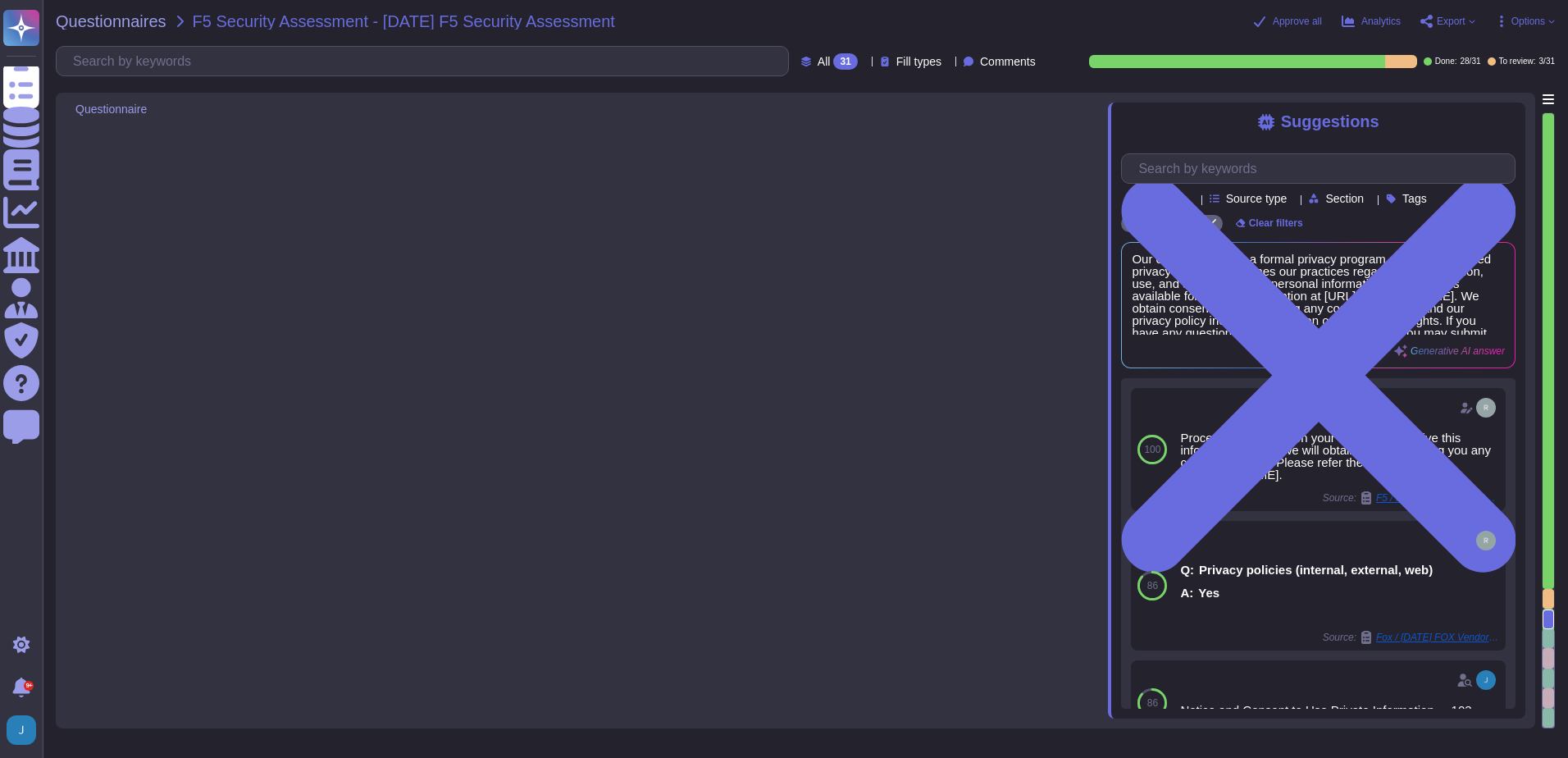
type textarea "Data Mapping, Logic, Data Storage and Retention, Geographic Scope of Services, …"
type textarea "Our organization has a formal privacy program and a documented privacy policy t…"
type textarea "The vendor technical contact is Cart [PERSON_NAME], and the email is [EMAIL_ADD…"
type textarea "Examples include: Application/Data Integrations (ERP stems, Data Warehouse, etc…"
type textarea "Your enterprise representative will provide these details."
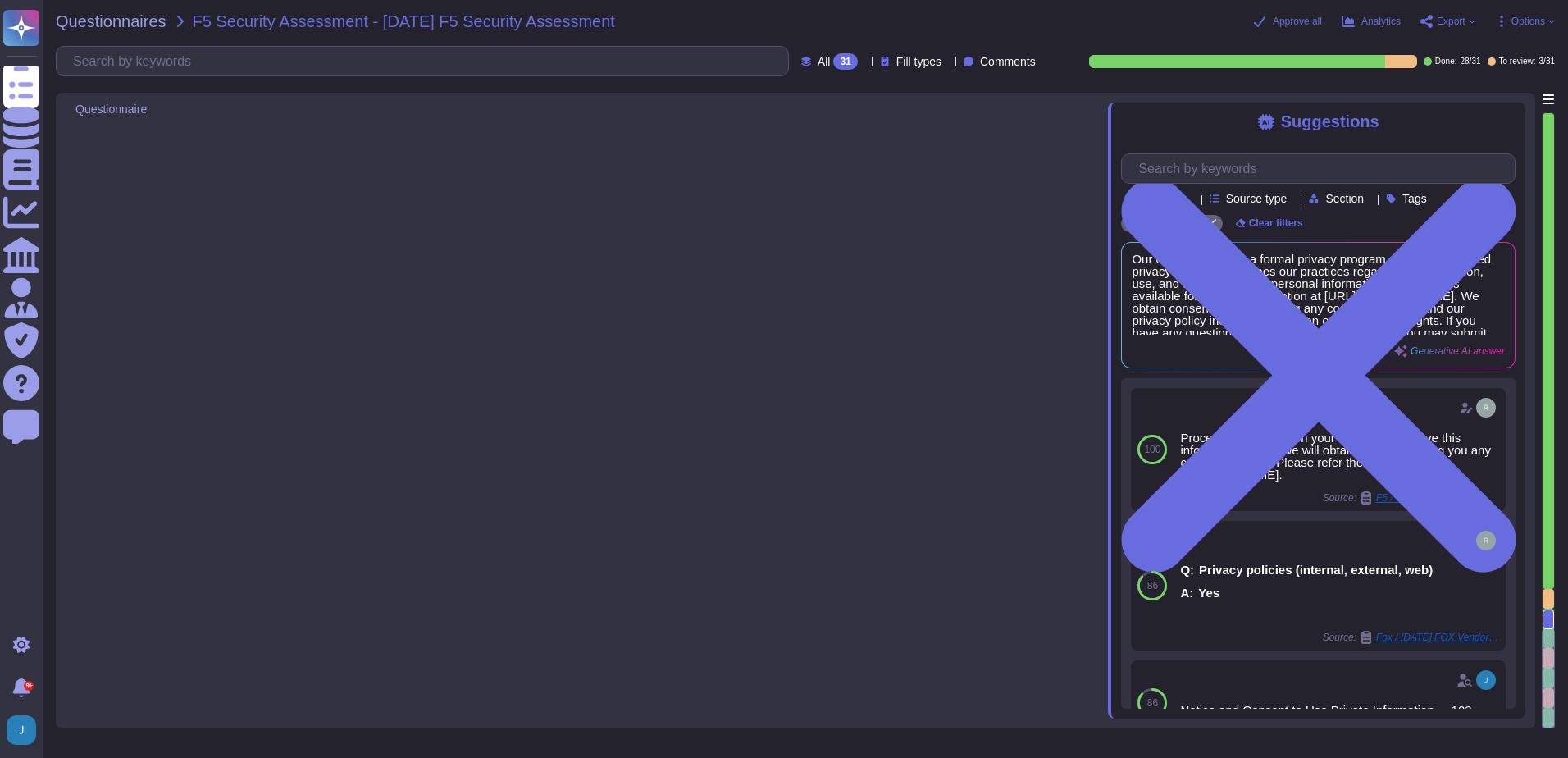
type textarea "[PERSON_NAME]"
type textarea "Our service supports OpenID Connect and OAuth2 for single sign-on, in addition …"
drag, startPoint x: 0, startPoint y: 0, endPoint x: 117, endPoint y: 18, distance: 118.4
click at [117, 18] on span "Questionnaires" at bounding box center [111, 21] width 111 height 16
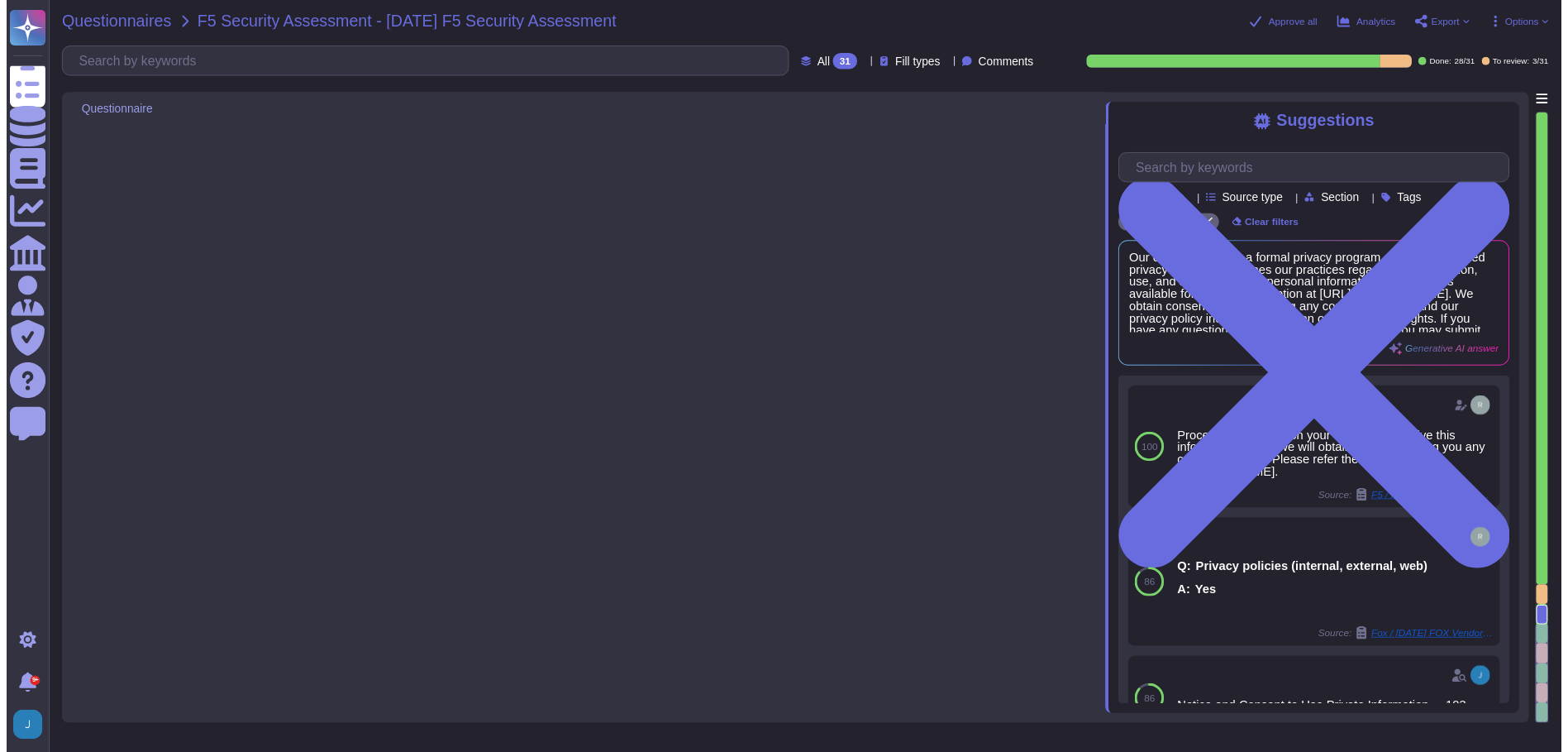
scroll to position [5189, 0]
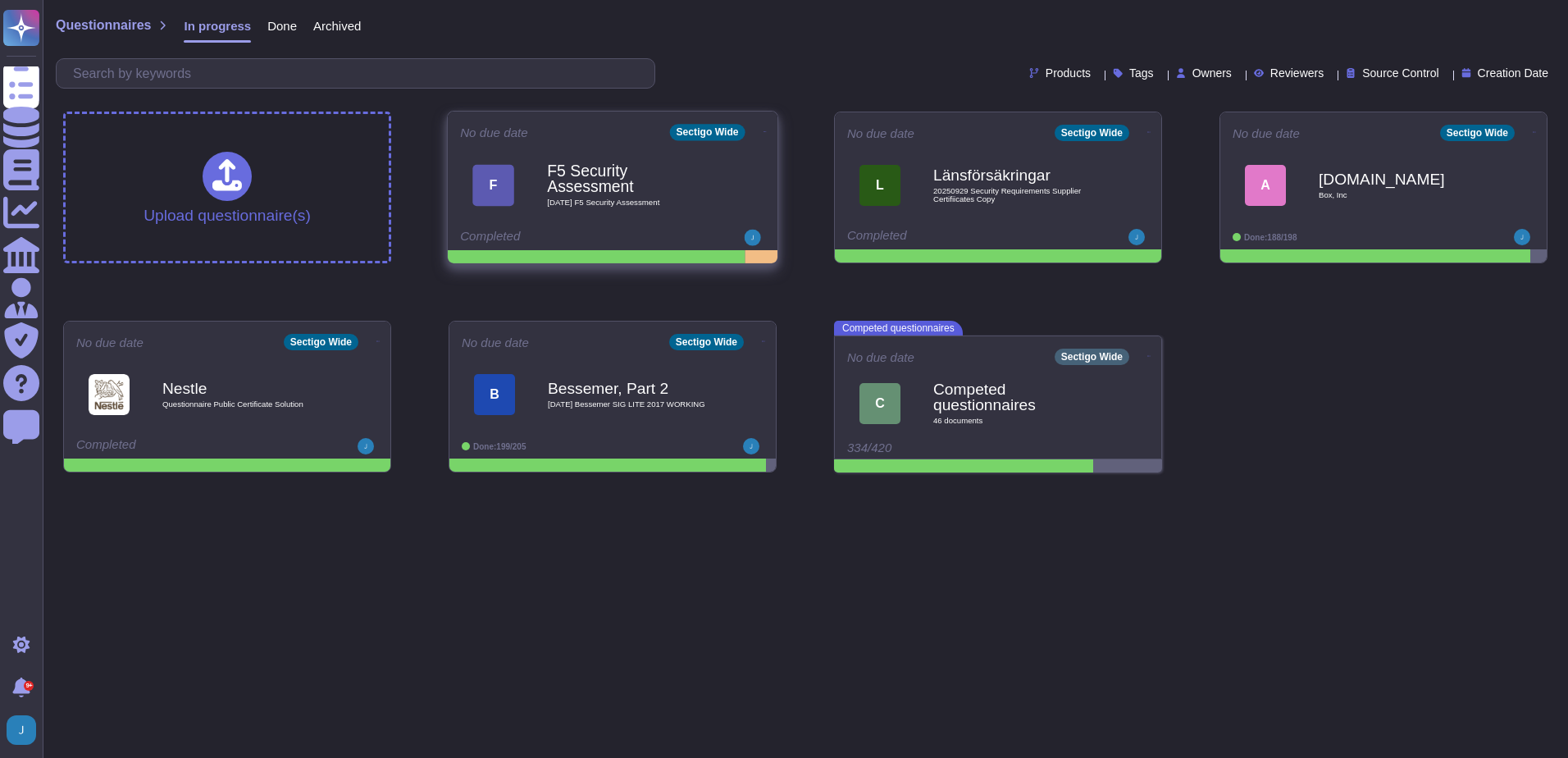
click at [764, 130] on icon at bounding box center [765, 132] width 4 height 5
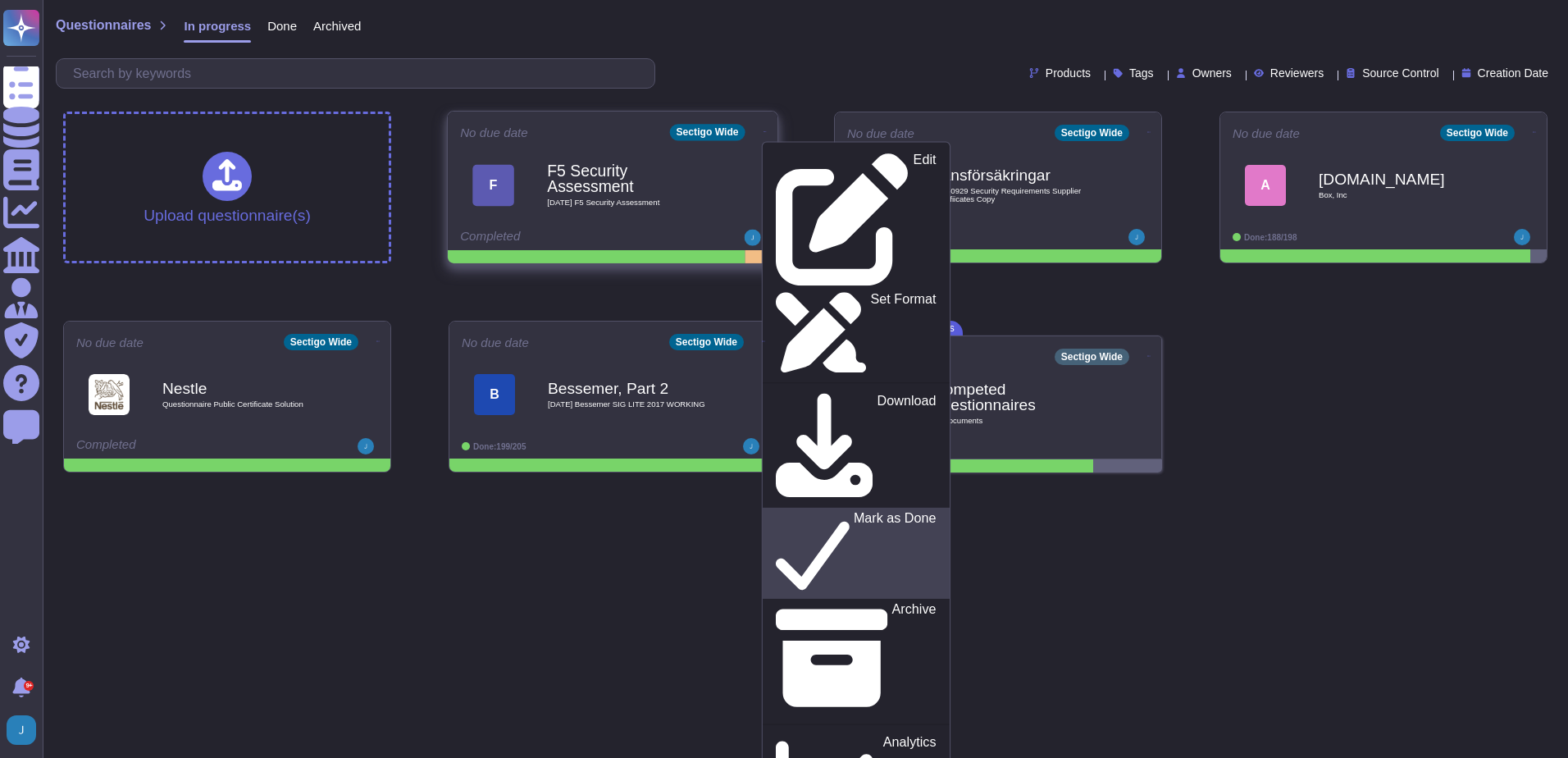
click at [853, 512] on p "Mark as Done" at bounding box center [894, 554] width 83 height 84
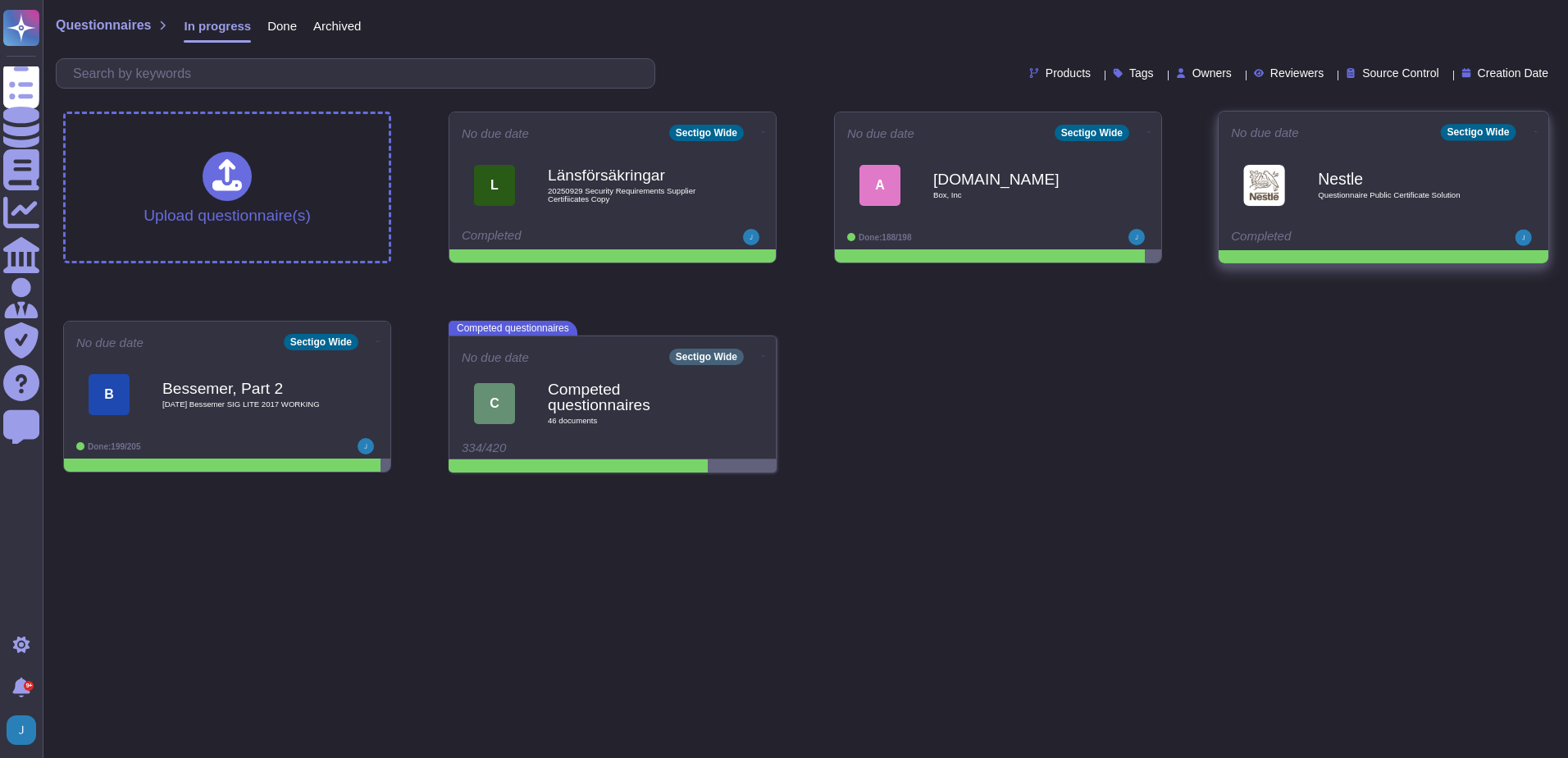
click at [1534, 130] on icon at bounding box center [1536, 132] width 4 height 5
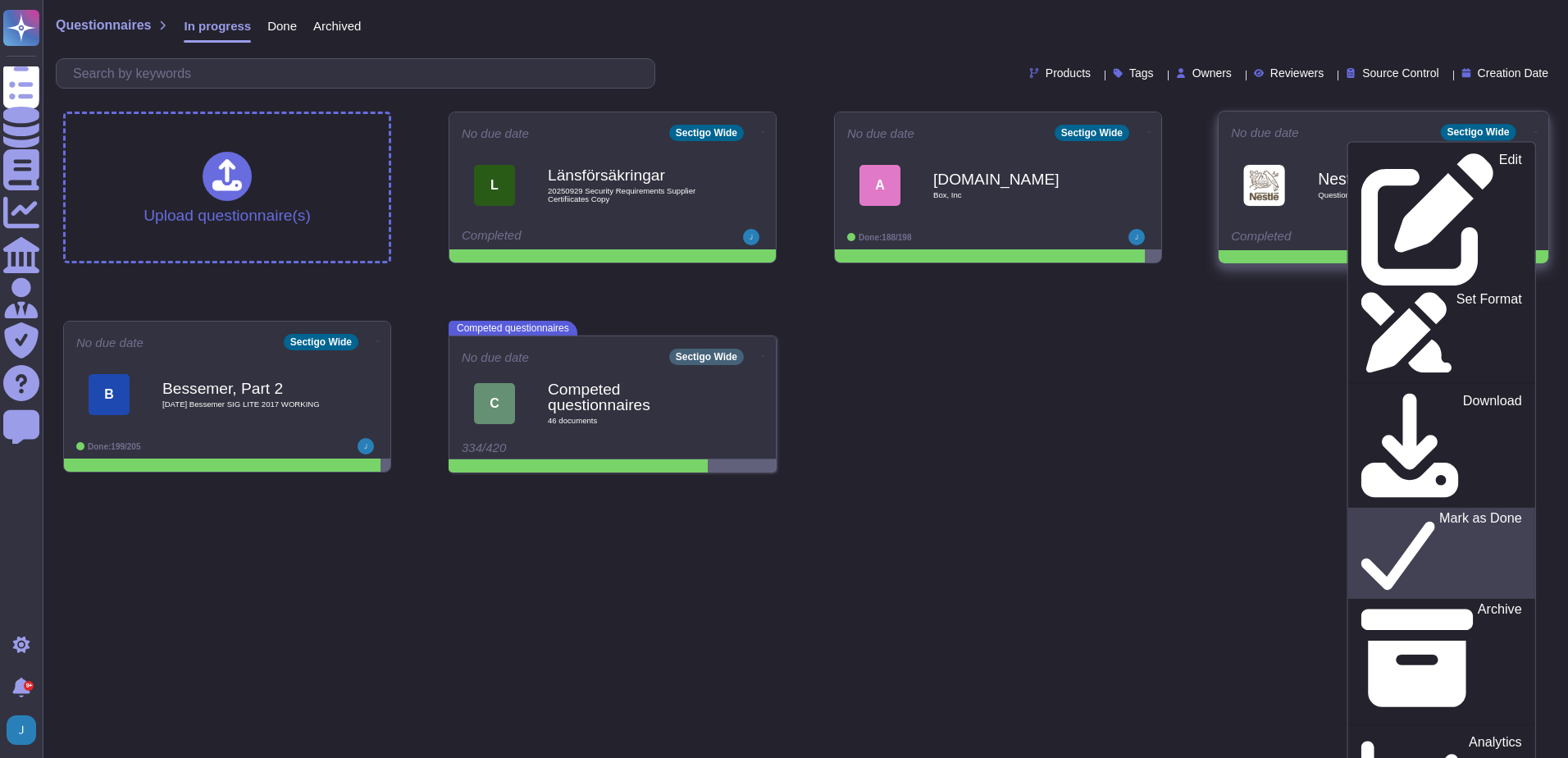
click at [1439, 512] on p "Mark as Done" at bounding box center [1480, 554] width 83 height 84
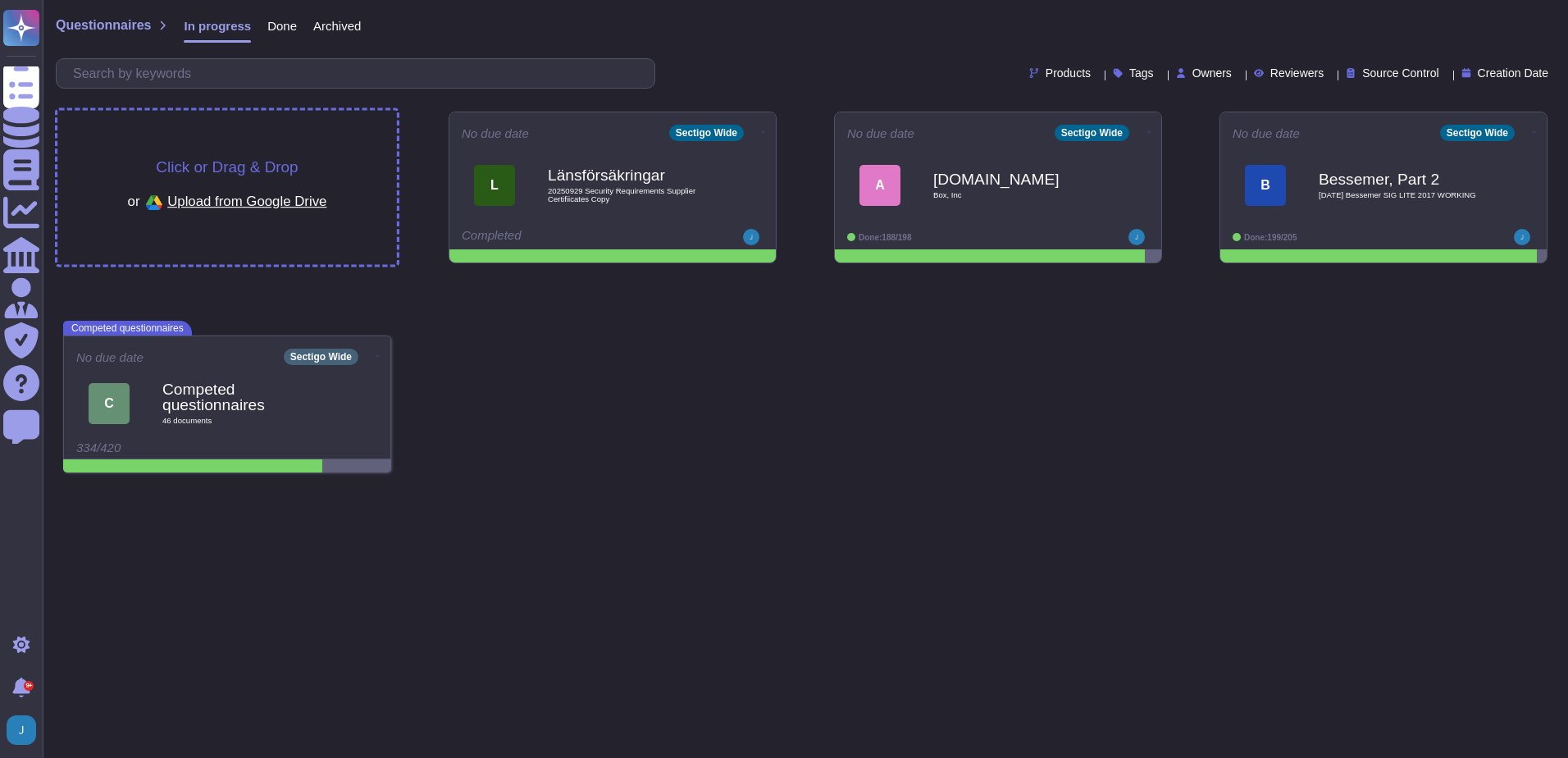
click at [225, 159] on span "Click or Drag & Drop" at bounding box center [227, 166] width 142 height 15
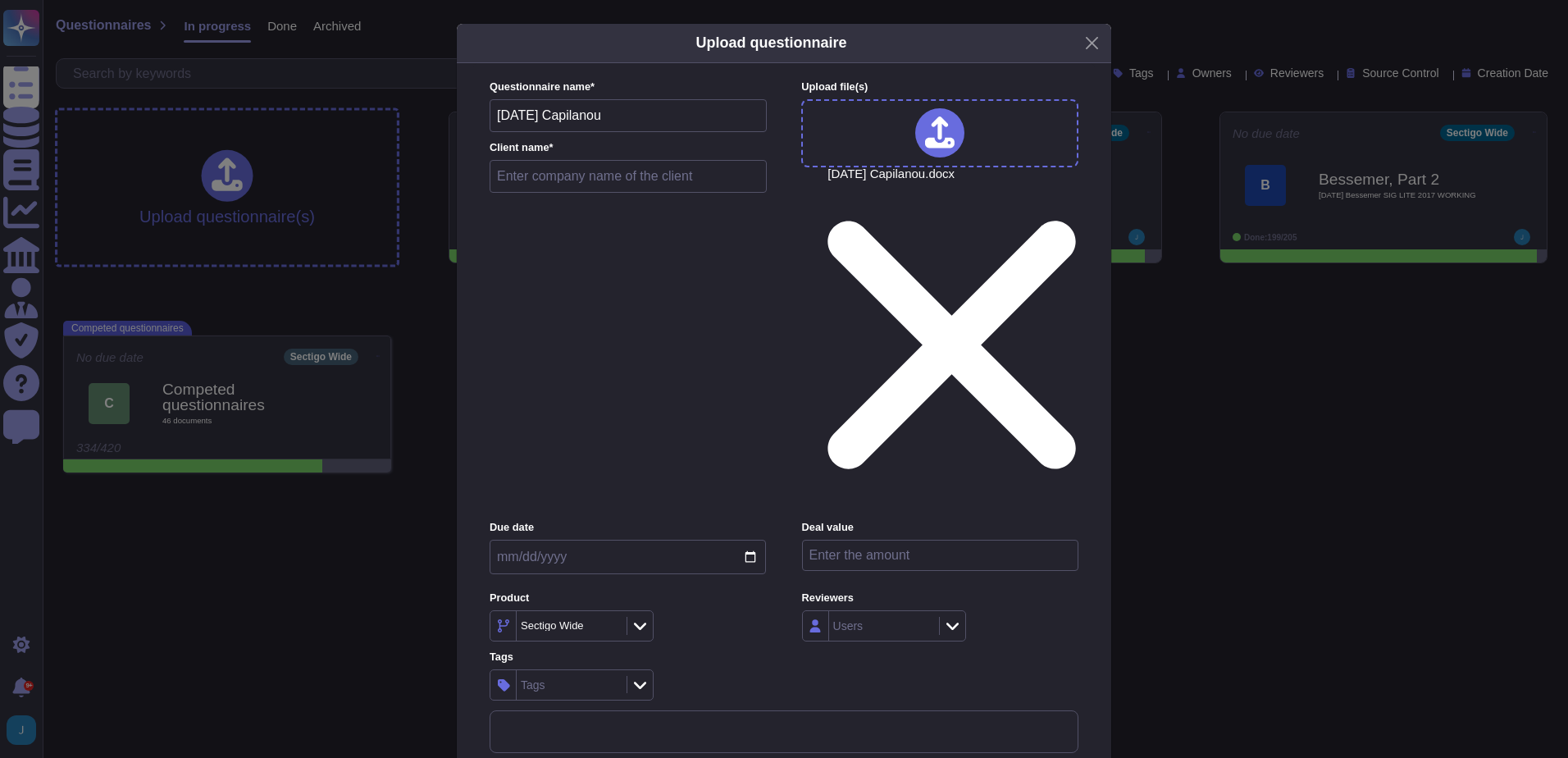
click at [559, 192] on input "text" at bounding box center [627, 176] width 277 height 33
type input "Capilanou"
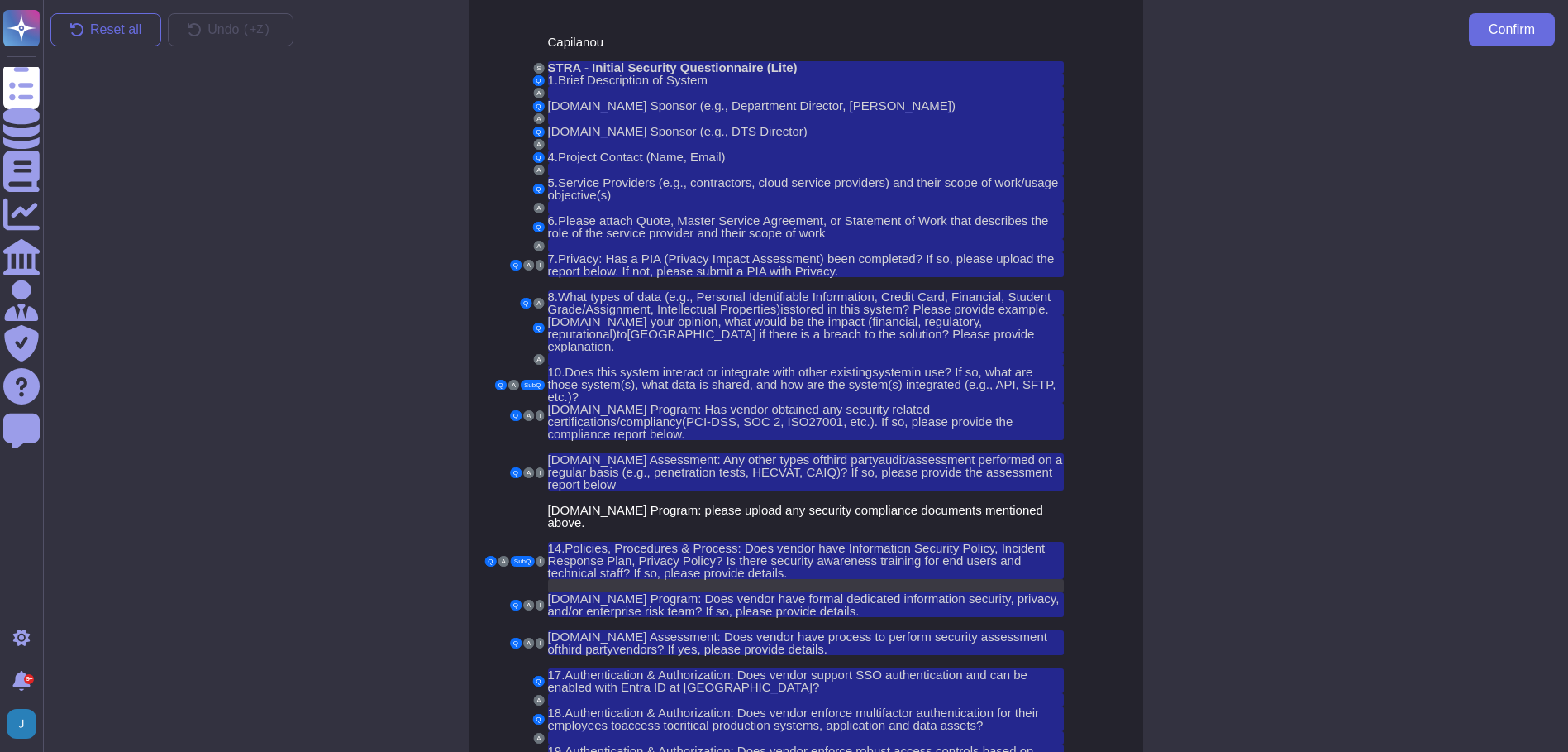
scroll to position [82, 0]
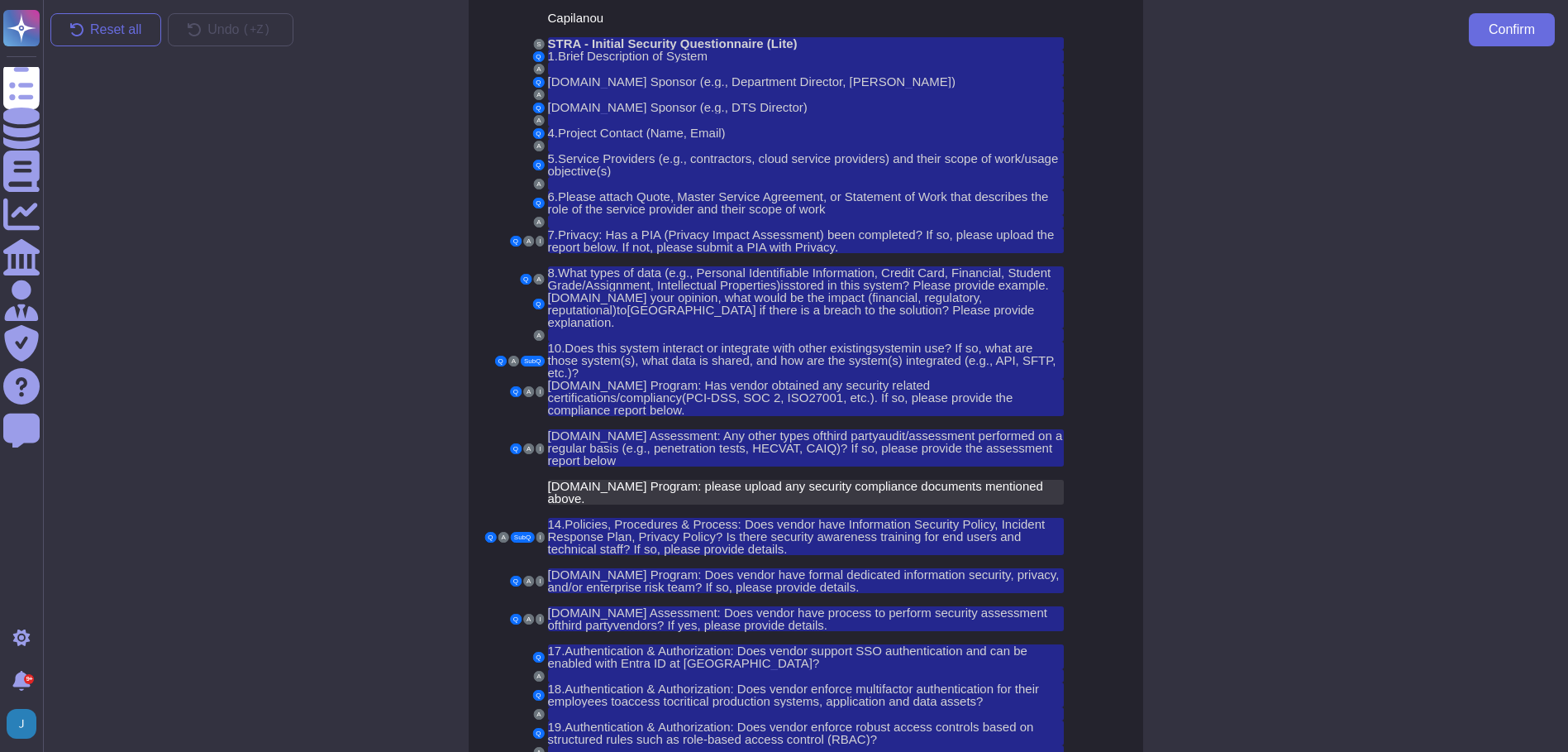
click at [697, 479] on span "[DOMAIN_NAME] Program: please upload any security compliance documents mentione…" at bounding box center [795, 492] width 495 height 27
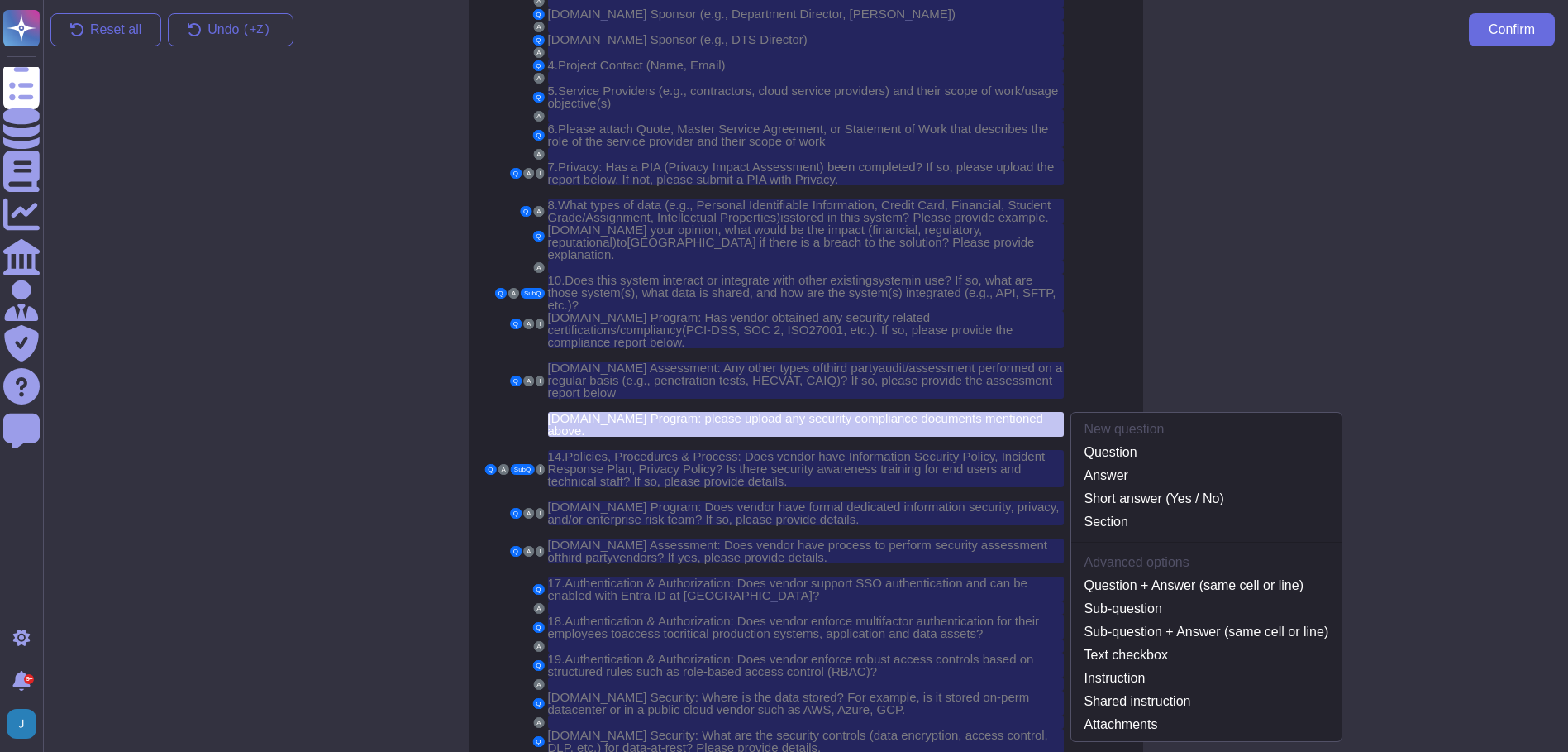
scroll to position [168, 0]
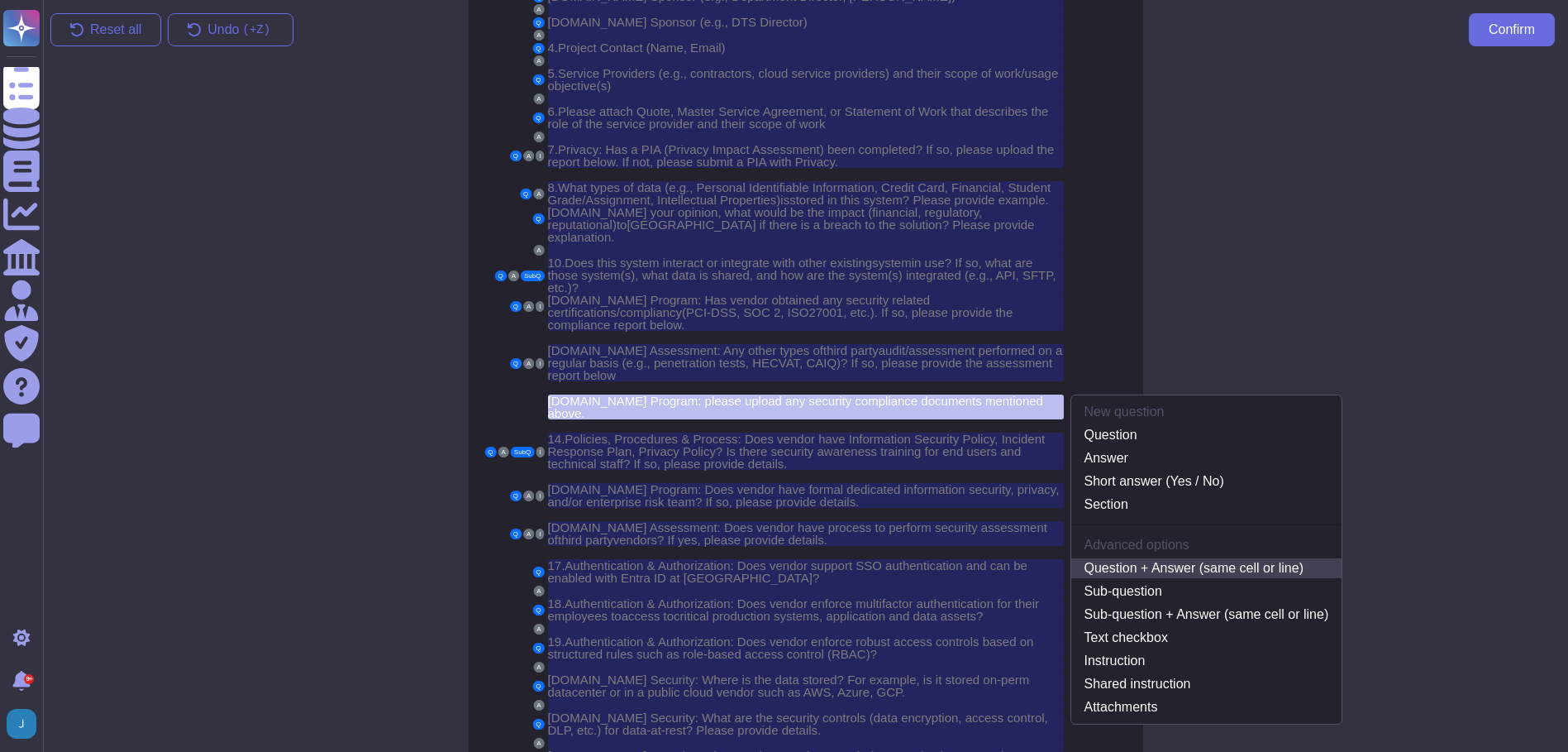
click at [1127, 559] on link "Question + Answer (same cell or line)" at bounding box center [1206, 569] width 271 height 20
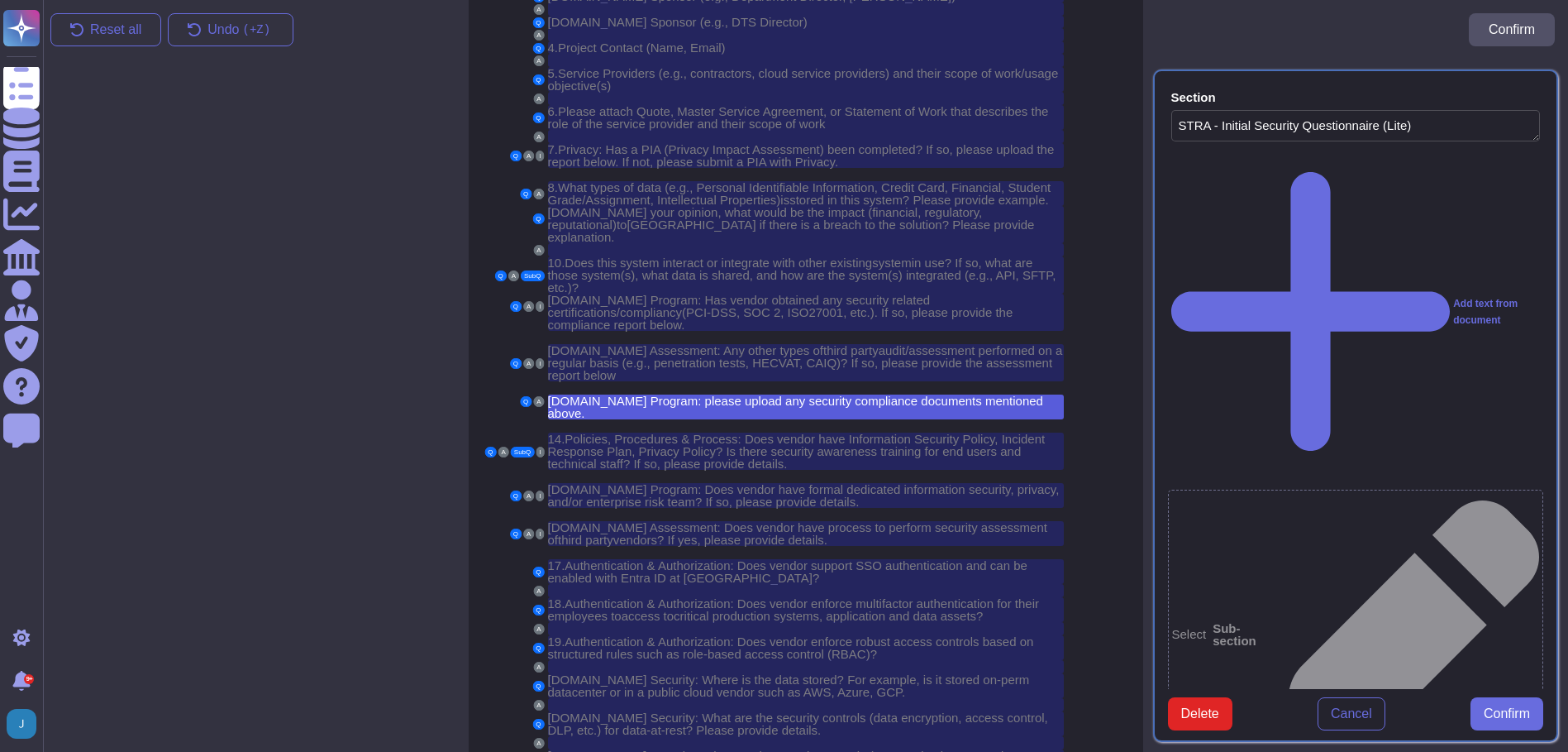
type textarea "STRA - Initial Security Questionnaire (Lite)"
type textarea "[DOMAIN_NAME] Program: please upload any security compliance documents mentione…"
click at [1525, 721] on span "Confirm" at bounding box center [1507, 714] width 47 height 13
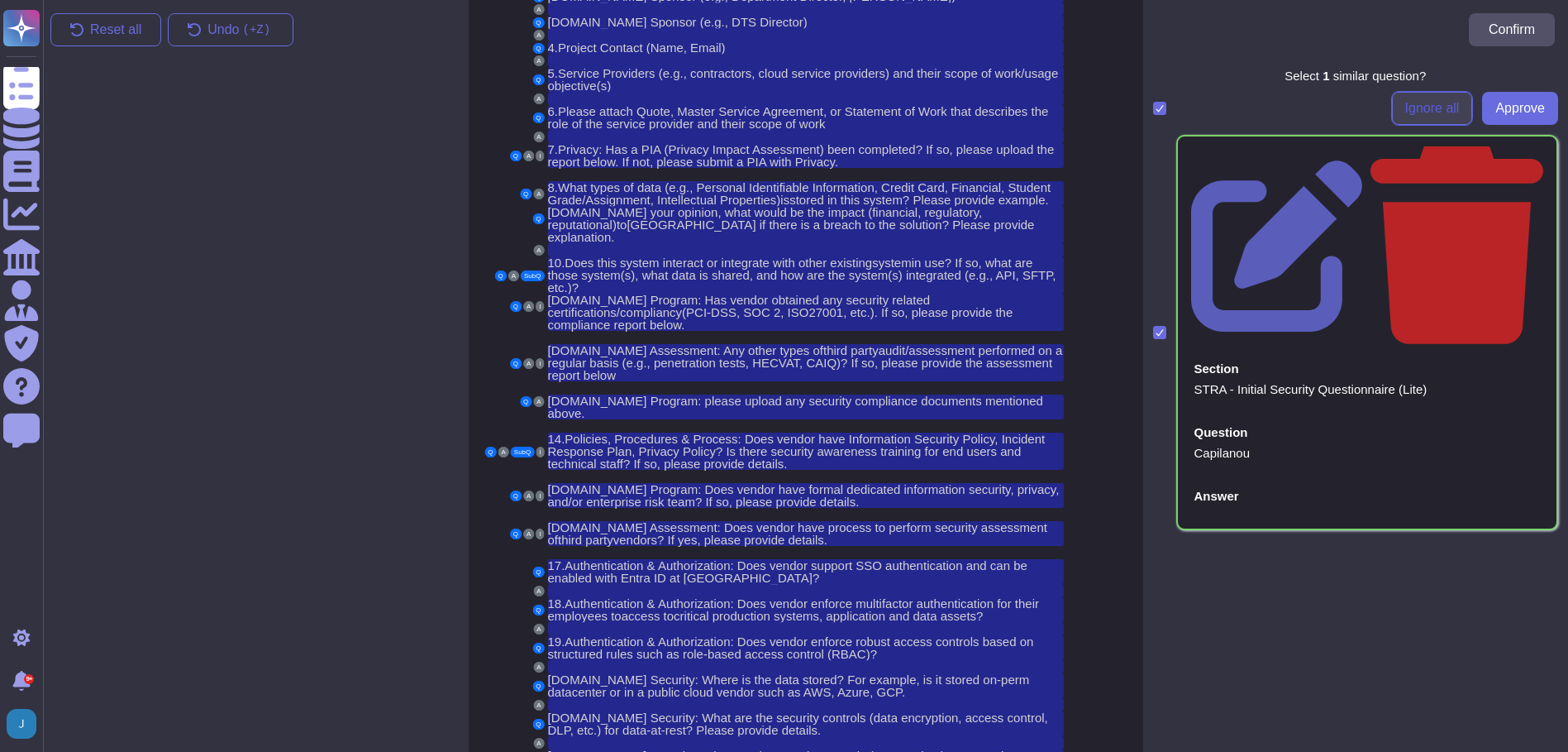
click at [1414, 102] on span "Ignore all" at bounding box center [1433, 108] width 55 height 13
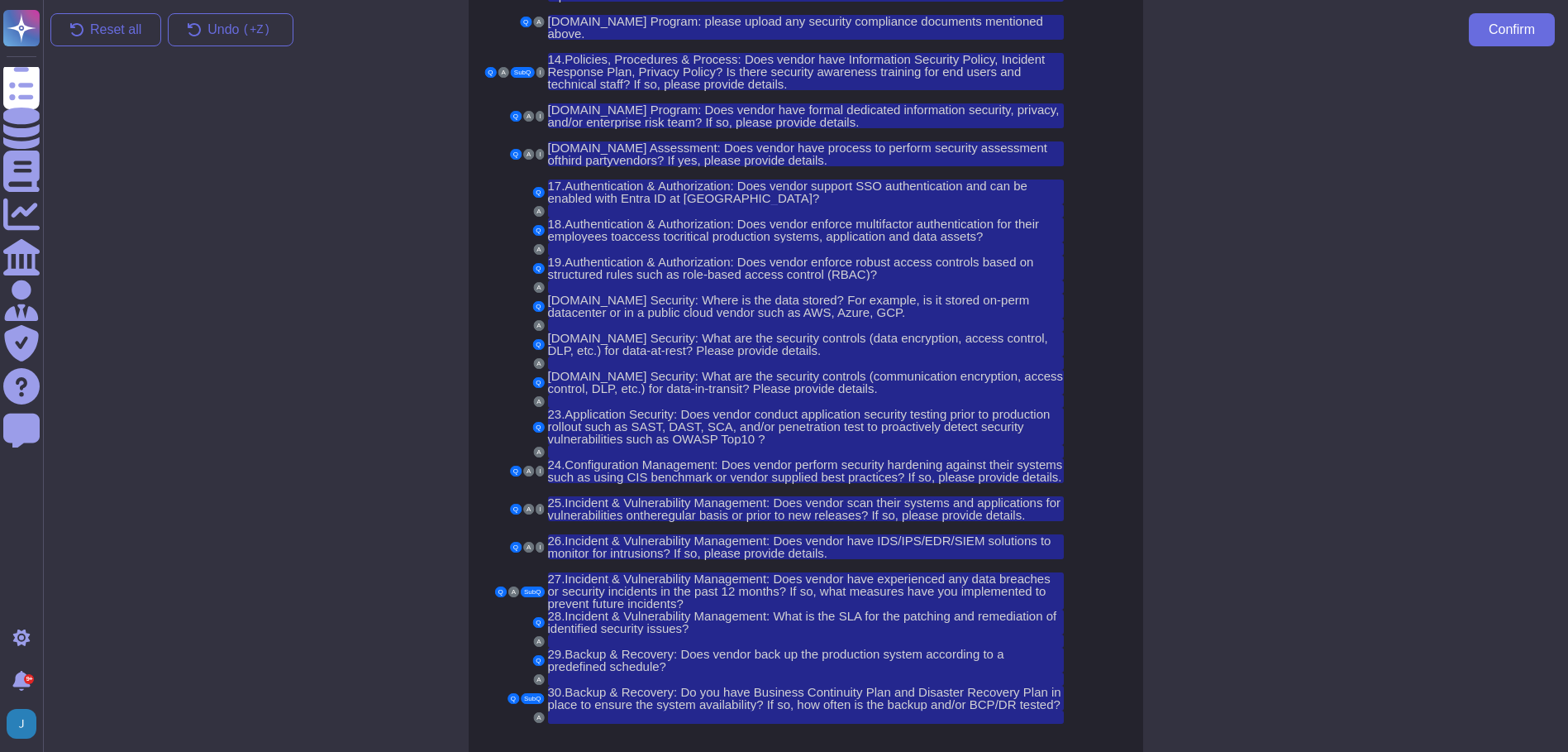
scroll to position [561, 0]
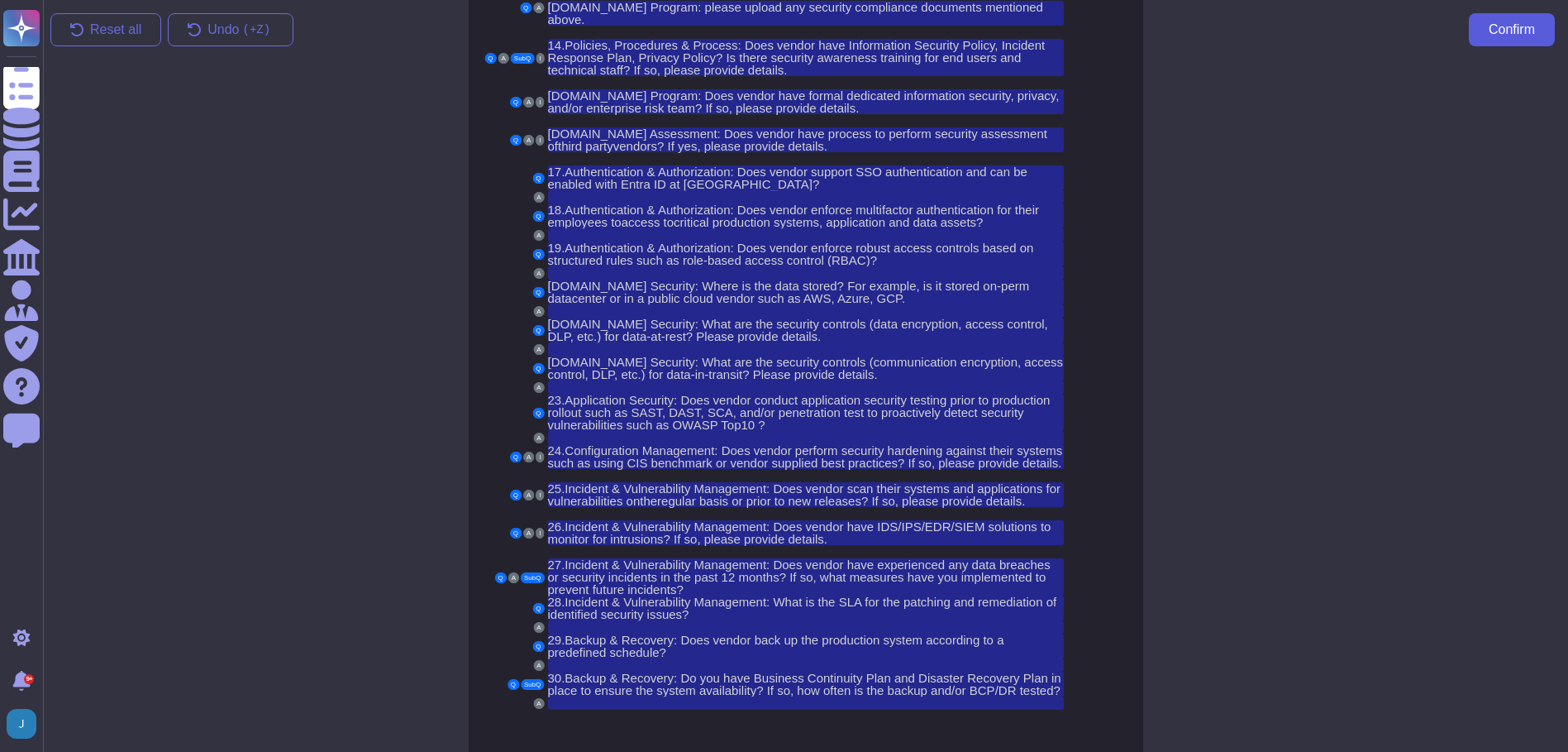
click at [1501, 34] on span "Confirm" at bounding box center [1512, 29] width 47 height 13
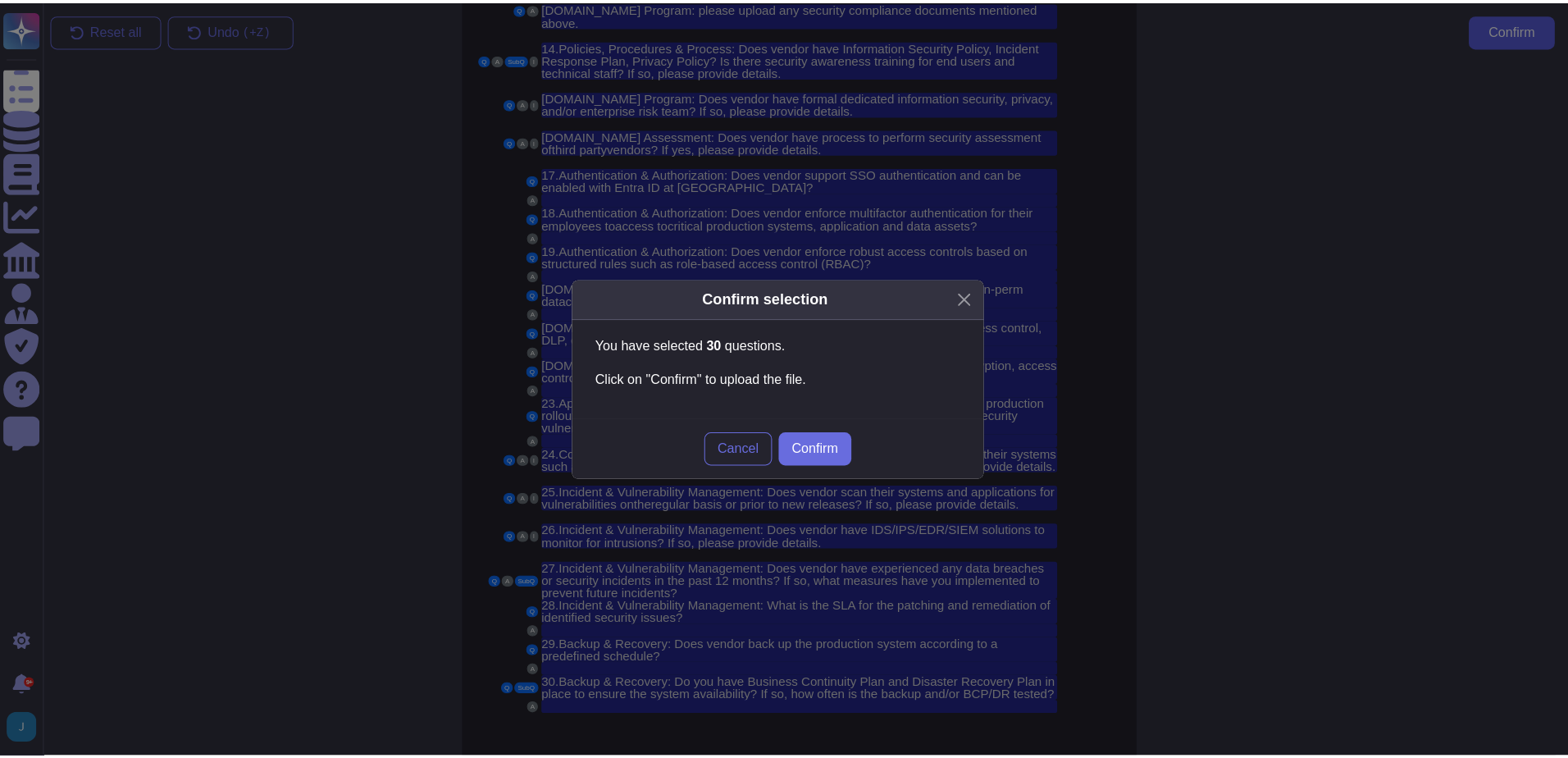
scroll to position [545, 0]
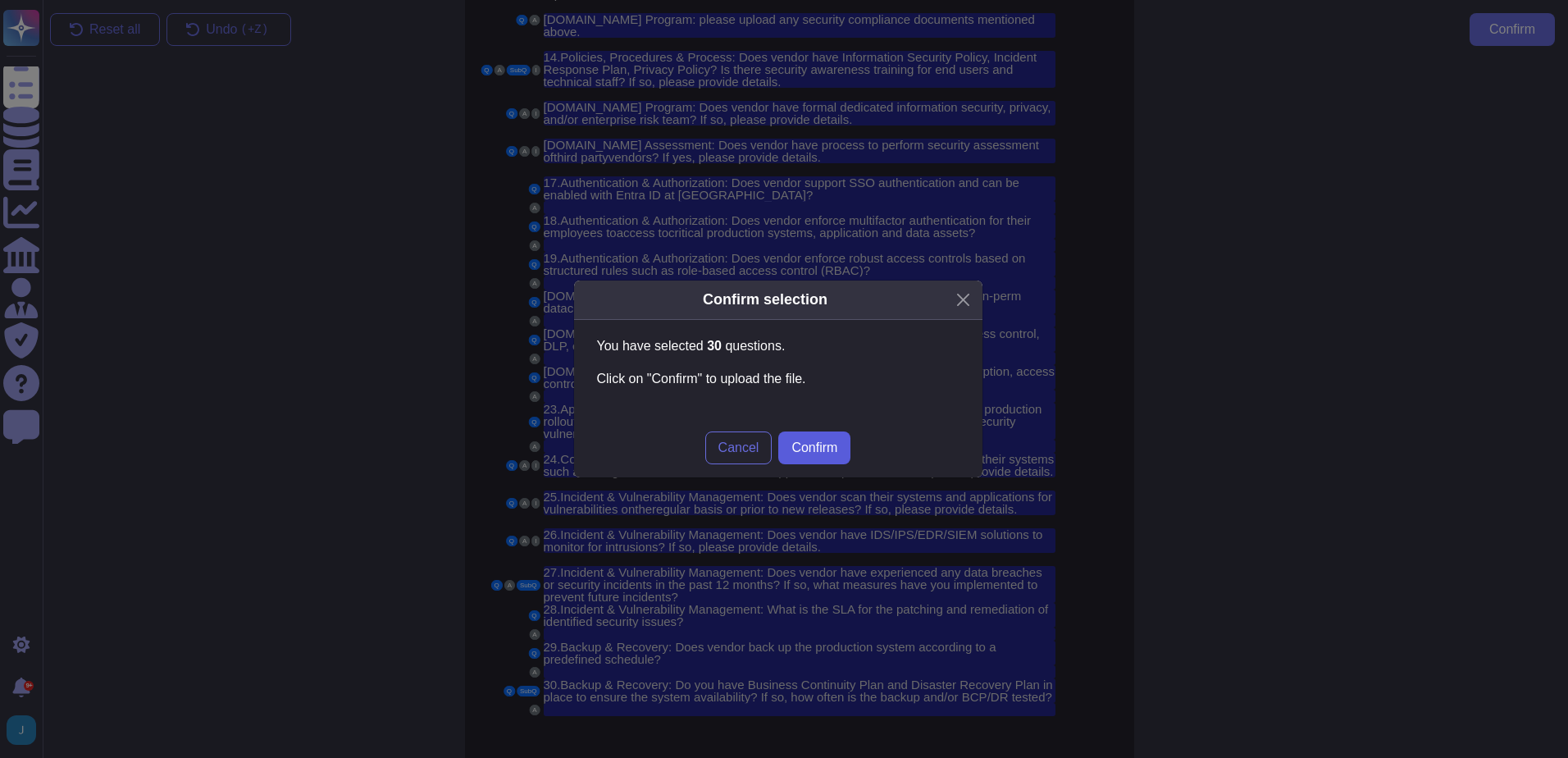
click at [828, 442] on span "Confirm" at bounding box center [814, 448] width 46 height 13
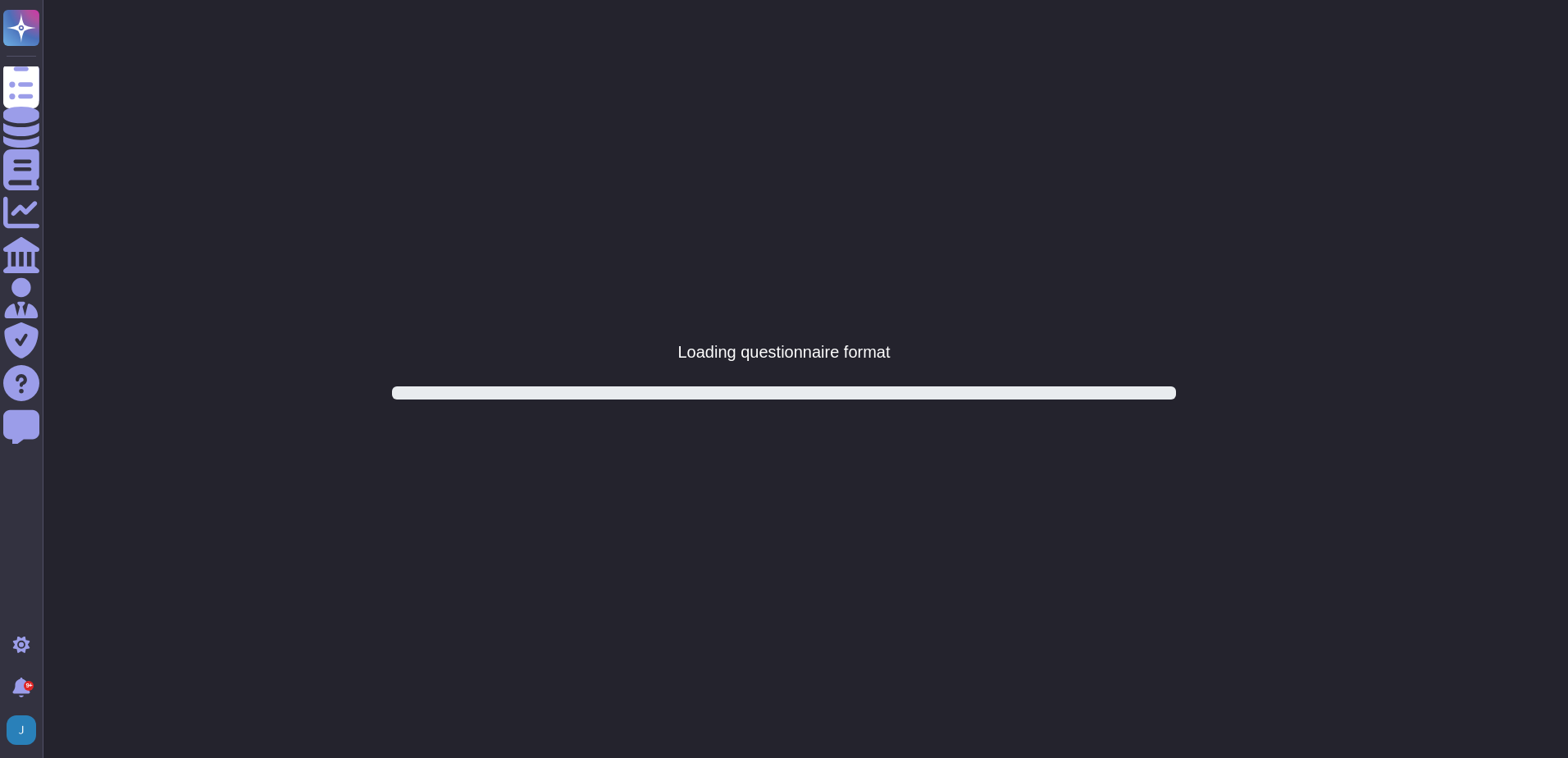
scroll to position [0, 0]
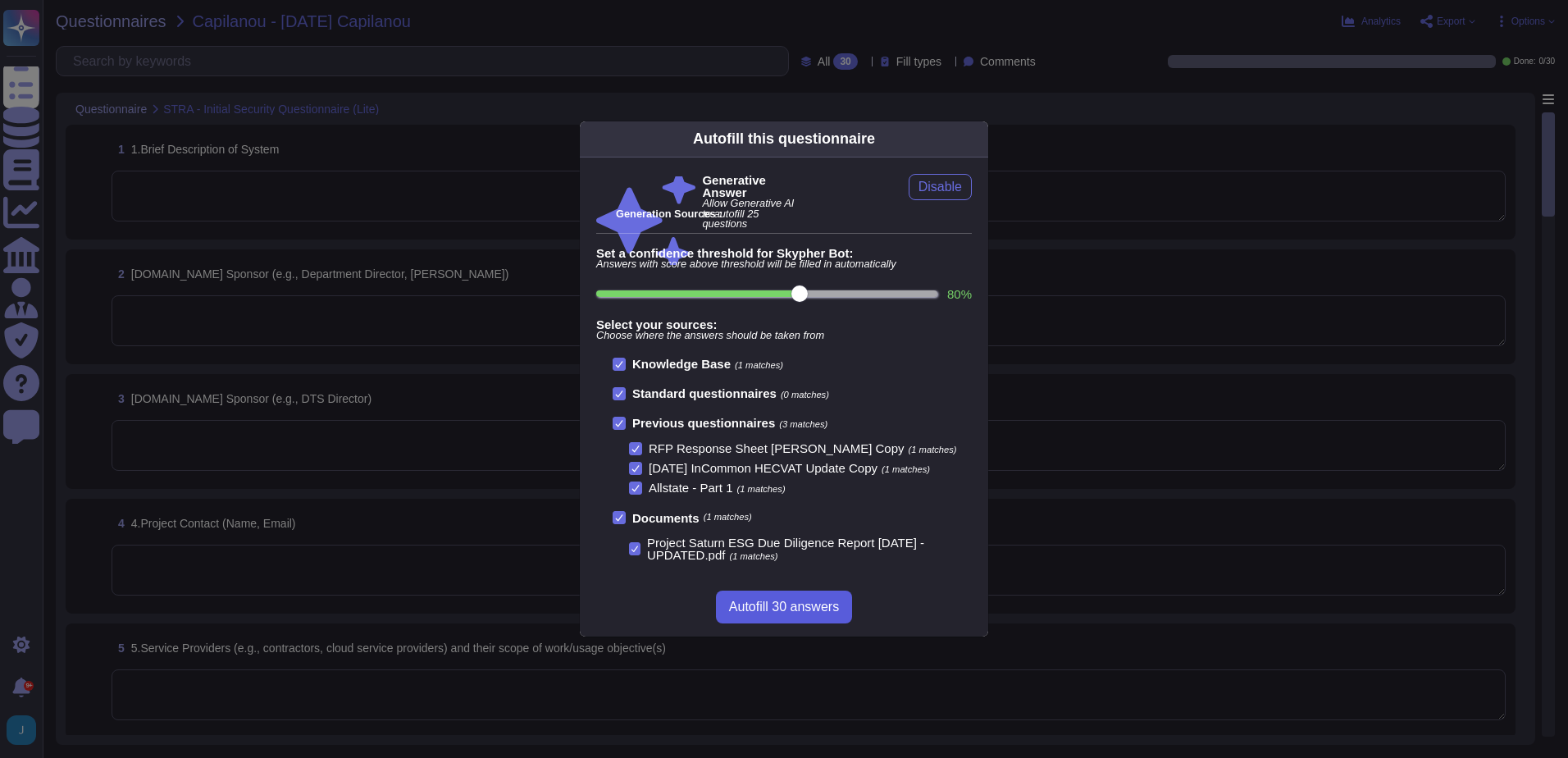
click at [784, 607] on span "Autofill 30 answers" at bounding box center [784, 606] width 110 height 13
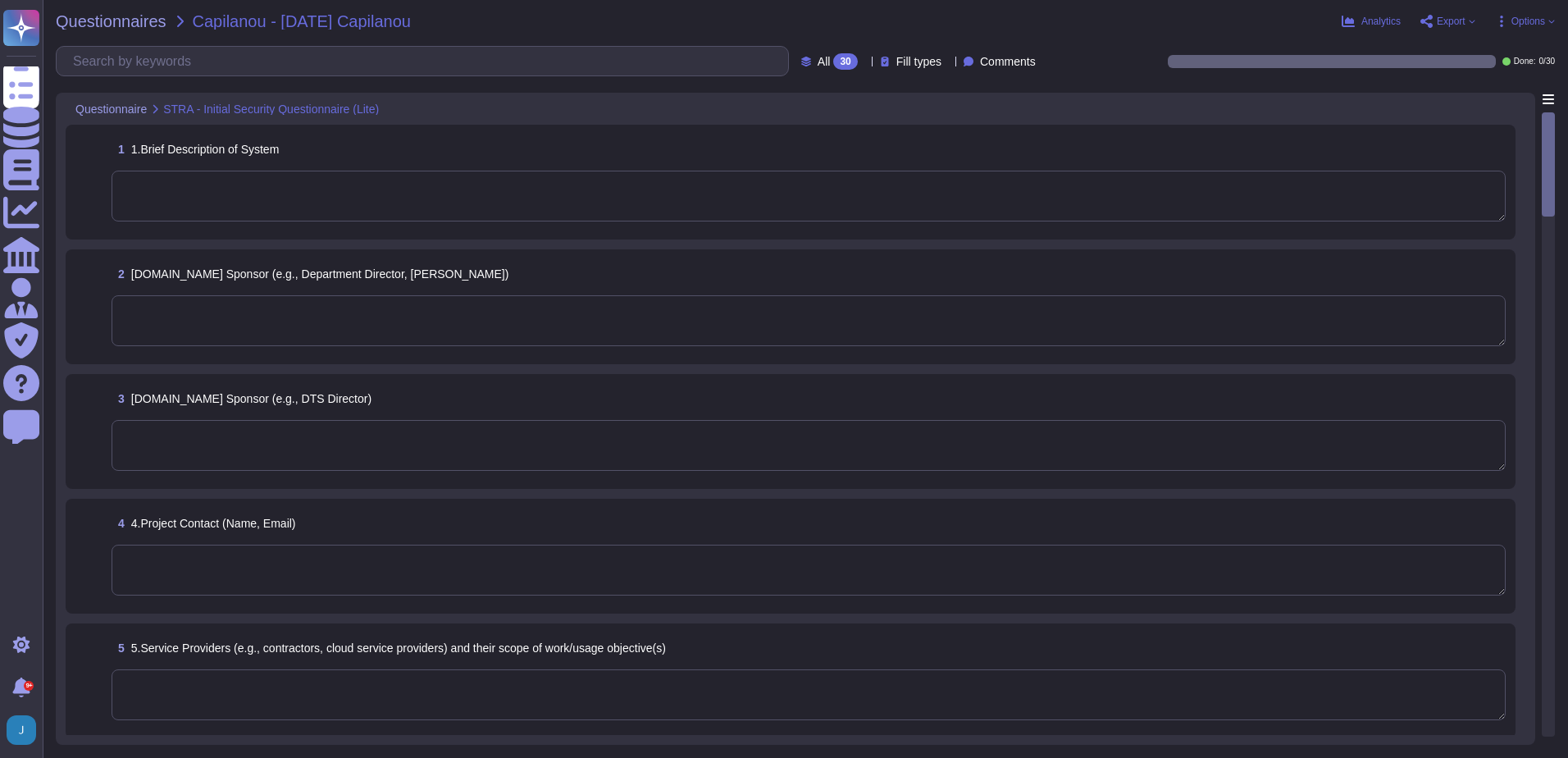
type textarea "Sectigo offers a comprehensive range of digital identity solutions and certific…"
type textarea "Your Enterprise Sales Representative can provide this information."
type textarea "Sectigo Limited"
type textarea "[EMAIL_ADDRESS][DOMAIN_NAME]"
type textarea "- The only third-party service providers are colocation providers, specifically…"
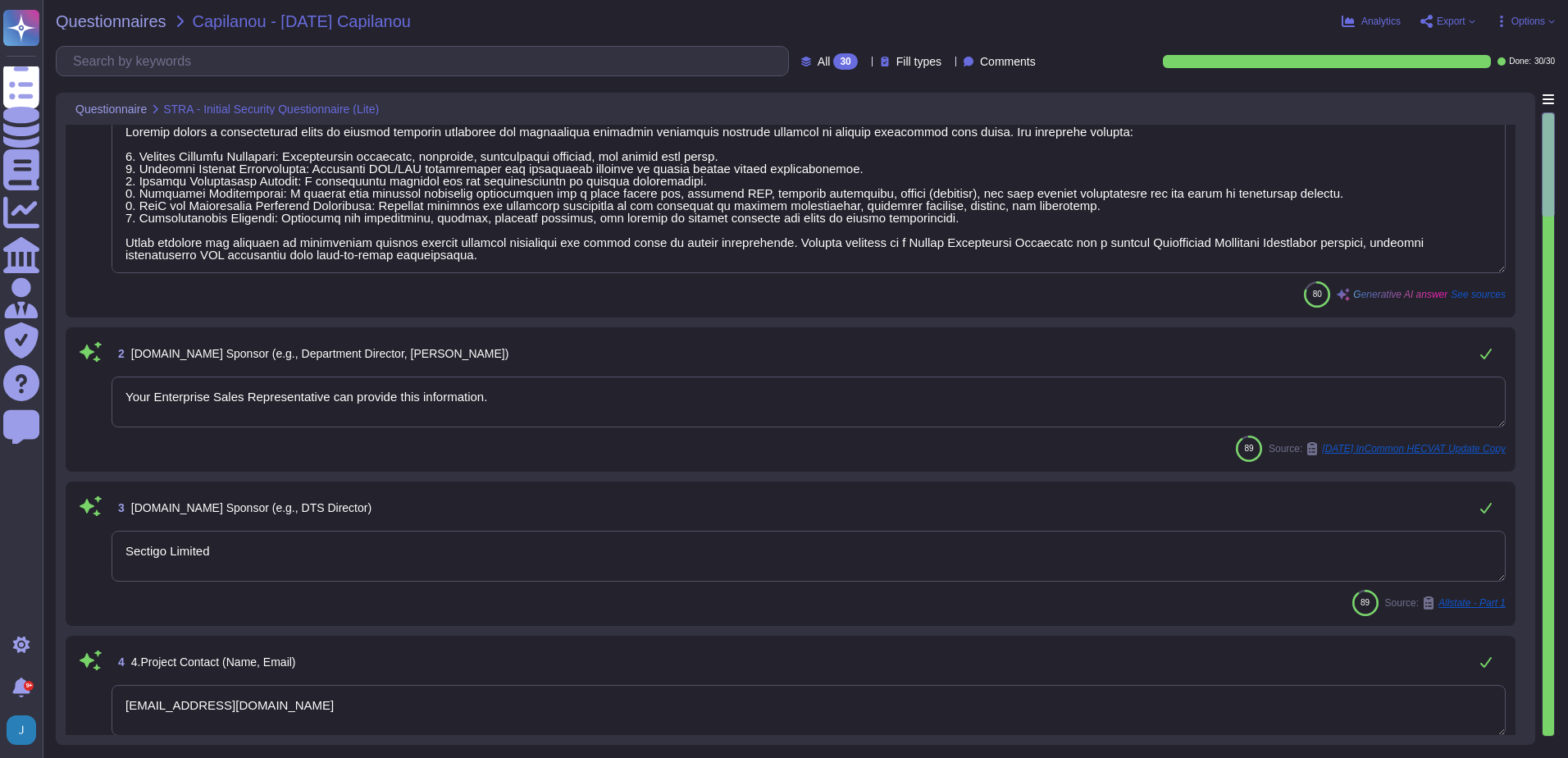
type textarea "Your Enterprise Sales representative will share."
type textarea "A Privacy Impact Assessment (PIA) is typically conducted in connection with new…"
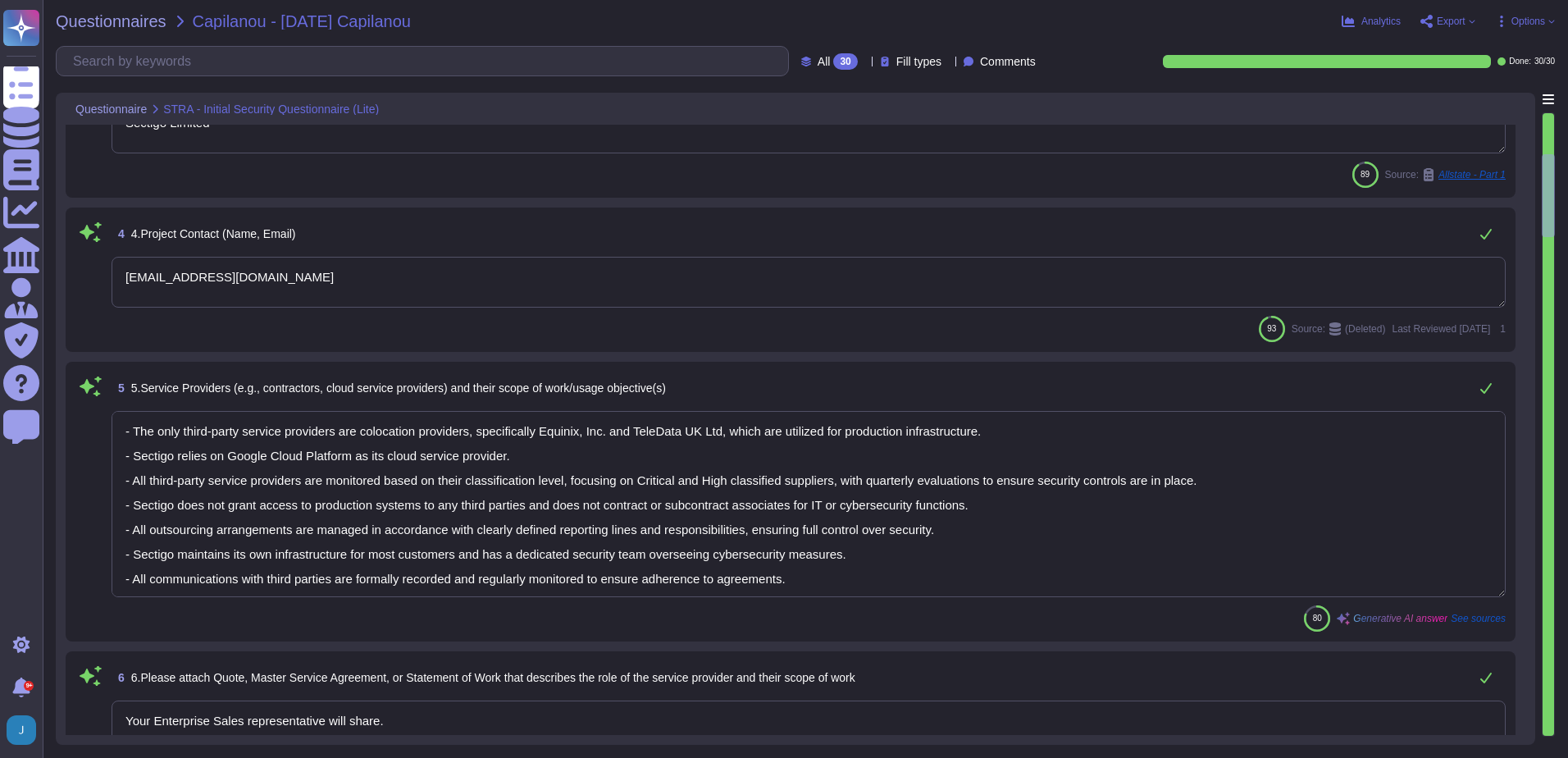
type textarea "The system stores the following types of data: 1. Personally Identifiable Infor…"
drag, startPoint x: 313, startPoint y: 276, endPoint x: -4, endPoint y: 250, distance: 318.1
click at [0, 250] on html "Questionnaires Knowledge Base Documents Analytics CAIQ / SIG Admin Trust Center…" at bounding box center [784, 379] width 1568 height 758
drag, startPoint x: 350, startPoint y: 268, endPoint x: 338, endPoint y: 367, distance: 99.7
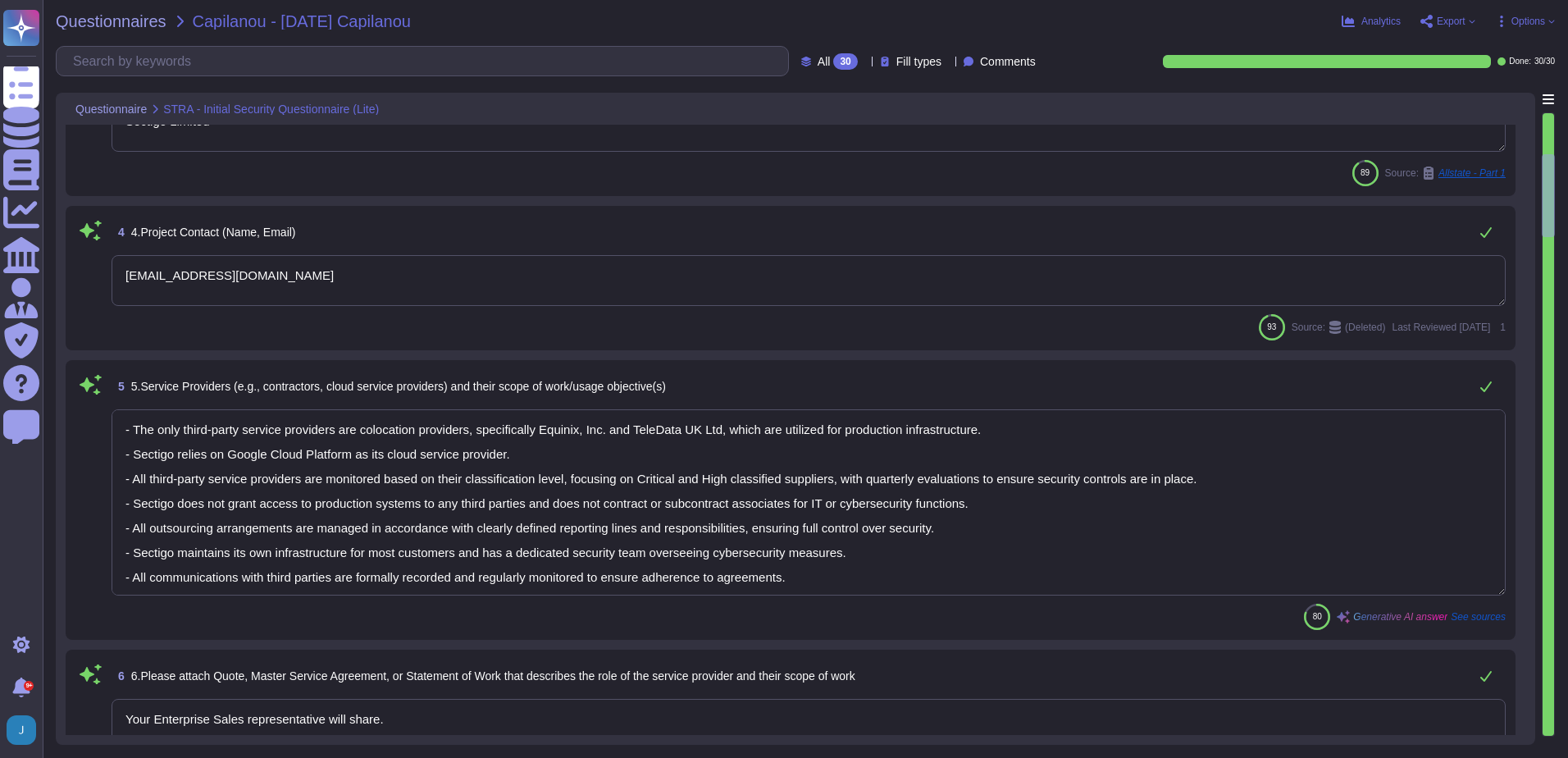
click at [1, 256] on div "Questionnaires Knowledge Base Documents Analytics CAIQ / SIG Admin Trust Center…" at bounding box center [784, 379] width 1568 height 758
drag, startPoint x: 337, startPoint y: 276, endPoint x: 301, endPoint y: 271, distance: 36.3
click at [319, 275] on textarea "[EMAIL_ADDRESS][DOMAIN_NAME]" at bounding box center [808, 281] width 1394 height 51
type textarea "[EMAIL_ADDRESS]"
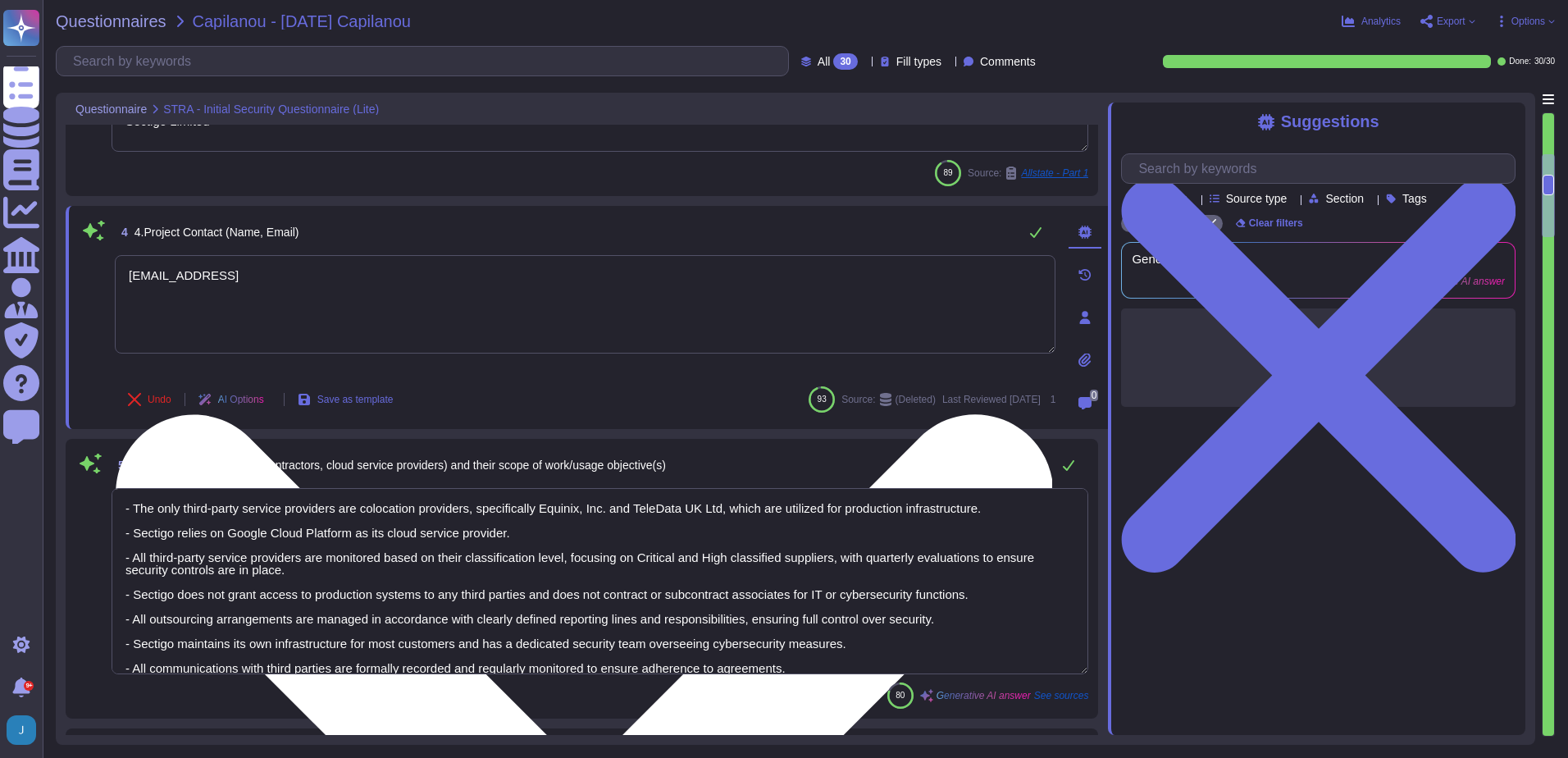
type textarea "The system stores the following types of data: 1. Personally Identifiable Infor…"
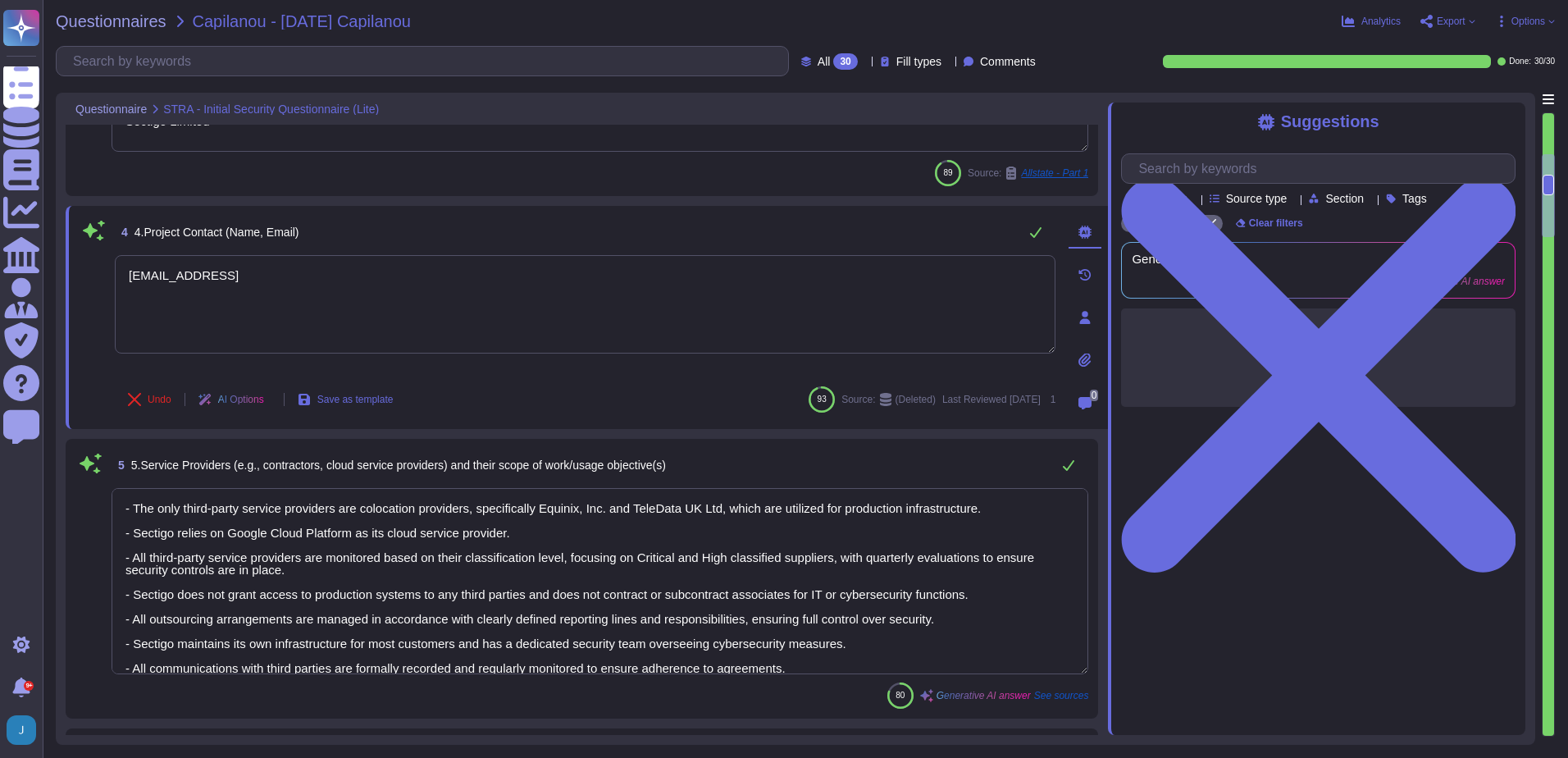
drag, startPoint x: 201, startPoint y: 275, endPoint x: 105, endPoint y: 275, distance: 96.0
click at [105, 275] on div "4 4.Project Contact (Name, Email) [EMAIL_ADDRESS] Undo AI Options Save as templ…" at bounding box center [567, 318] width 977 height 203
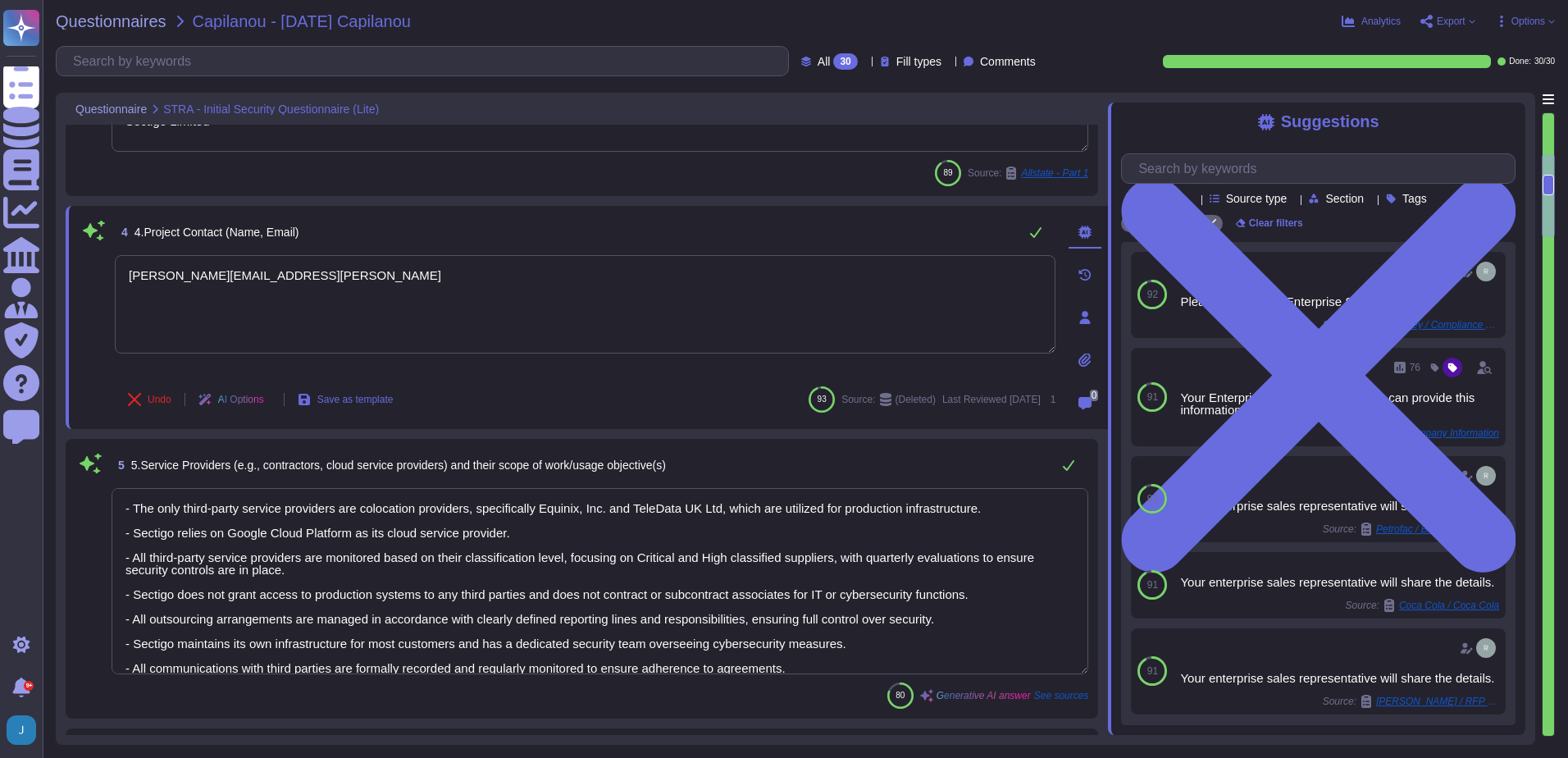
type textarea "[PERSON_NAME][EMAIL_ADDRESS][PERSON_NAME]"
click at [630, 386] on div "Undo AI Options Save as template 93 Source: (Deleted) Last Reviewed [DATE] 1" at bounding box center [585, 399] width 941 height 39
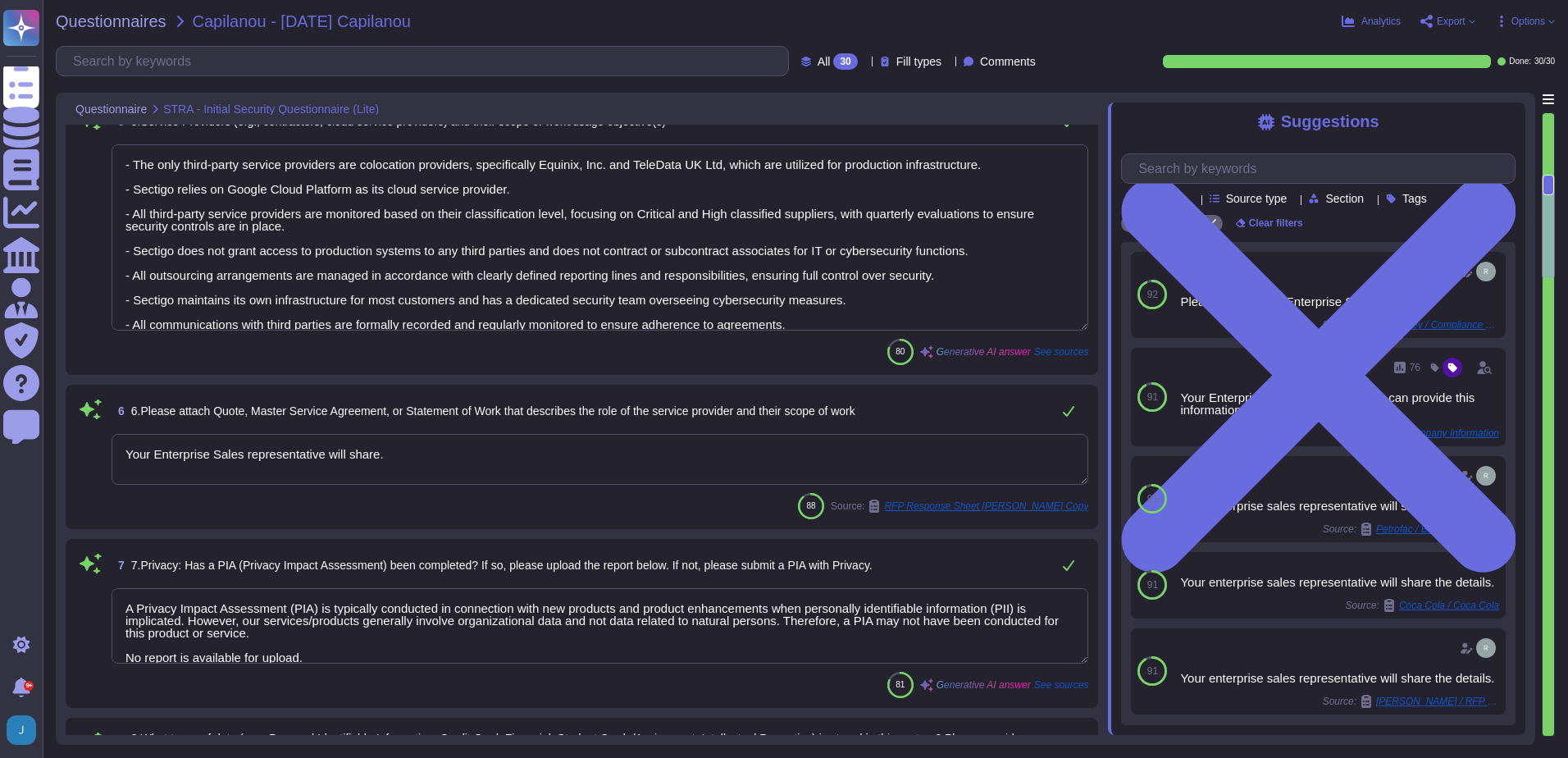
type textarea "Overall, given that the Company is a provider of security software and certific…"
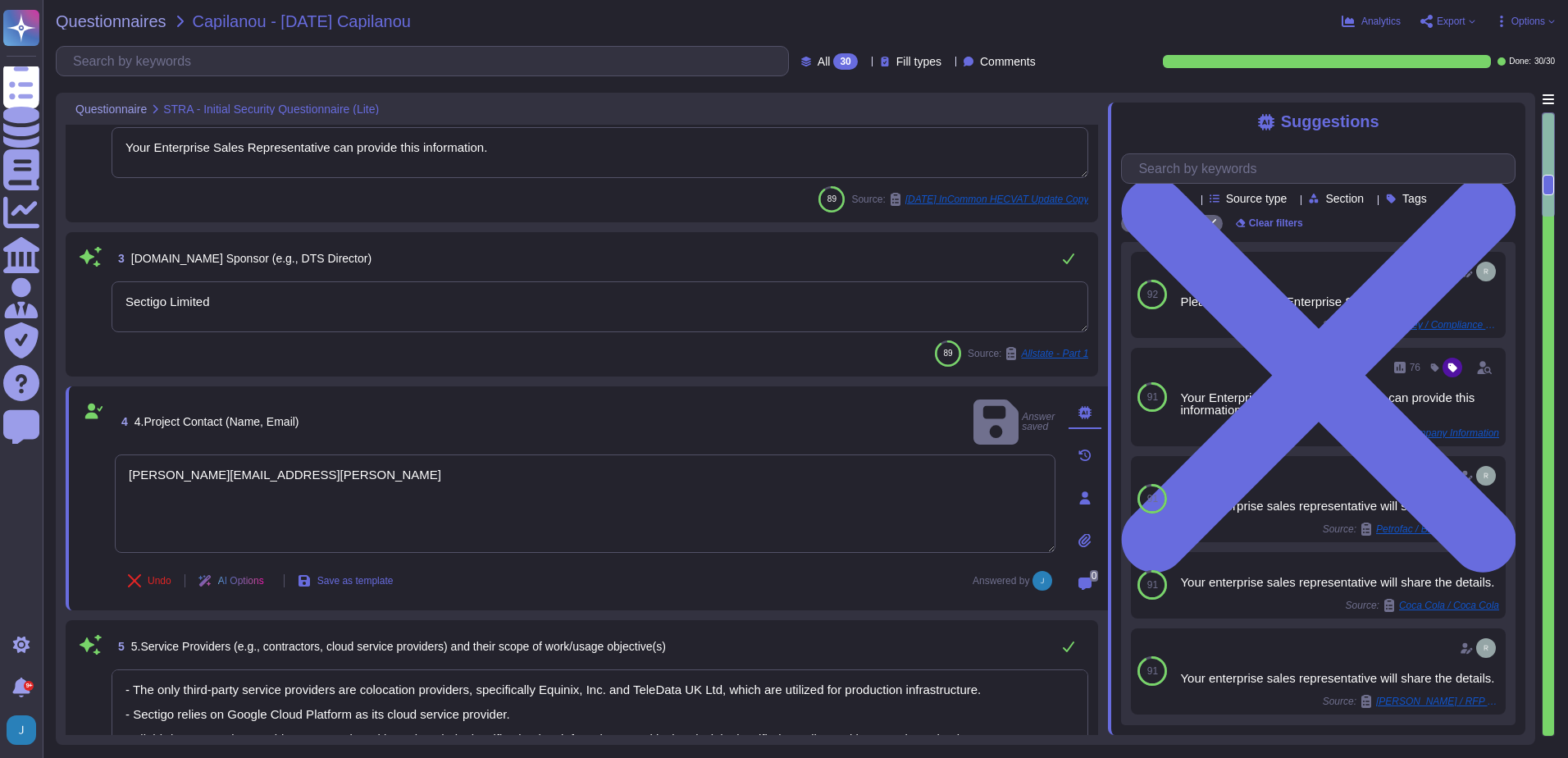
scroll to position [284, 0]
type textarea "Sectigo offers a comprehensive range of digital identity solutions and certific…"
type textarea "Your Enterprise Sales Representative can provide this information."
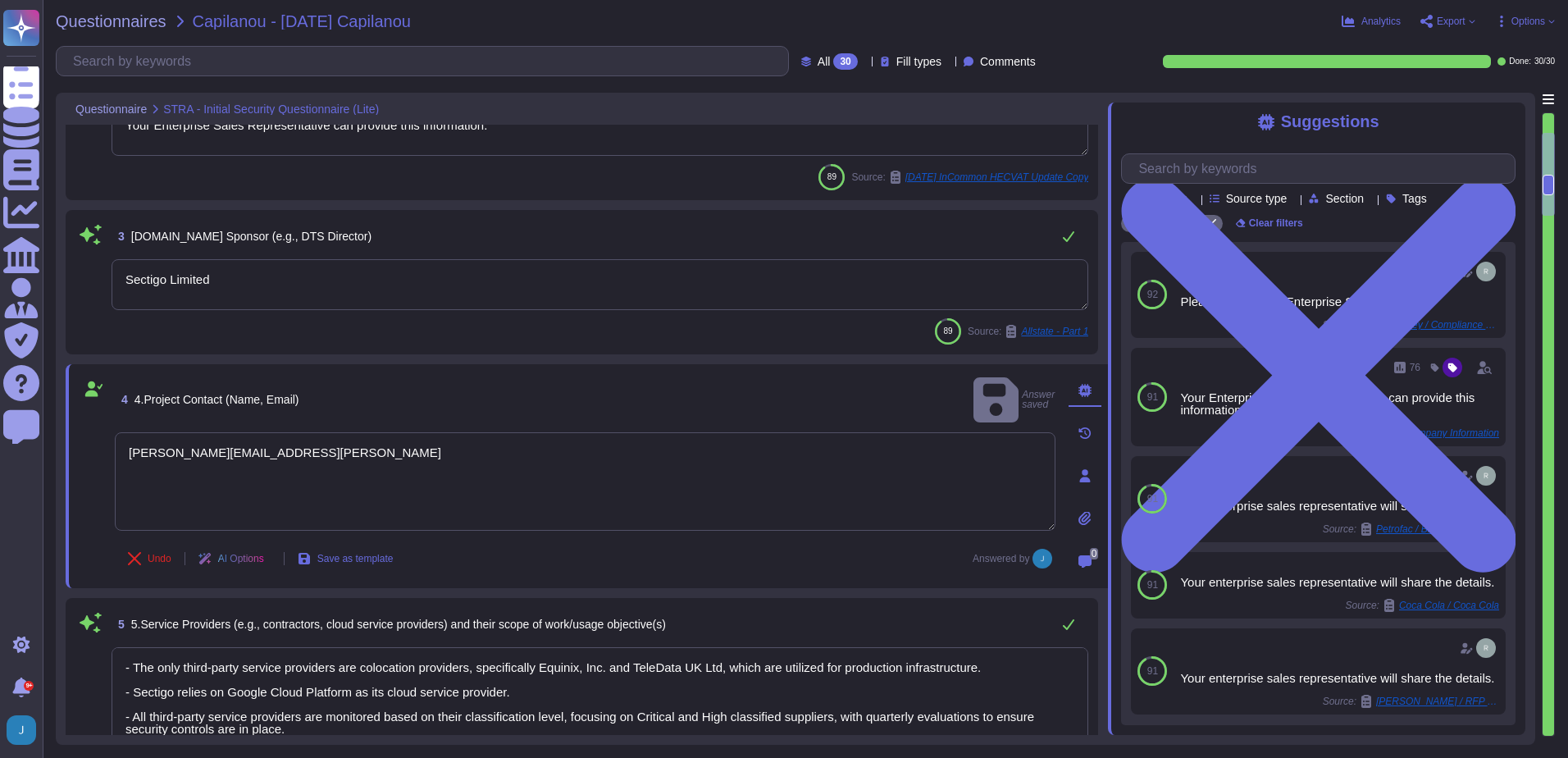
scroll to position [613, 0]
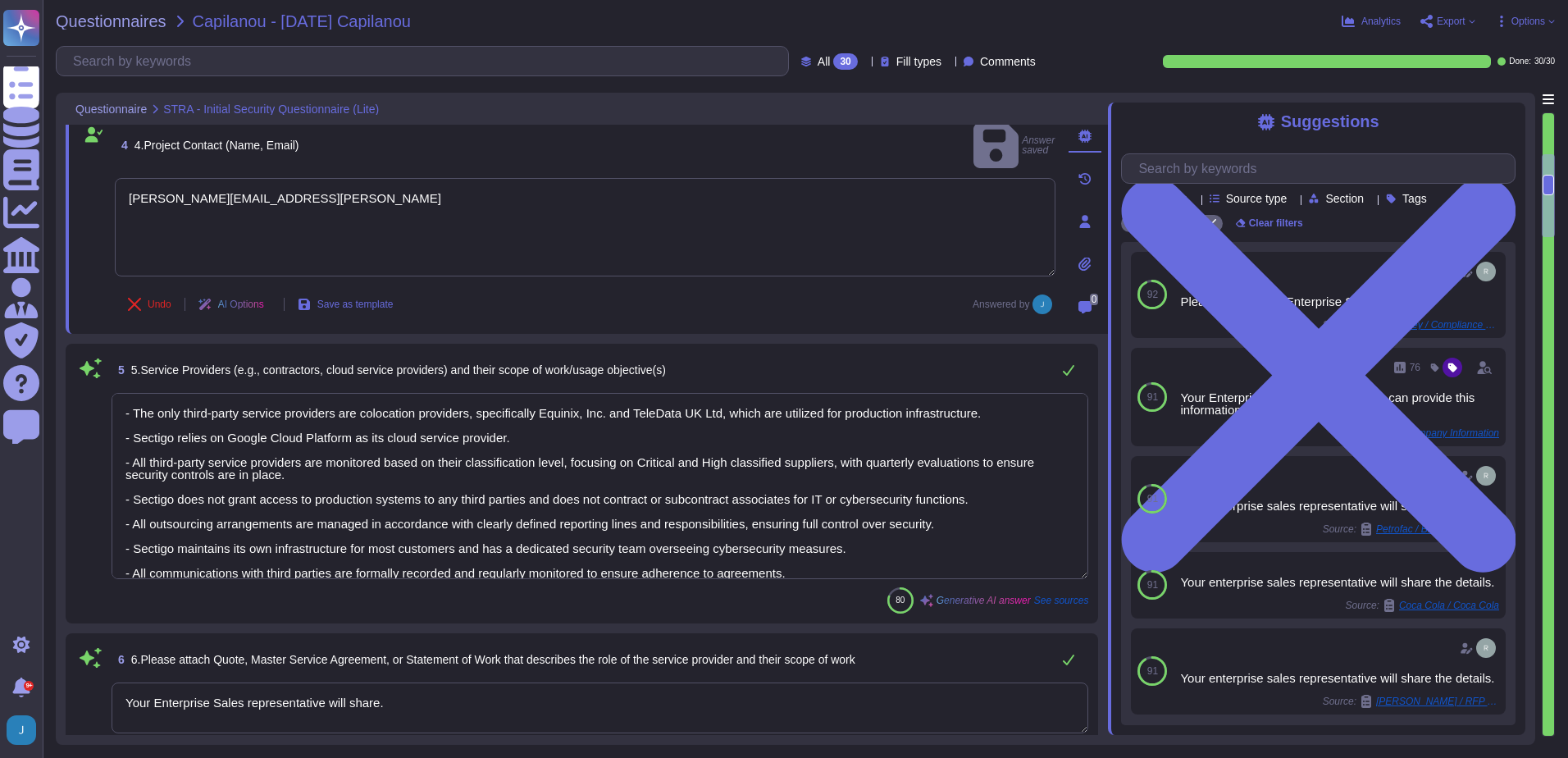
type textarea "The system stores the following types of data: 1. Personally Identifiable Infor…"
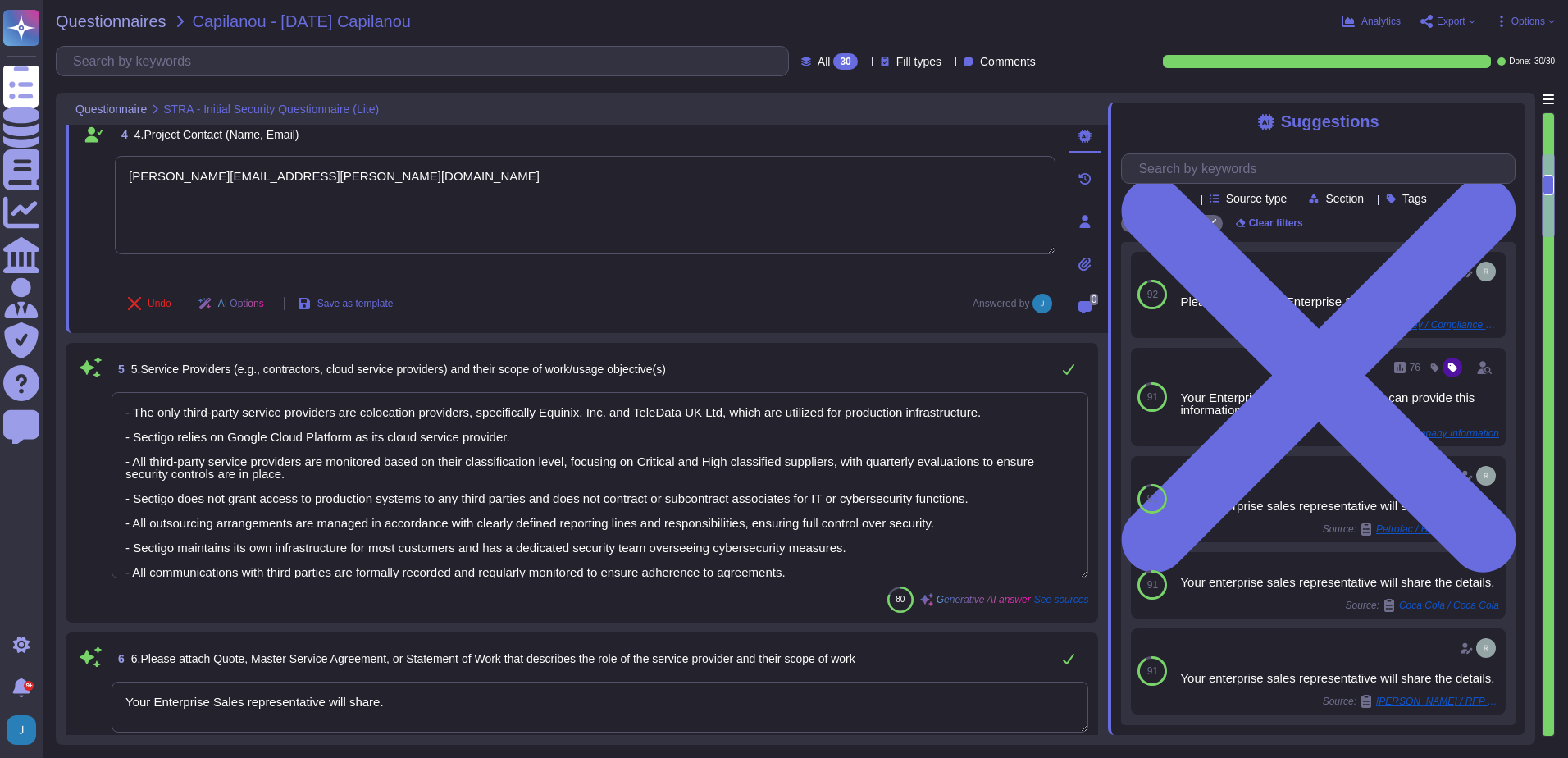
type textarea "[PERSON_NAME][EMAIL_ADDRESS][PERSON_NAME][DOMAIN_NAME]"
click at [375, 520] on textarea "- The only third-party service providers are colocation providers, specifically…" at bounding box center [600, 485] width 977 height 186
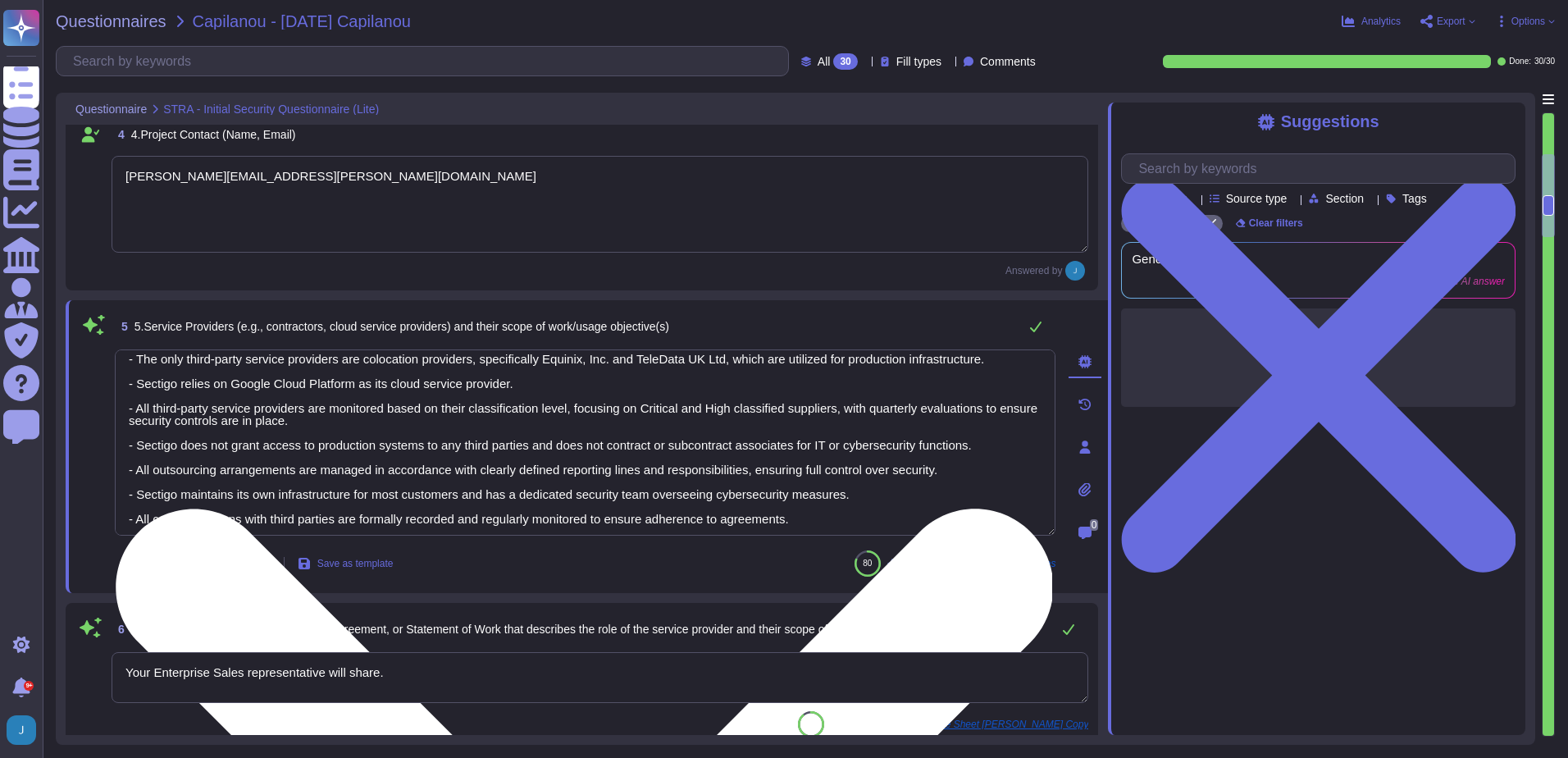
scroll to position [14, 0]
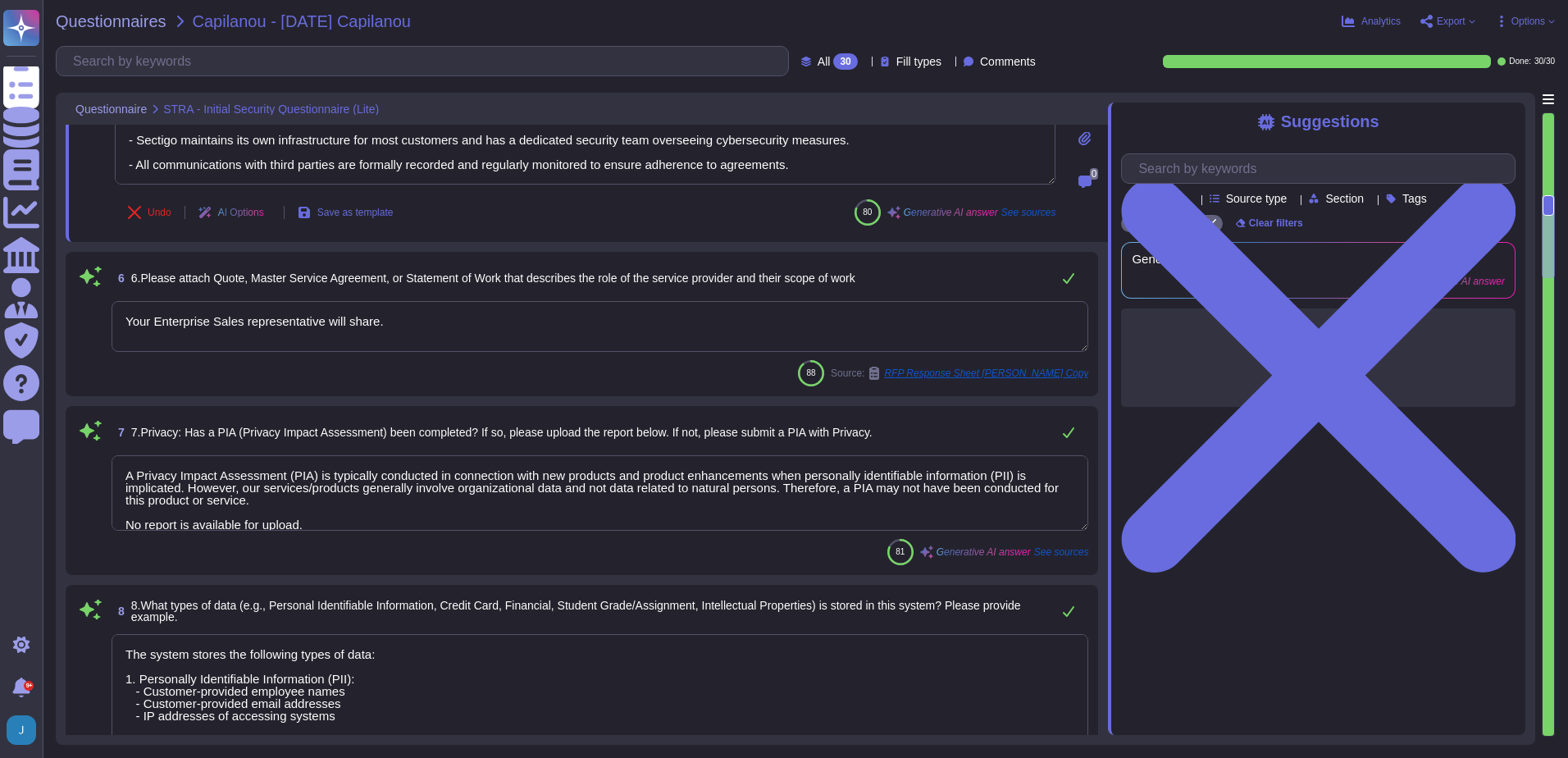
type textarea "Overall, given that the Company is a provider of security software and certific…"
type textarea "Yes, the system can interact and integrate with other existing systems. We offe…"
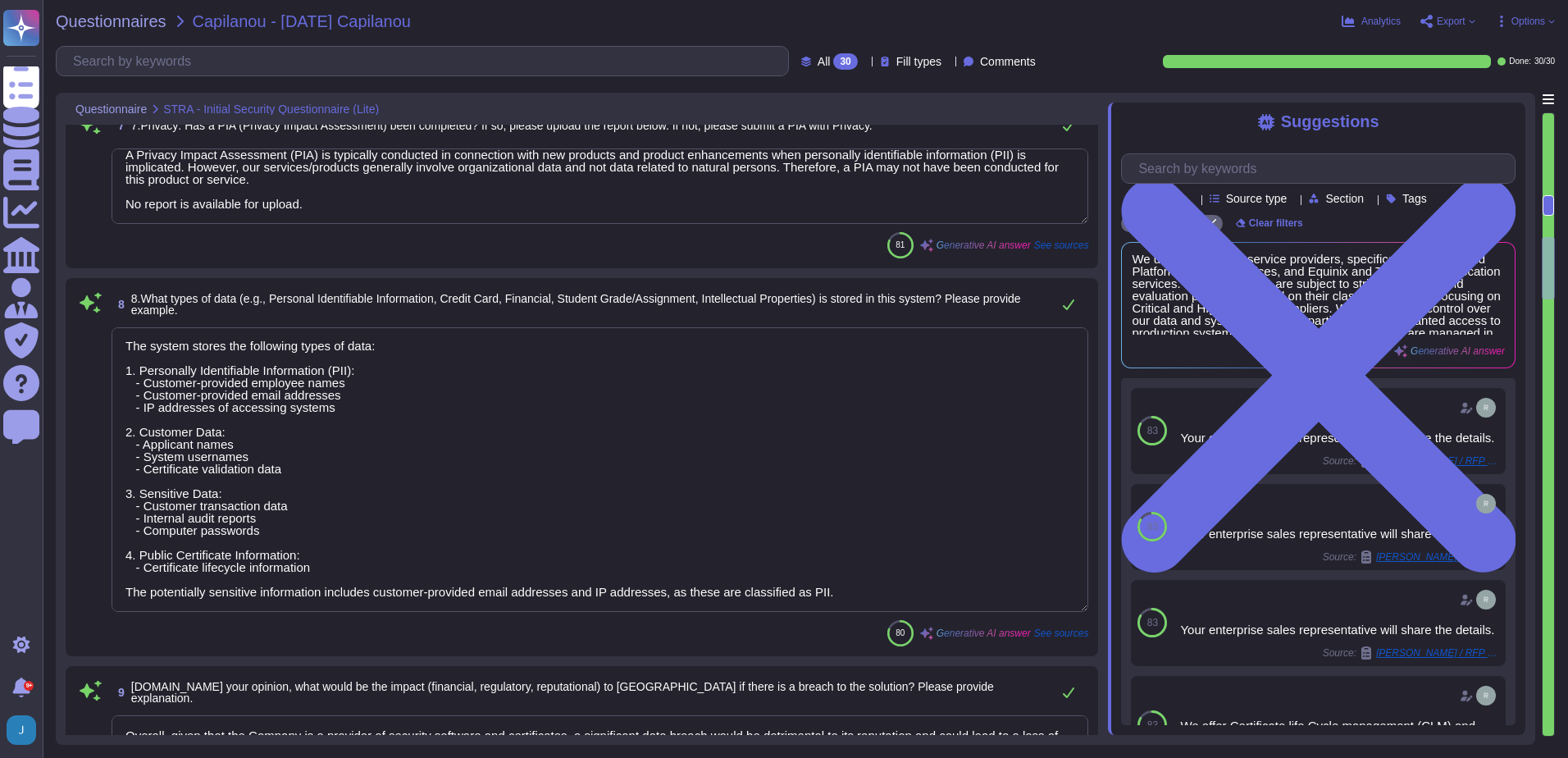
scroll to position [1268, 0]
type textarea "Our organization holds several security-related certifications, including: 1. S…"
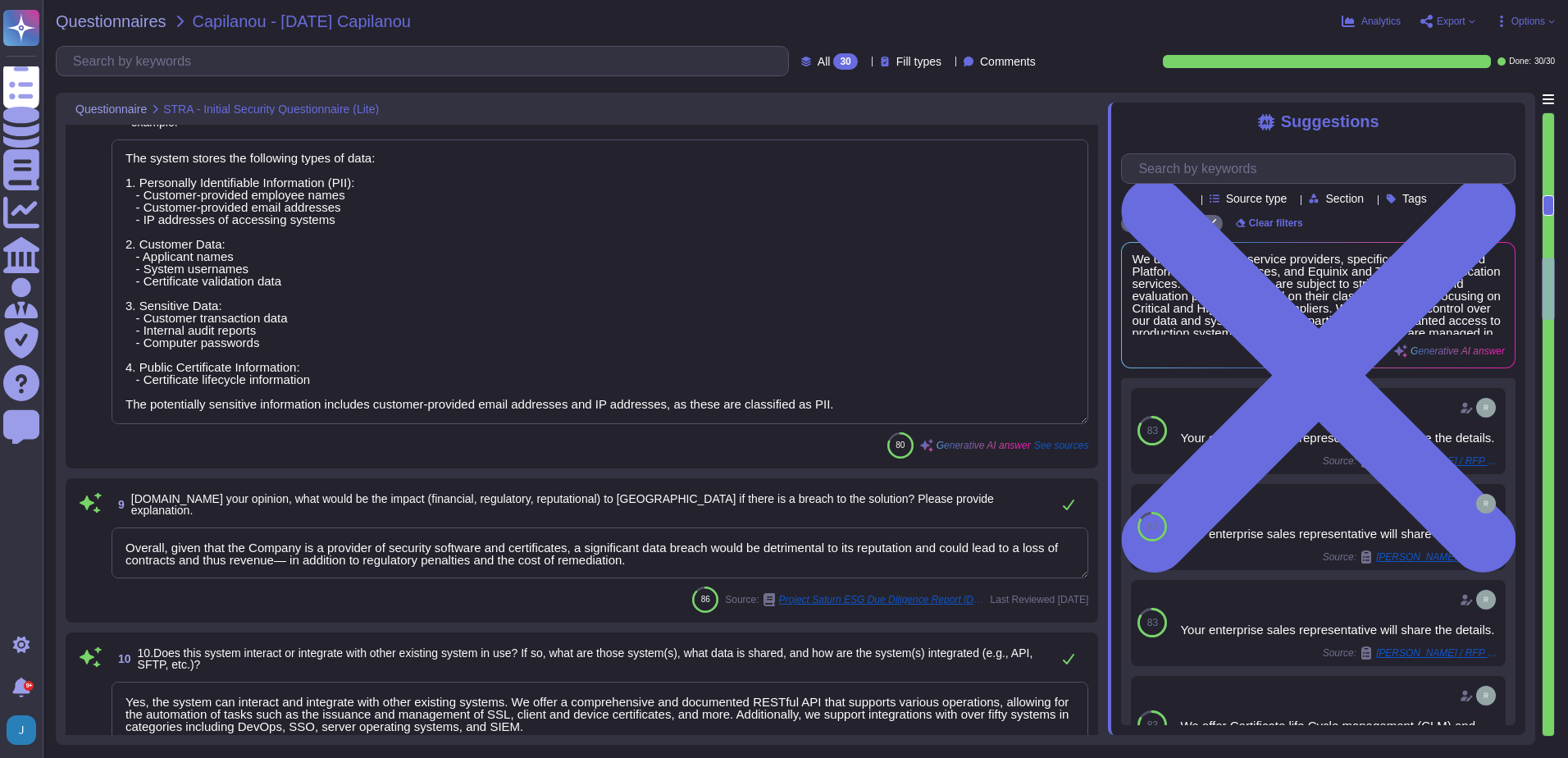
type textarea "Our organization undergoes annual external and internal penetration testing con…"
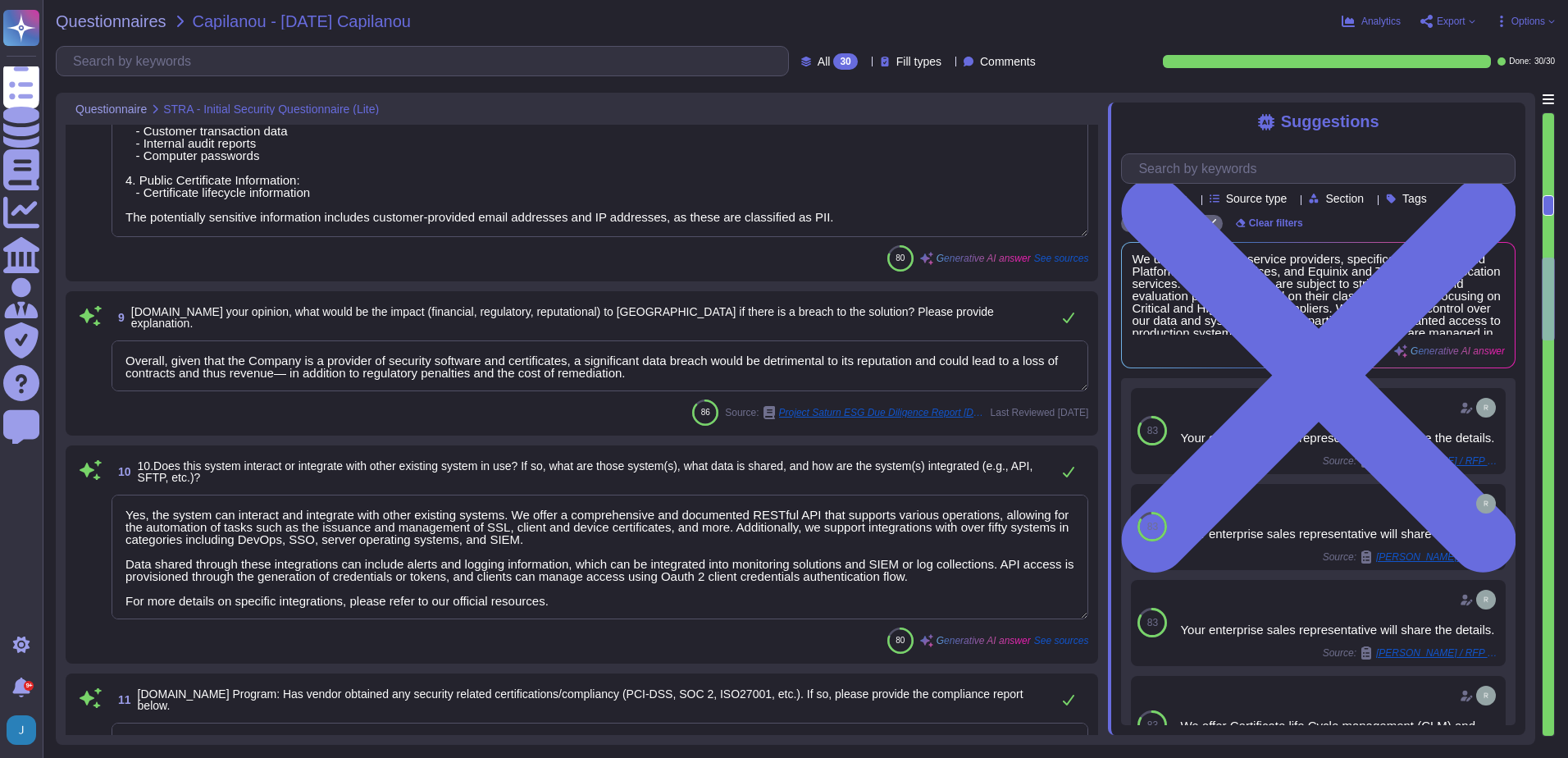
scroll to position [1596, 0]
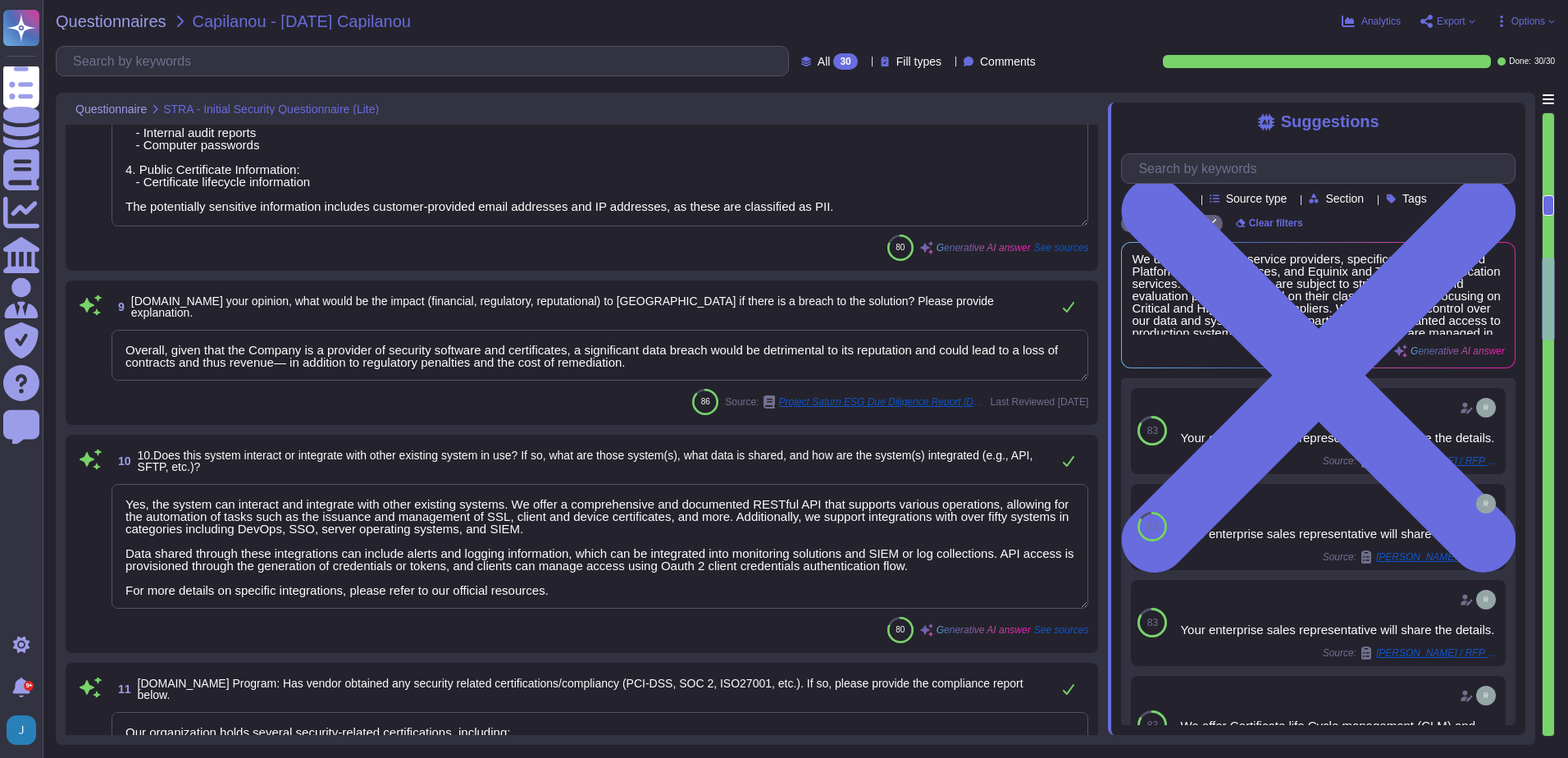
type textarea "The following security compliance documents are available for your review: 1. S…"
click at [631, 356] on textarea "Overall, given that the Company is a provider of security software and certific…" at bounding box center [600, 355] width 977 height 51
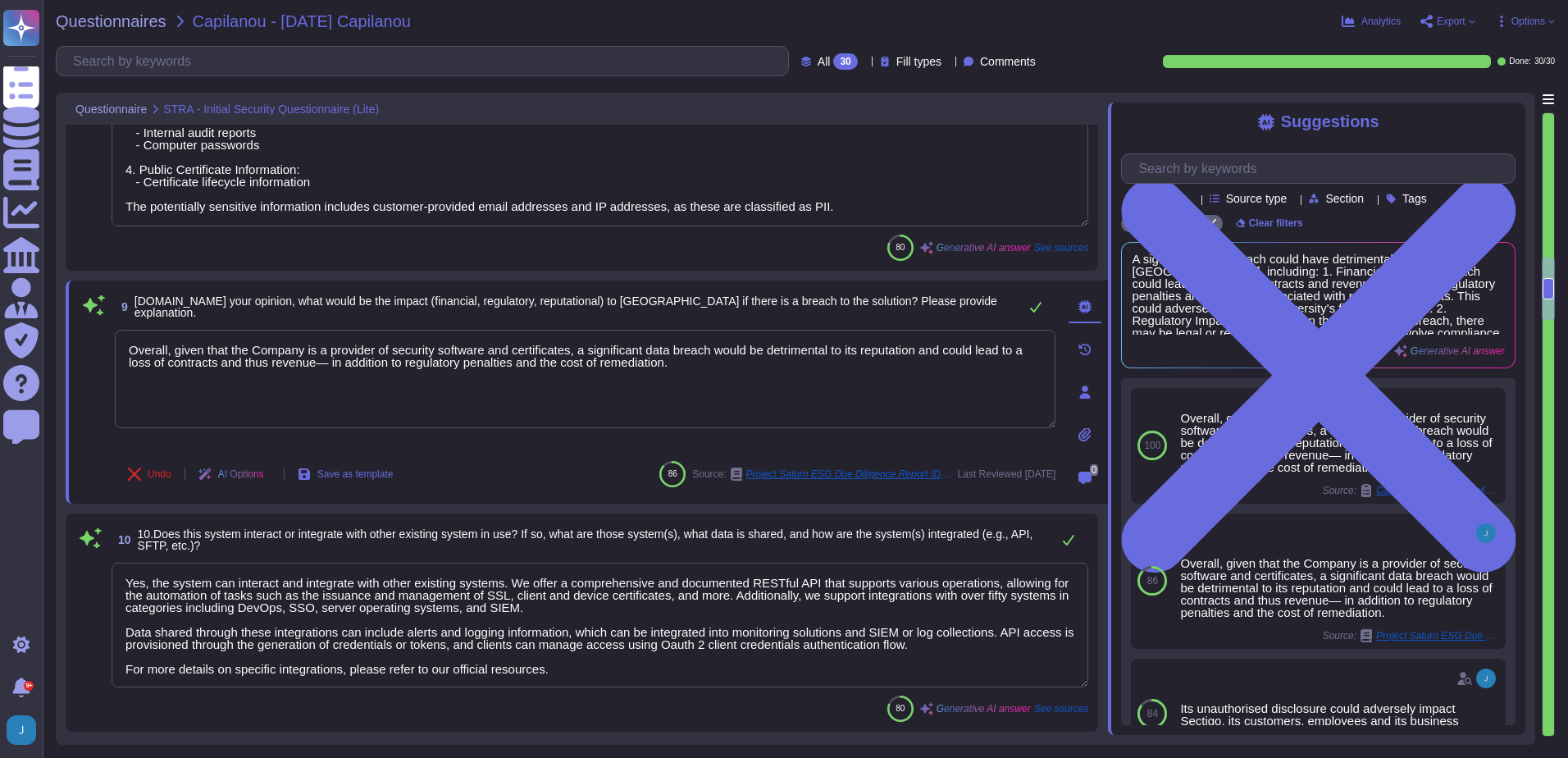
drag, startPoint x: 682, startPoint y: 371, endPoint x: 64, endPoint y: 342, distance: 618.7
click at [64, 342] on div "Questionnaire STRA - Initial Security Questionnaire (Lite) 7 7.Privacy: Has a P…" at bounding box center [794, 418] width 1479 height 652
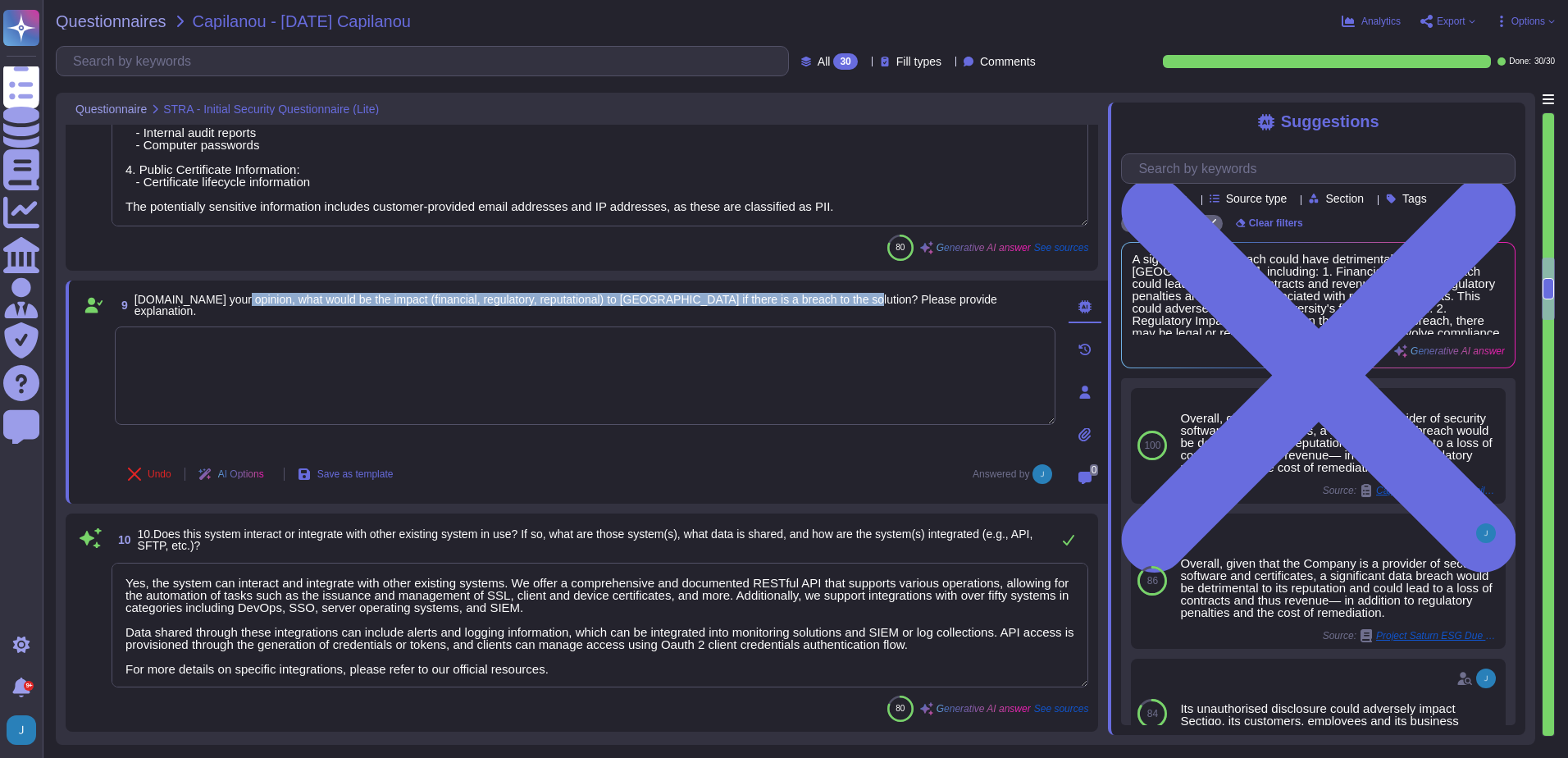
drag, startPoint x: 227, startPoint y: 305, endPoint x: 852, endPoint y: 300, distance: 625.0
click at [852, 300] on span "[DOMAIN_NAME] your opinion, what would be the impact (financial, regulatory, re…" at bounding box center [566, 304] width 863 height 25
copy span "what would be the impact (financial, regulatory, reputational) to [GEOGRAPHIC_D…"
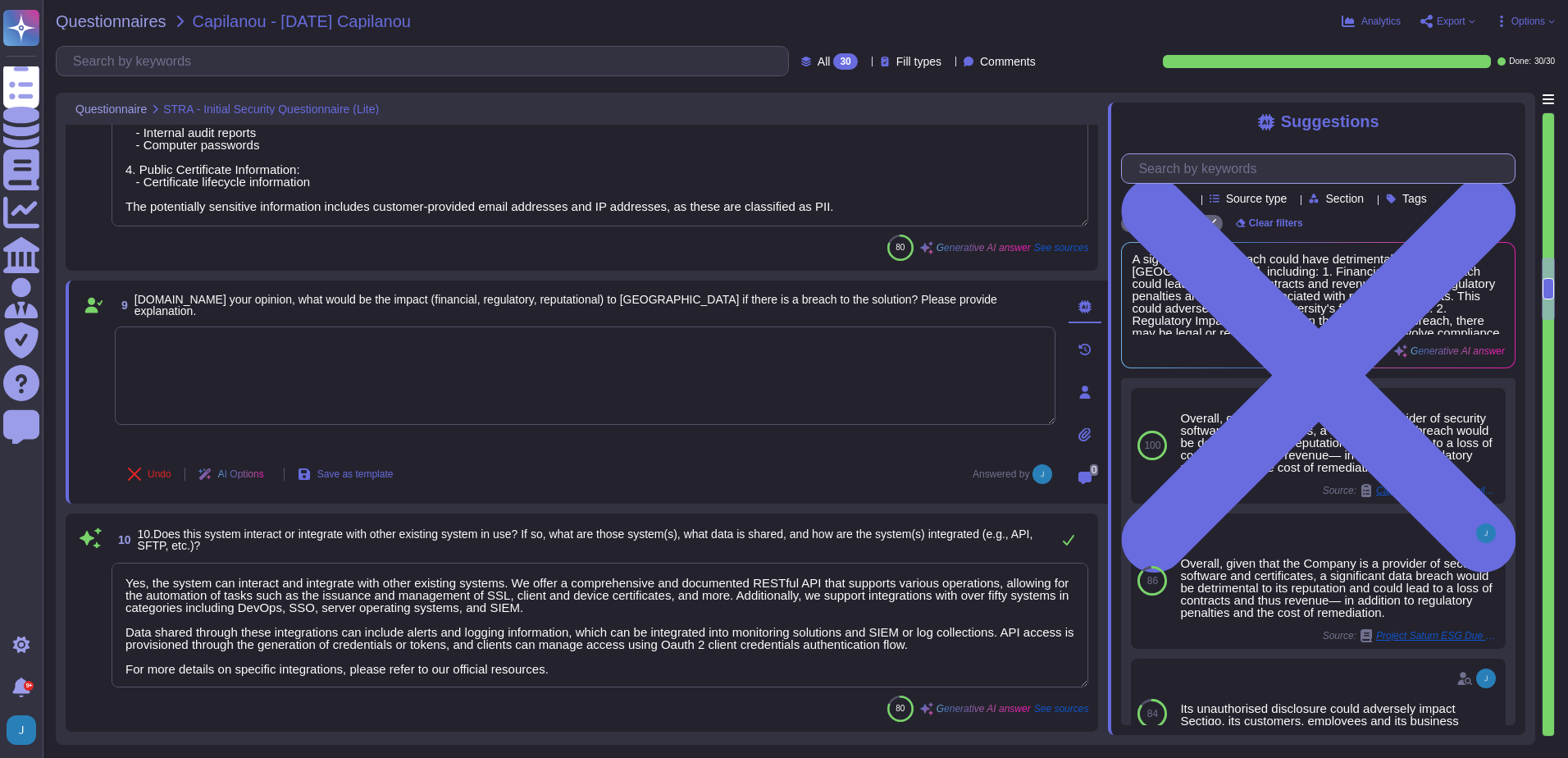
click at [1208, 170] on input "text" at bounding box center [1323, 169] width 385 height 29
paste input "what would be the impact (financial, regulatory, reputational) to [GEOGRAPHIC_D…"
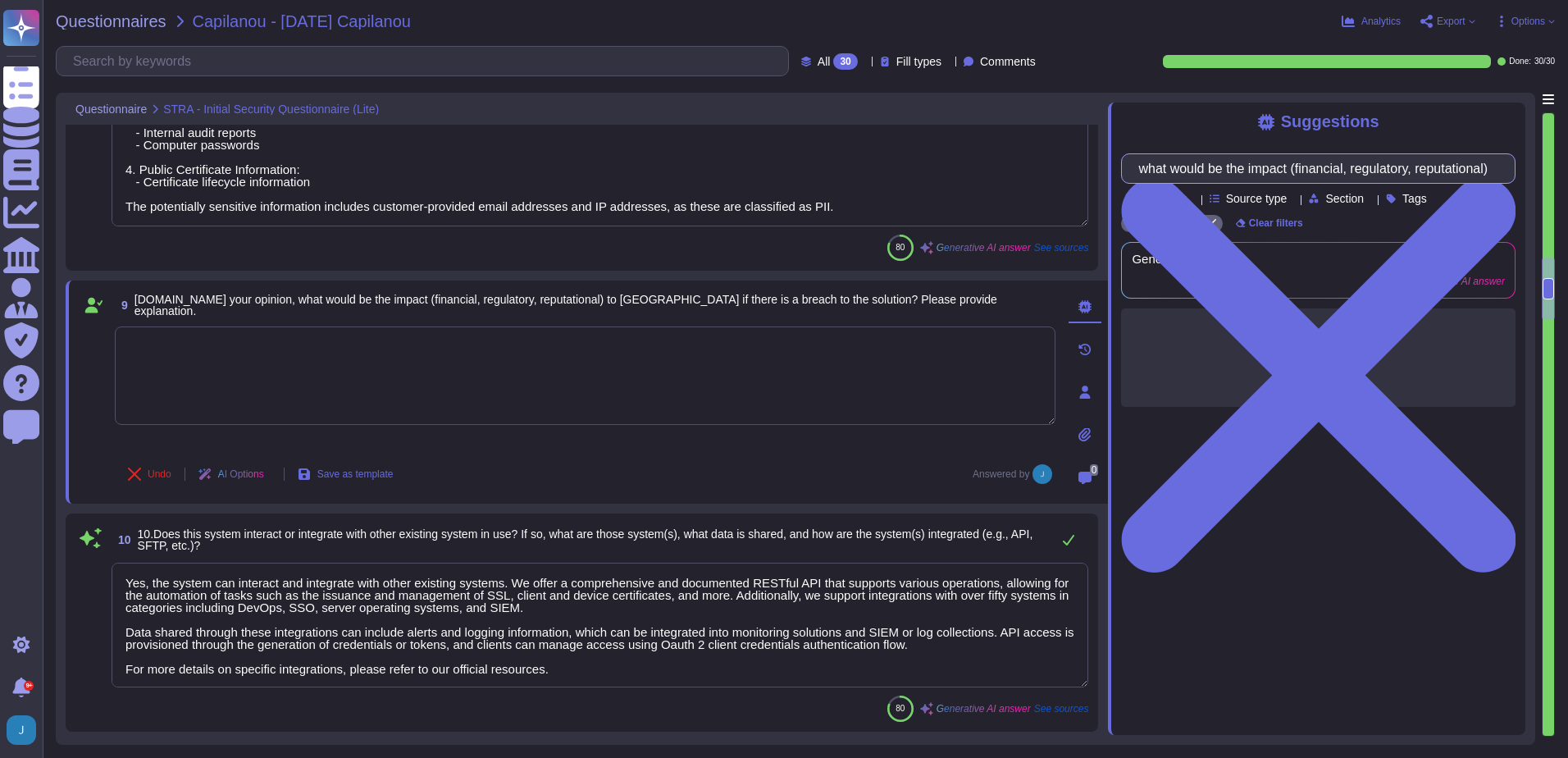
scroll to position [0, 355]
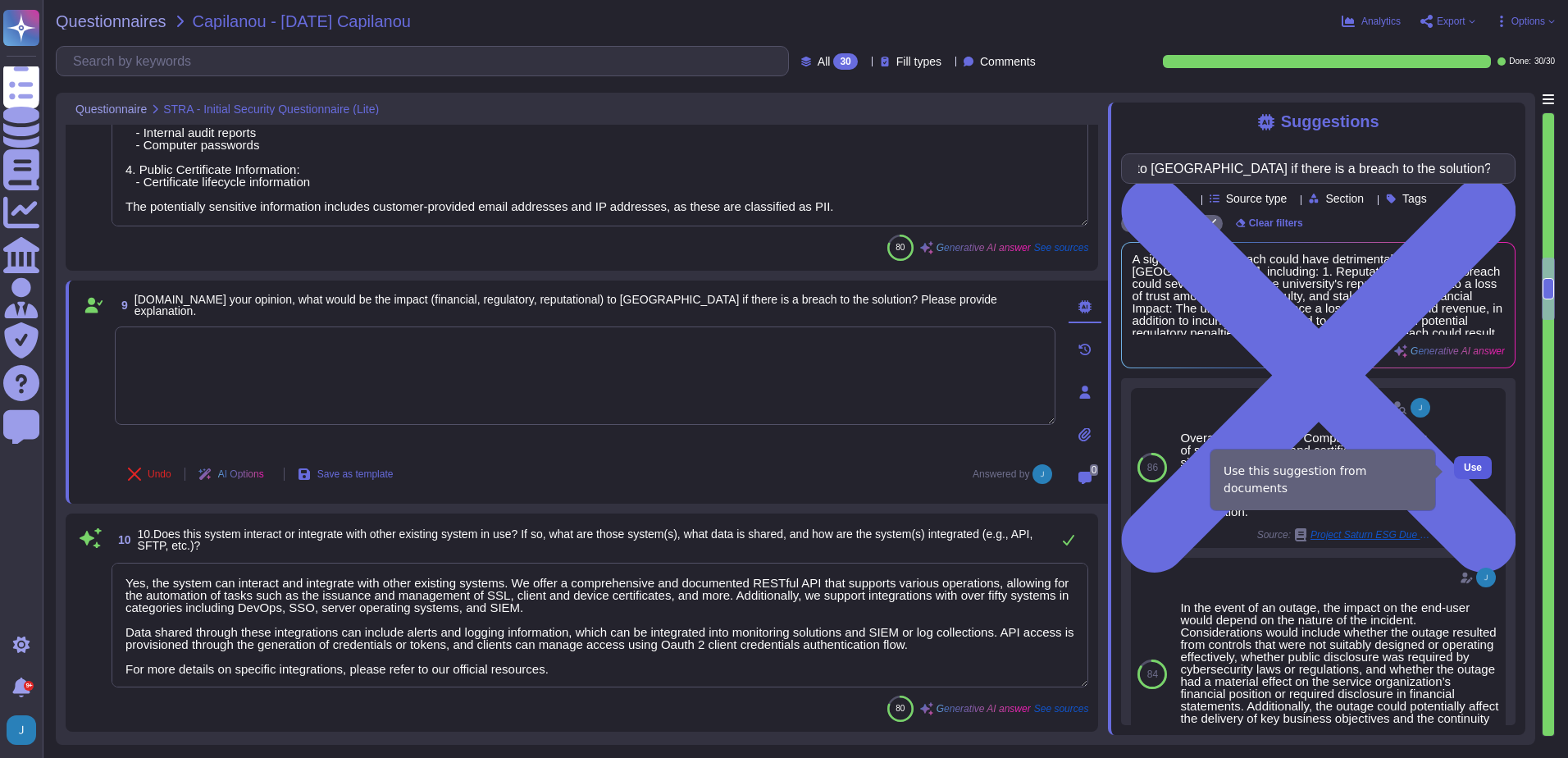
type input "what would be the impact (financial, regulatory, reputational) to [GEOGRAPHIC_D…"
click at [1471, 475] on button "Use" at bounding box center [1473, 467] width 38 height 23
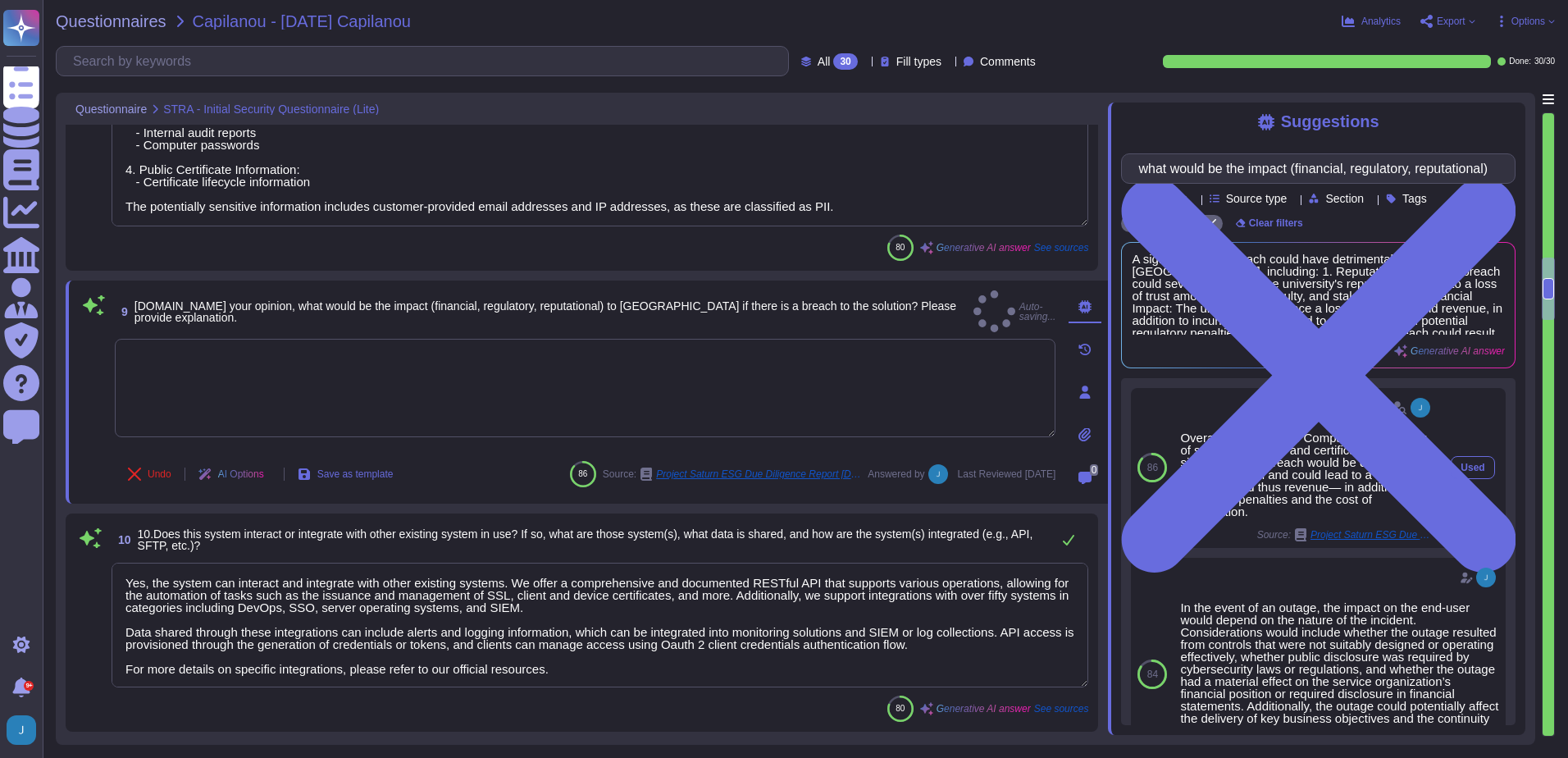
type textarea "Overall, given that the Company is a provider of security software and certific…"
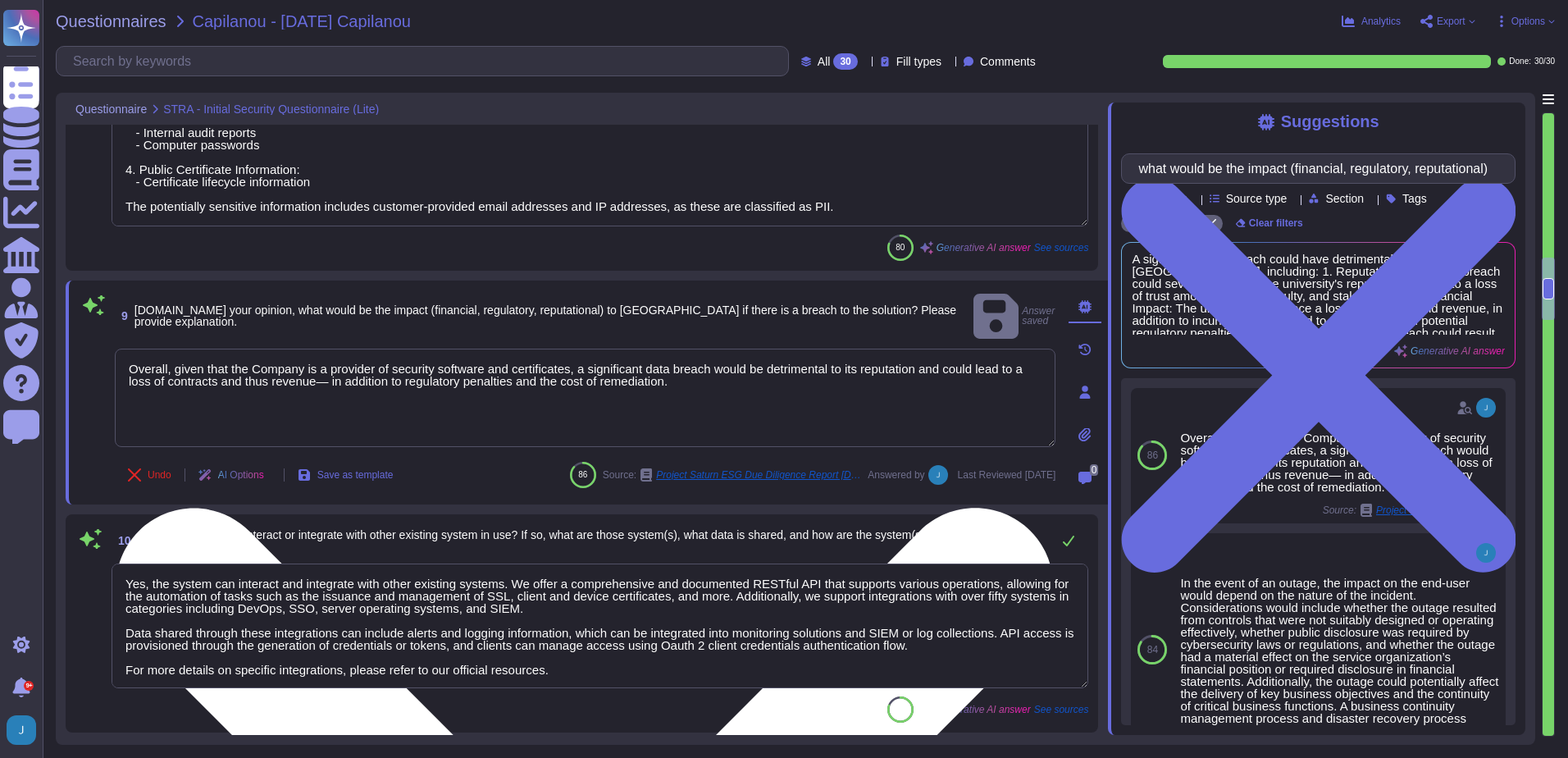
click at [750, 390] on textarea "Overall, given that the Company is a provider of security software and certific…" at bounding box center [585, 398] width 941 height 98
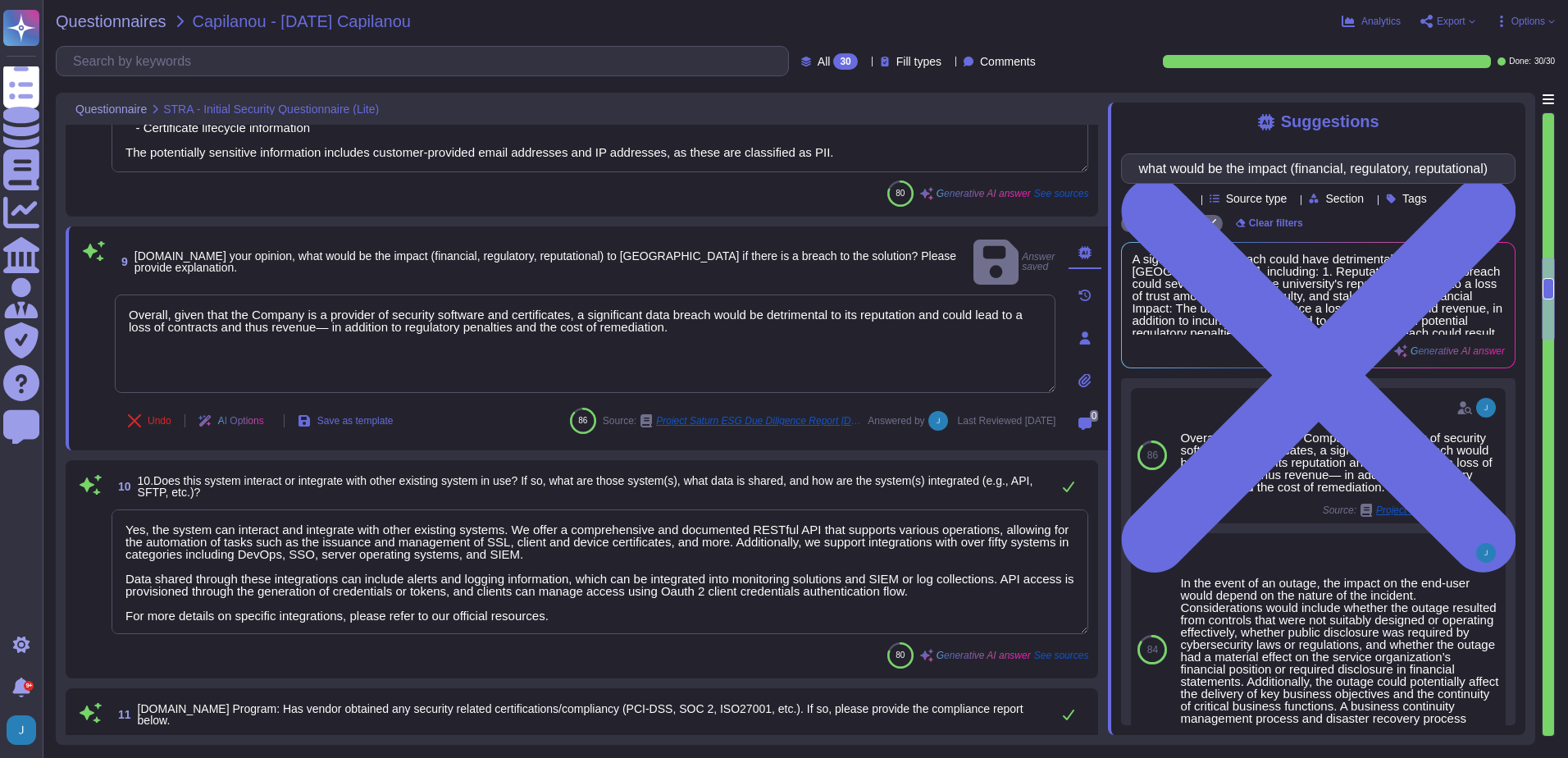
type textarea "The following security compliance documents are available for your review: 1. S…"
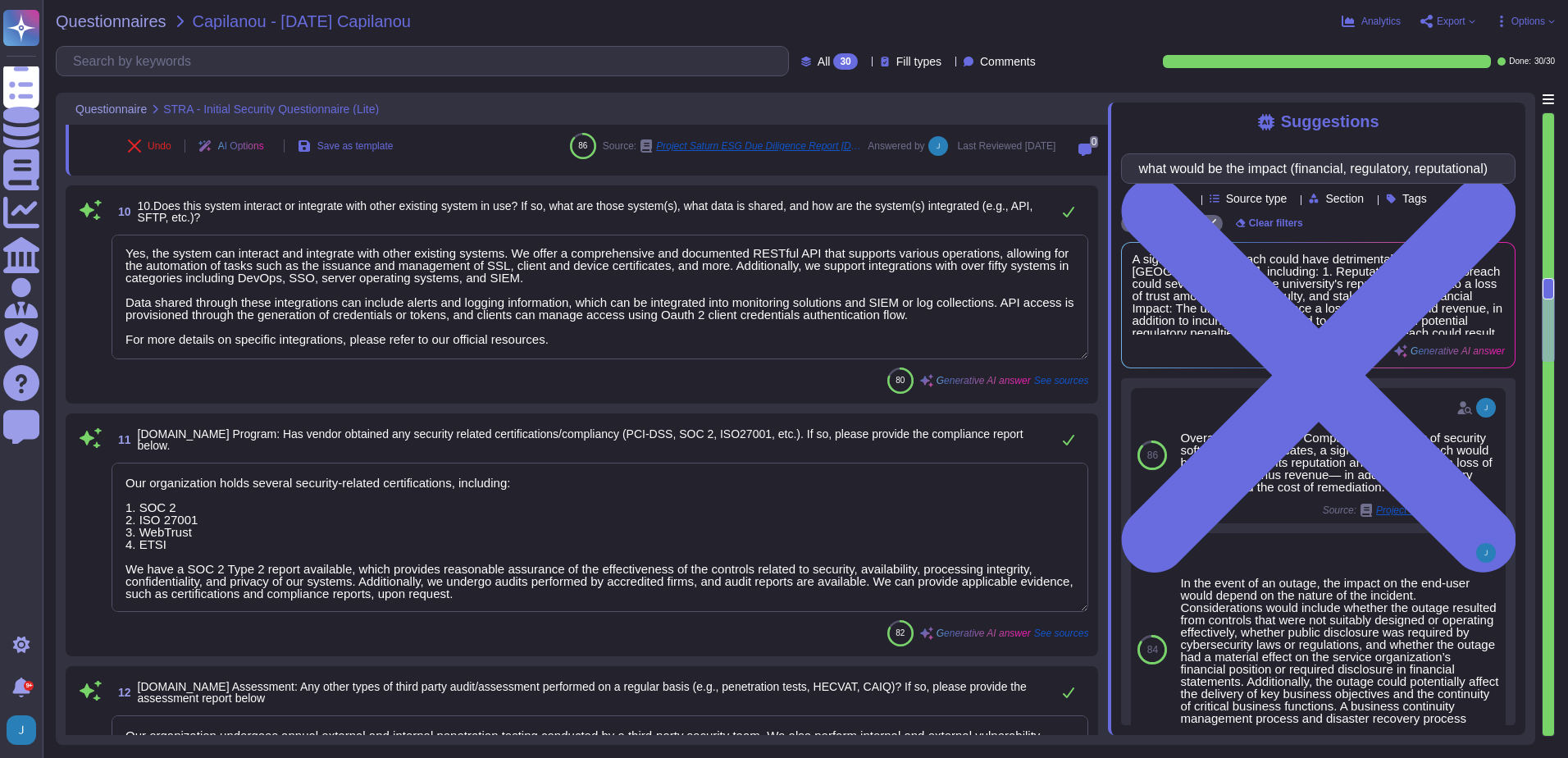
scroll to position [2, 0]
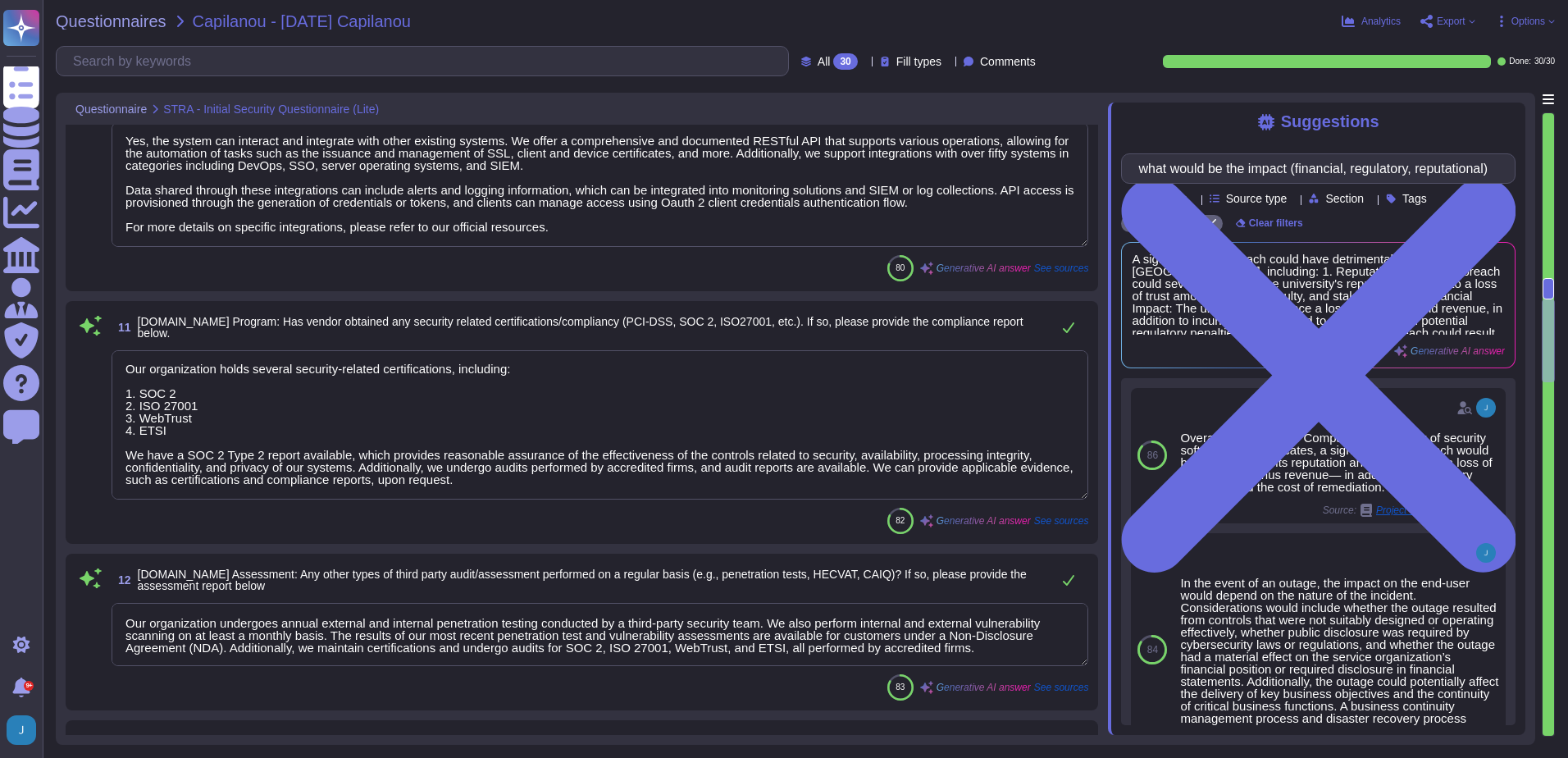
type textarea "- Yes, we have a formal Information Security Policy and a Privacy Policy in pla…"
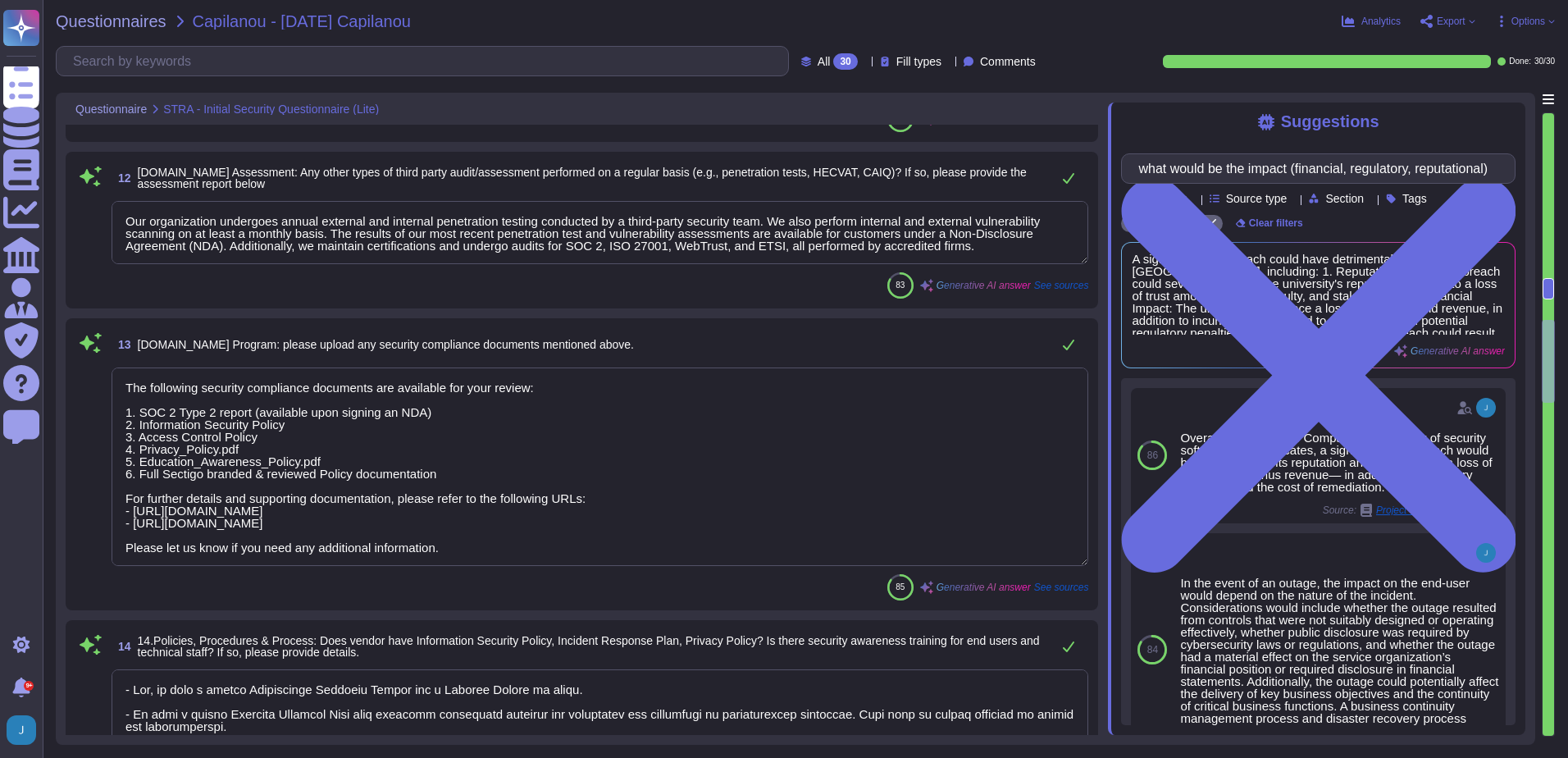
scroll to position [2417, 0]
type textarea "Yes, Sectigo has a dedicated Information Security team that is part of its orga…"
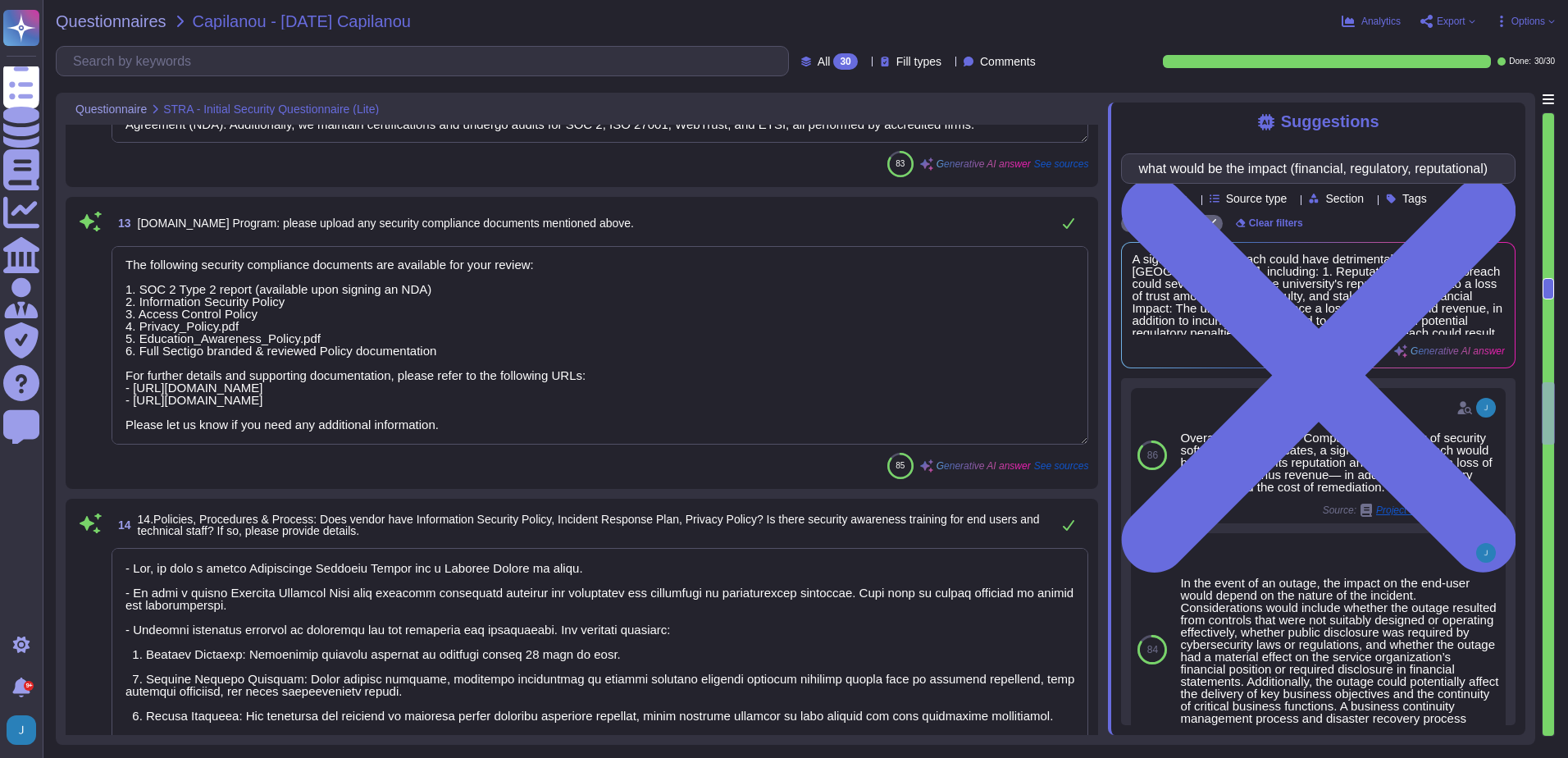
scroll to position [2909, 0]
type textarea "We do not perform risk assessments against third parties or subcontractors. How…"
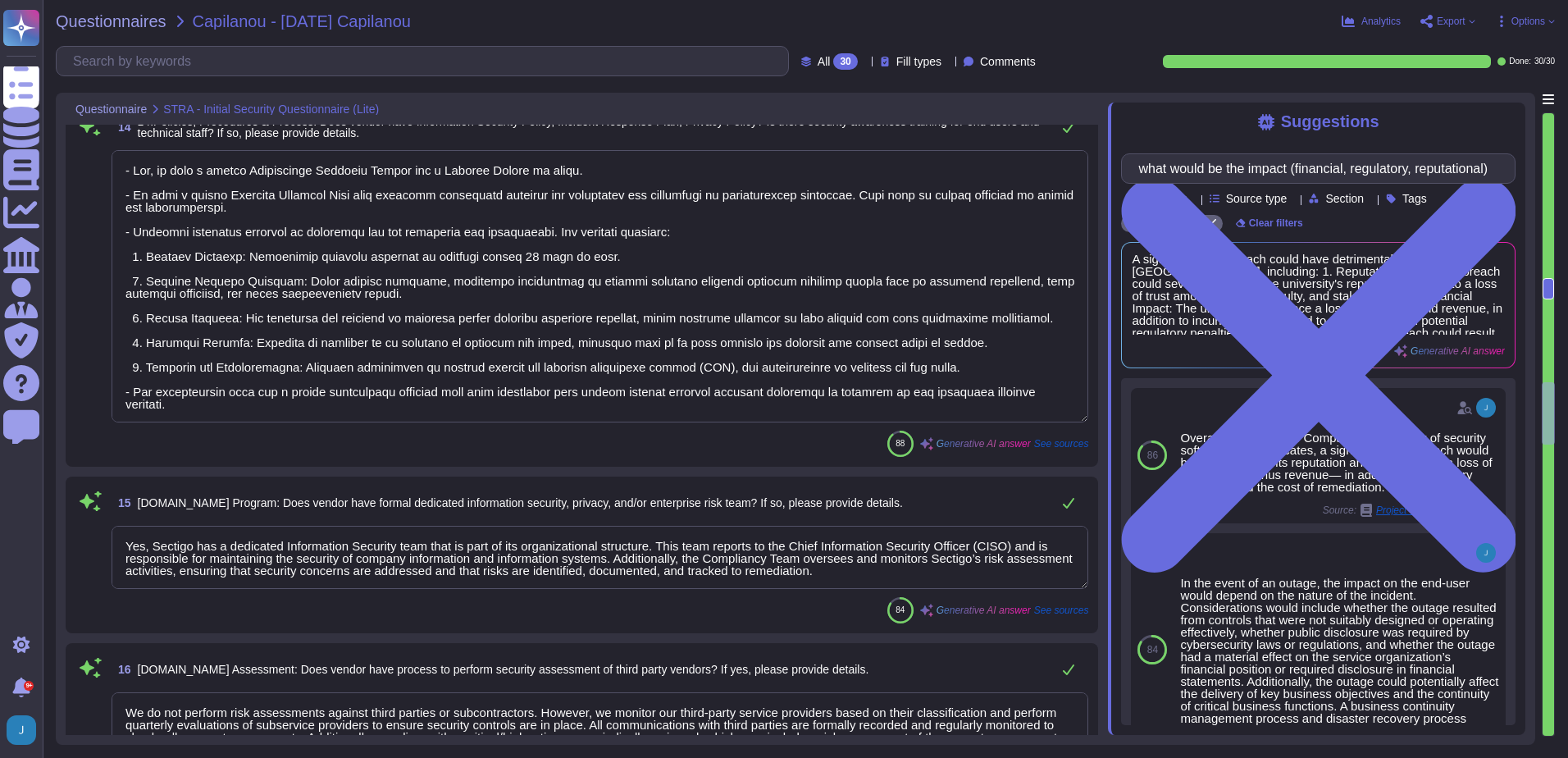
type textarea "Yes, the solution supports Single Sign-On (SSO) via SAML2 and integrates with O…"
type textarea "Multi-factor authentication (MFA) is enforced for all employees, including for …"
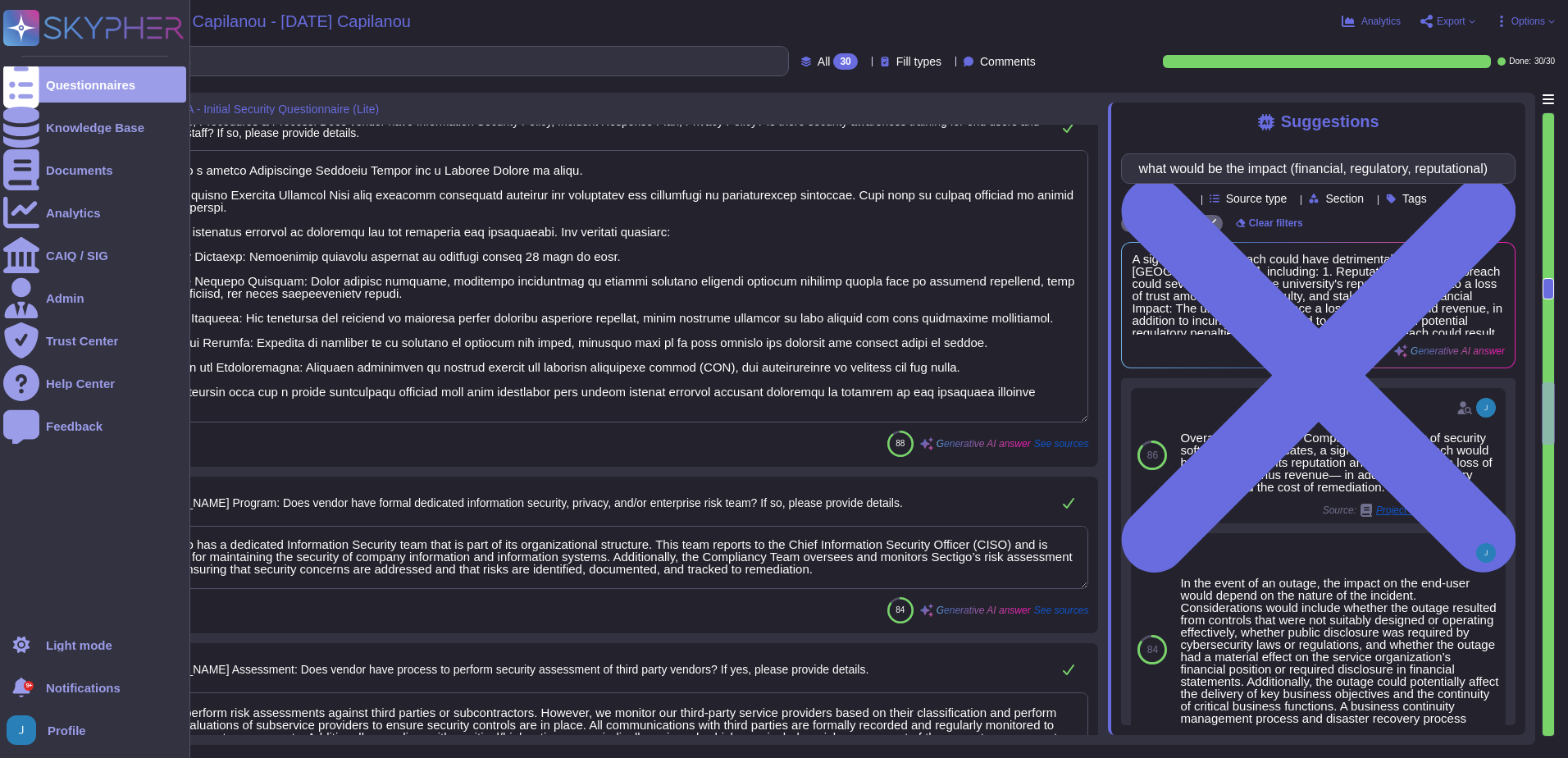
scroll to position [2, 0]
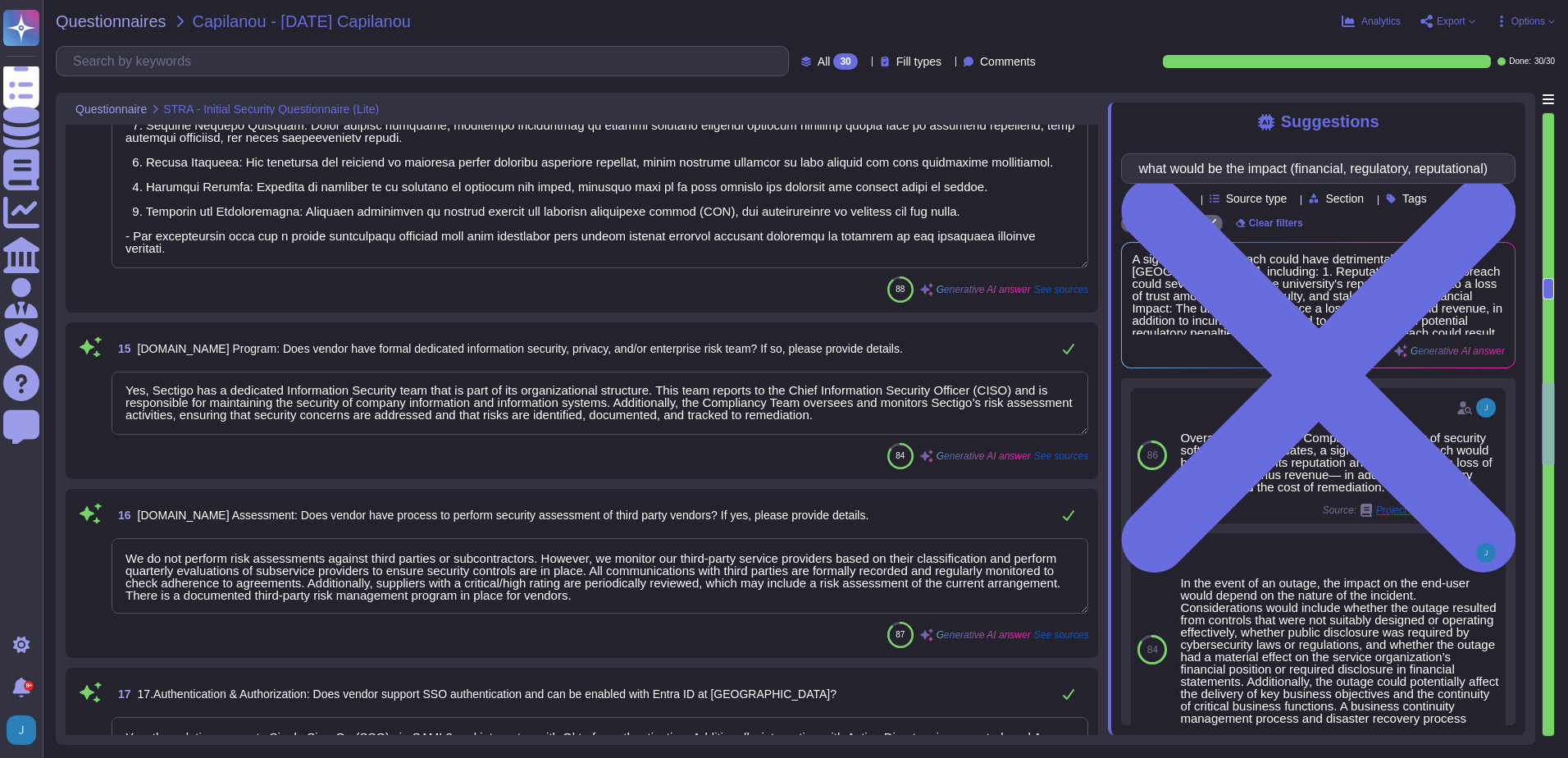
type textarea "Yes, our application employs Role-Based Access Control (RBAC) to assign privile…"
type textarea "Data is stored in our own infrastructure in synched, redundant data centers loc…"
type textarea "The security controls for data-at-rest include the following measures: 1. Encry…"
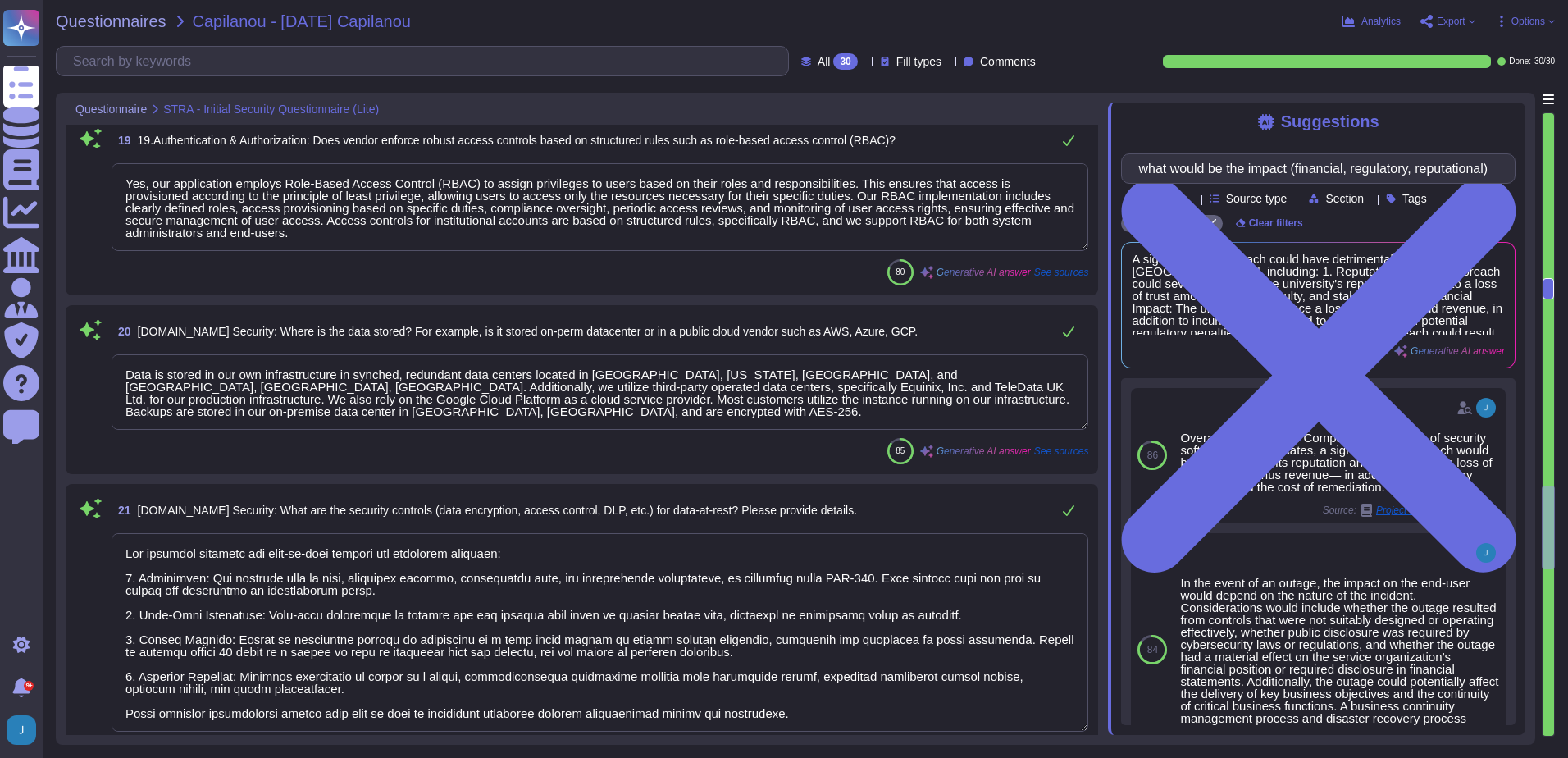
scroll to position [3974, 0]
type textarea "Data-in-transit is protected through a comprehensive set of security controls: …"
type textarea "Yes, we conduct application security testing prior to production rollout, inclu…"
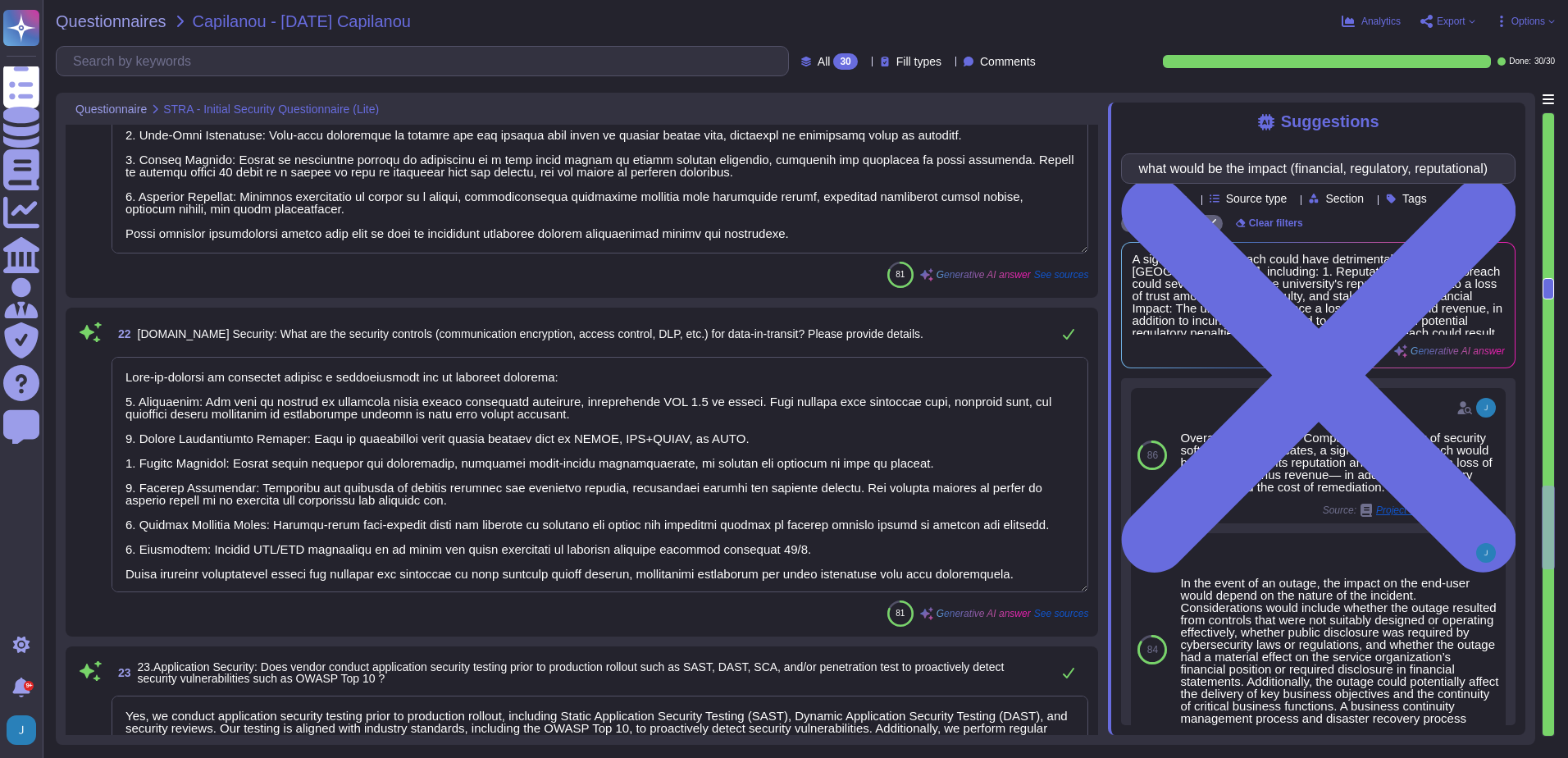
scroll to position [4548, 0]
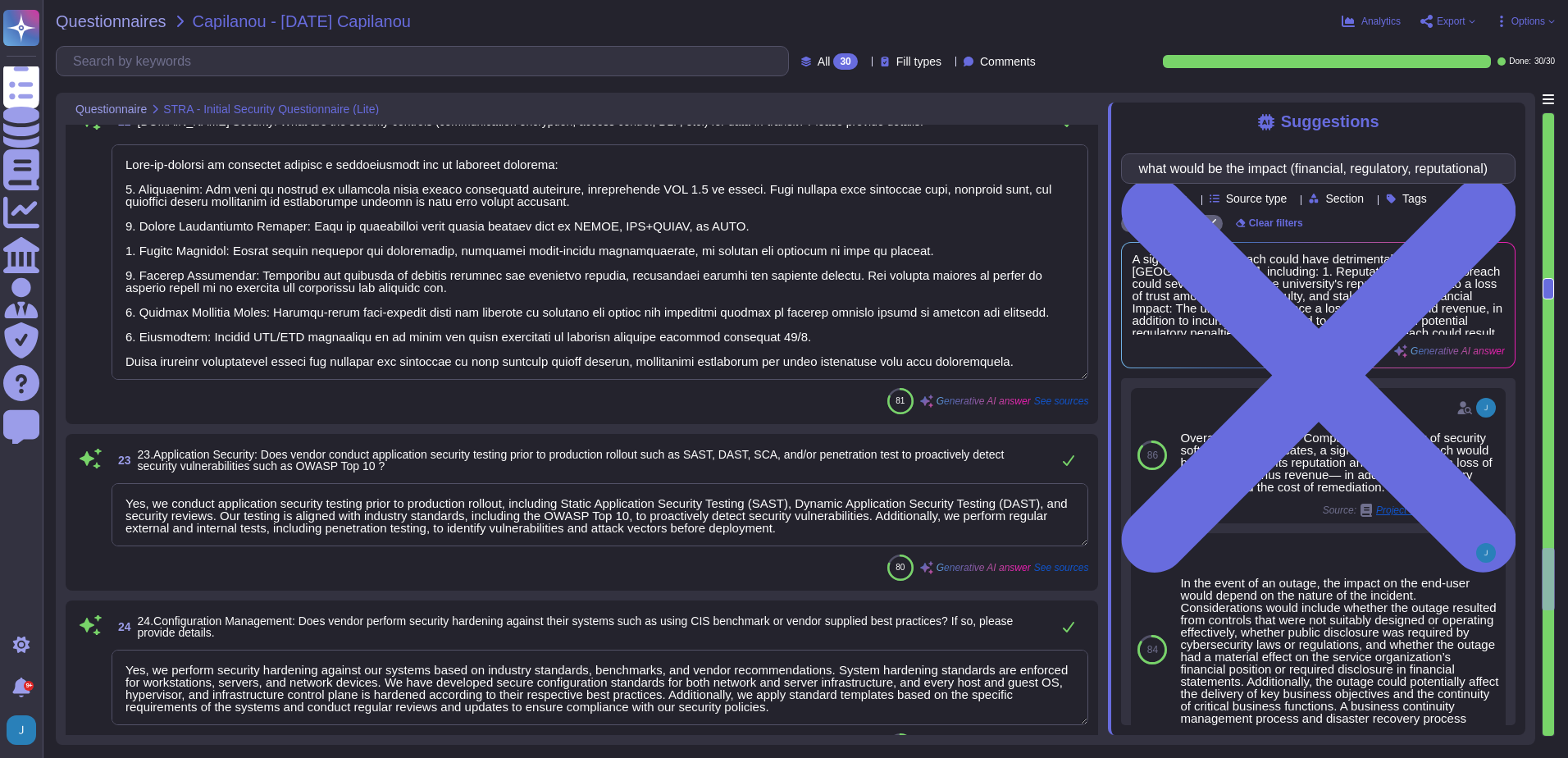
type textarea "Yes, we perform security hardening against our systems based on industry standa…"
type textarea "Yes, we conduct regular internal and external vulnerability scans on at least a…"
type textarea "We use Elastic as our SIEM solution, which includes a centralized logging syste…"
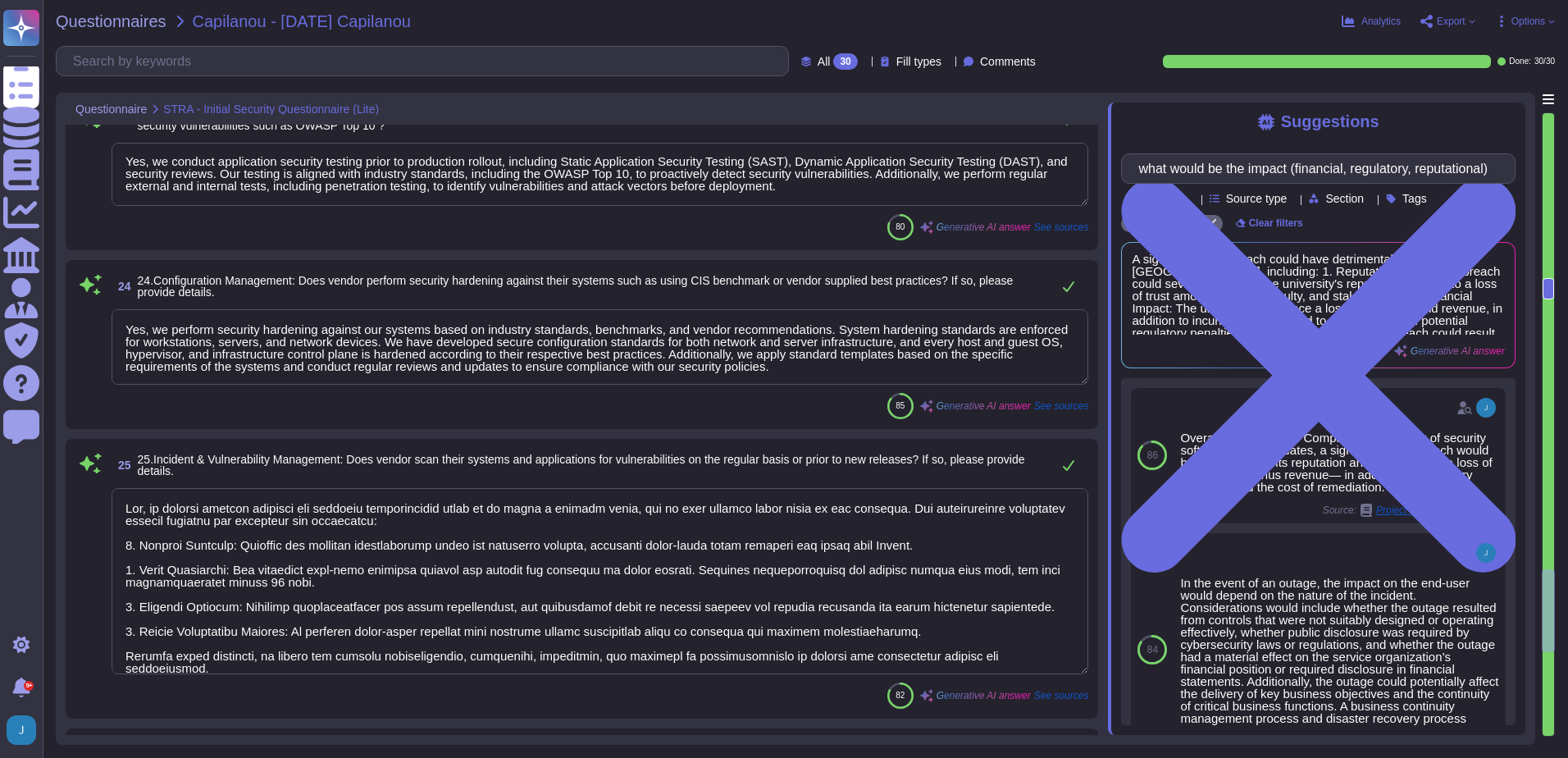
type textarea "In the past 12 months, we have not encountered any security incidents, and ther…"
type textarea "Our Service Level Agreement (SLA) targets for patching and remediation of ident…"
type textarea "Yes, backups are performed continually and are scheduled based on the informati…"
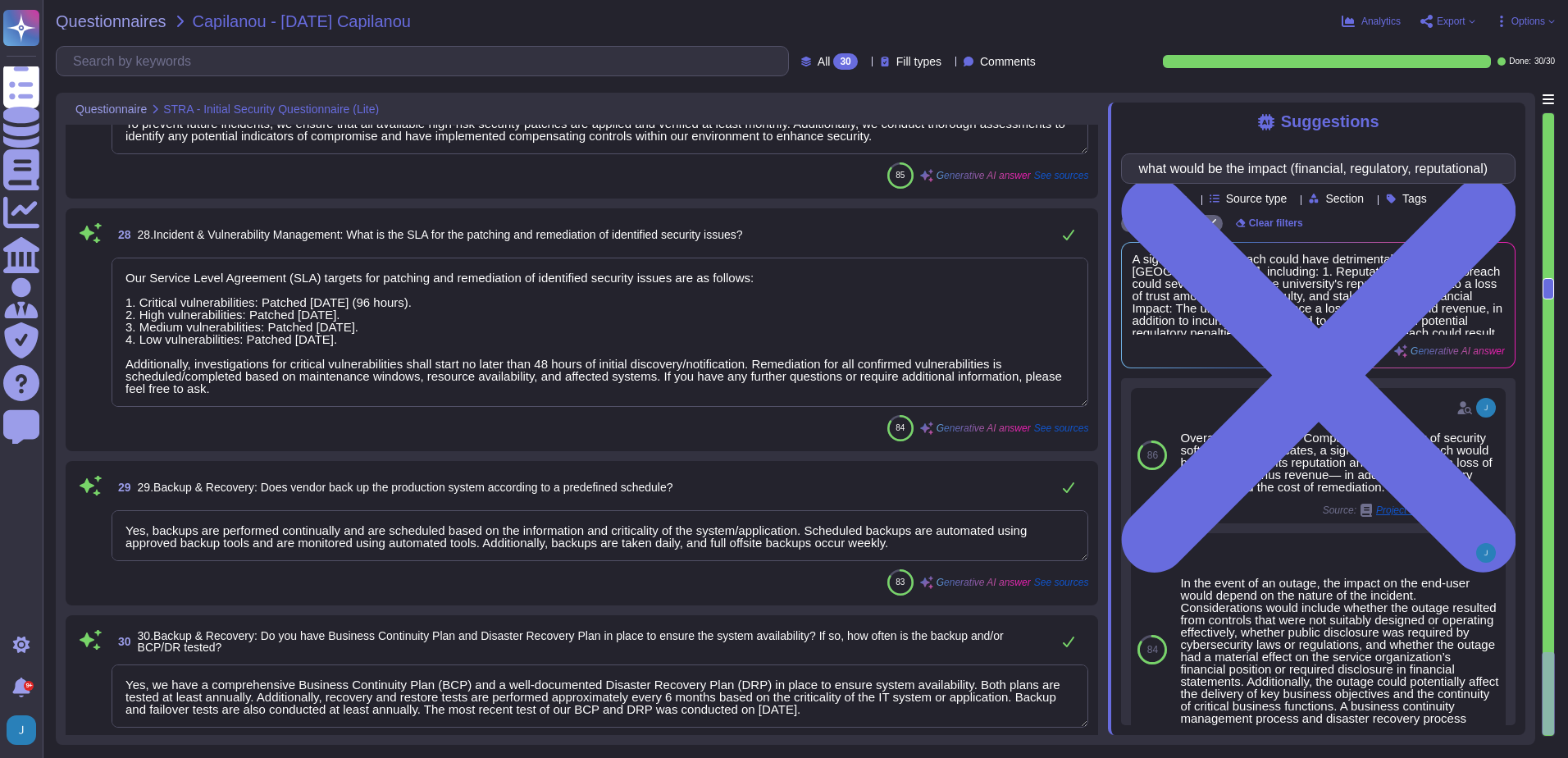
type textarea "Yes, we have a comprehensive Business Continuity Plan (BCP) and a well-document…"
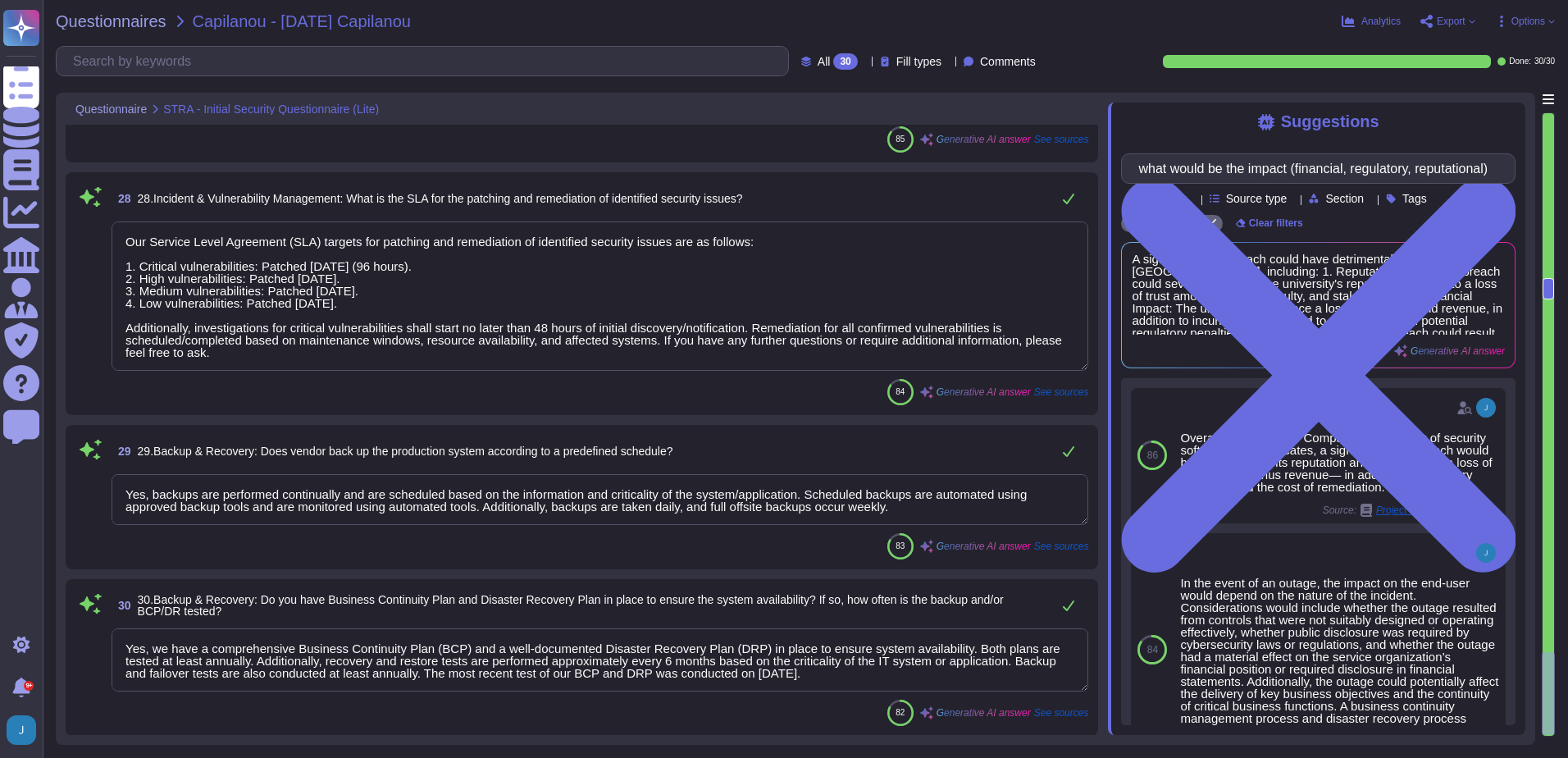
scroll to position [5804, 0]
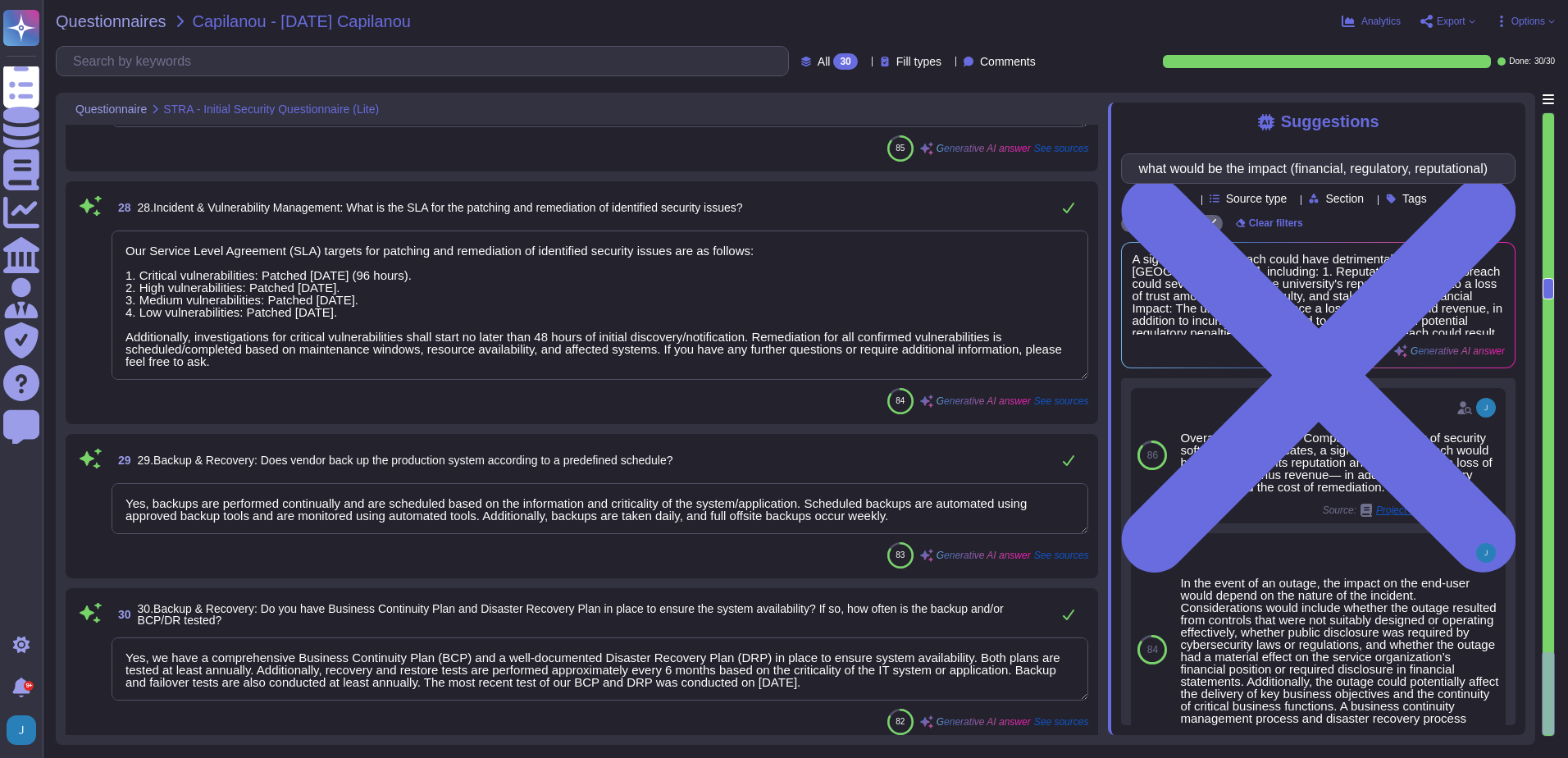
type textarea "Yes, we conduct regular internal and external vulnerability scans on at least a…"
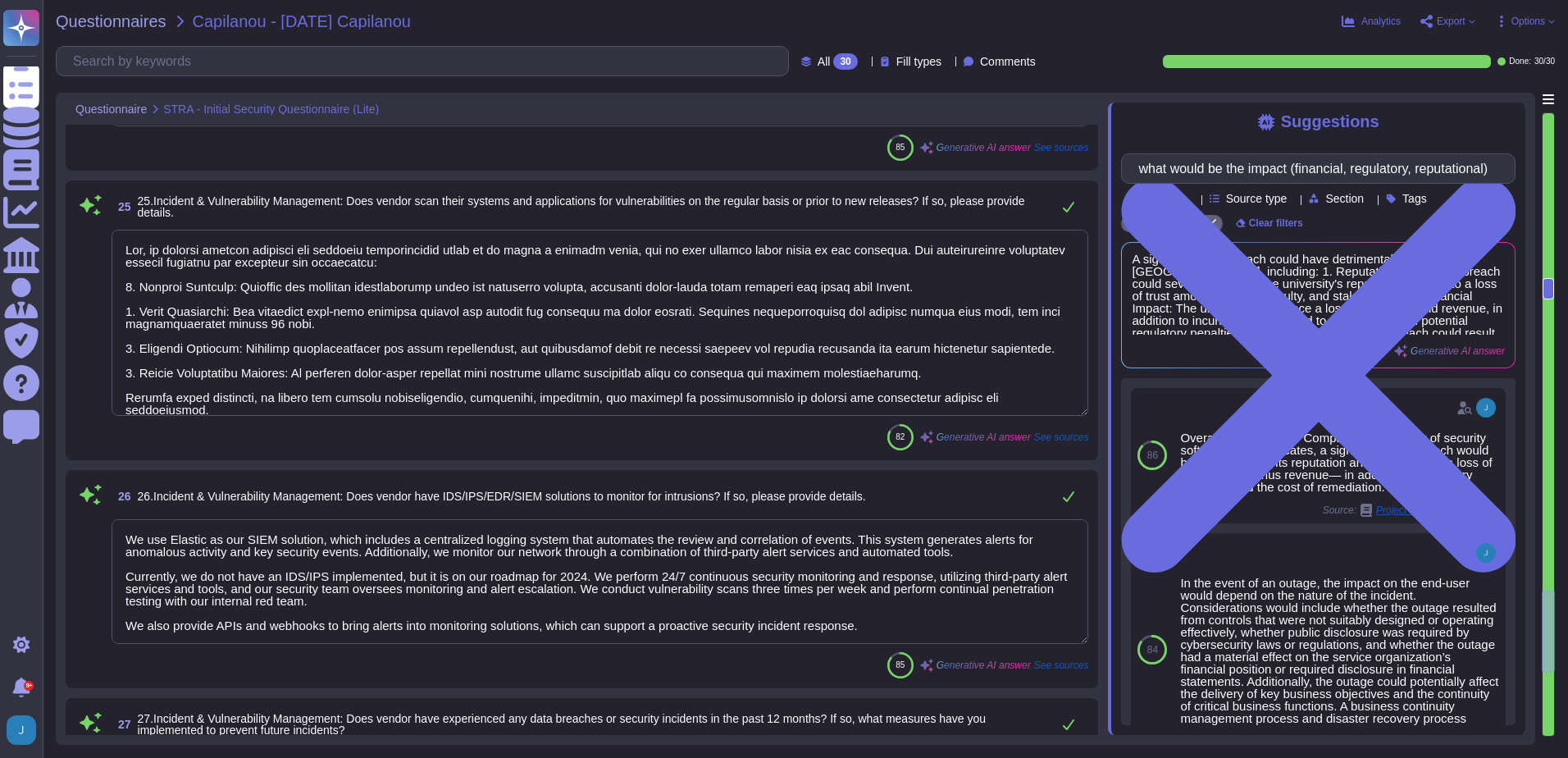
type textarea "Data-in-transit is protected through a comprehensive set of security controls: …"
type textarea "Yes, we conduct application security testing prior to production rollout, inclu…"
type textarea "Yes, we perform security hardening against our systems based on industry standa…"
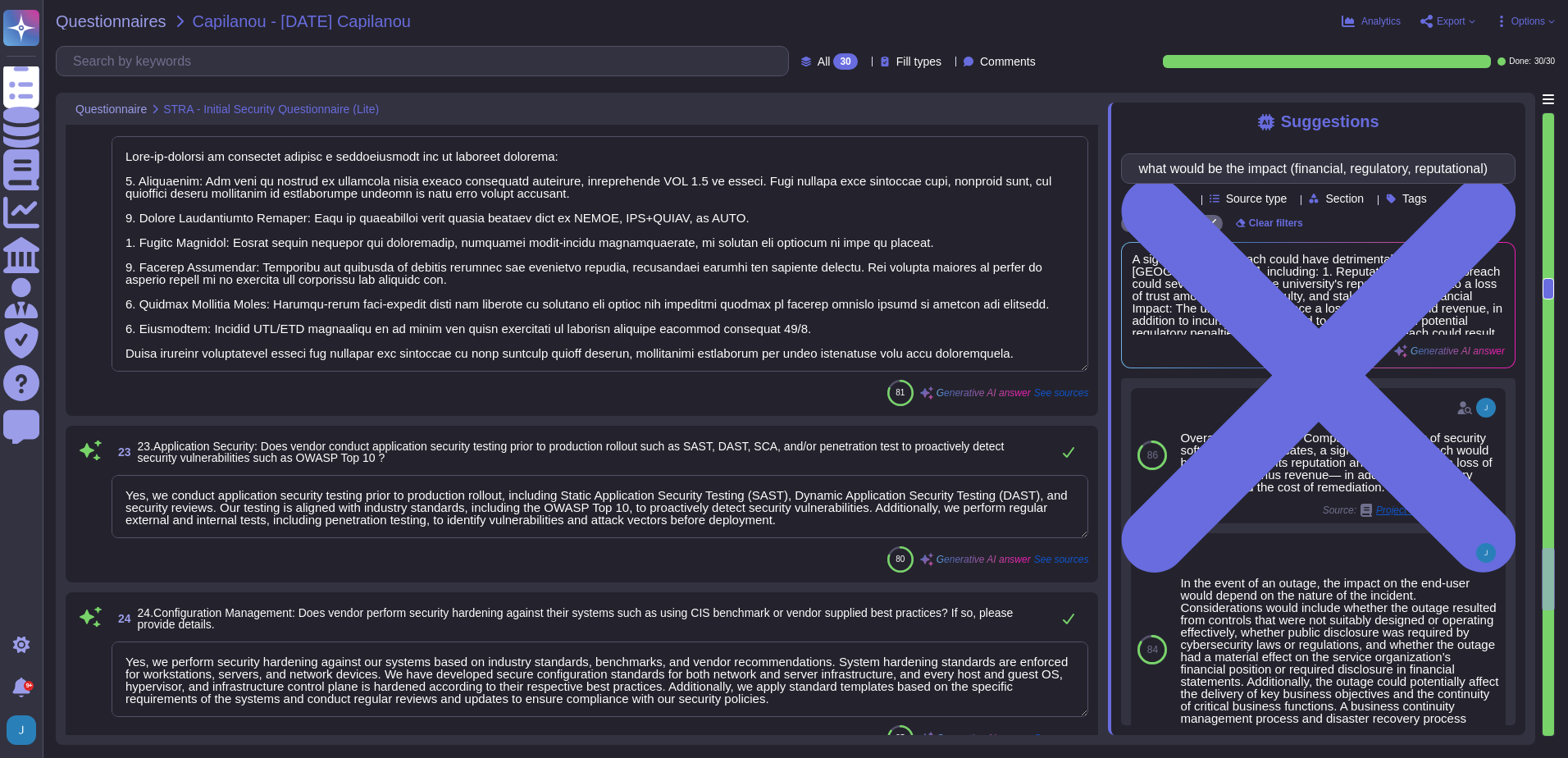
type textarea "The security controls for data-at-rest include the following measures: 1. Encry…"
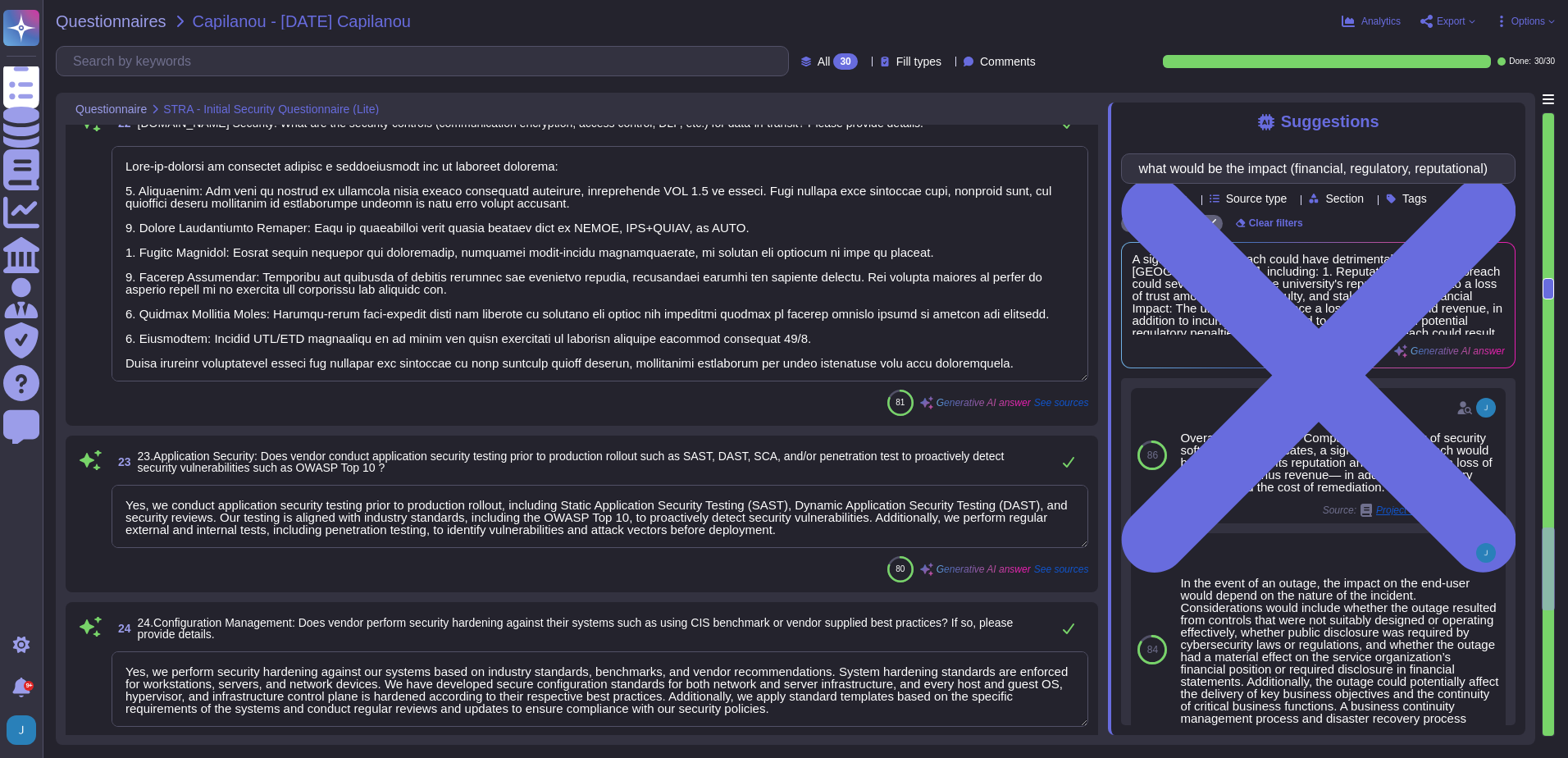
type textarea "Data is stored in our own infrastructure in synched, redundant data centers loc…"
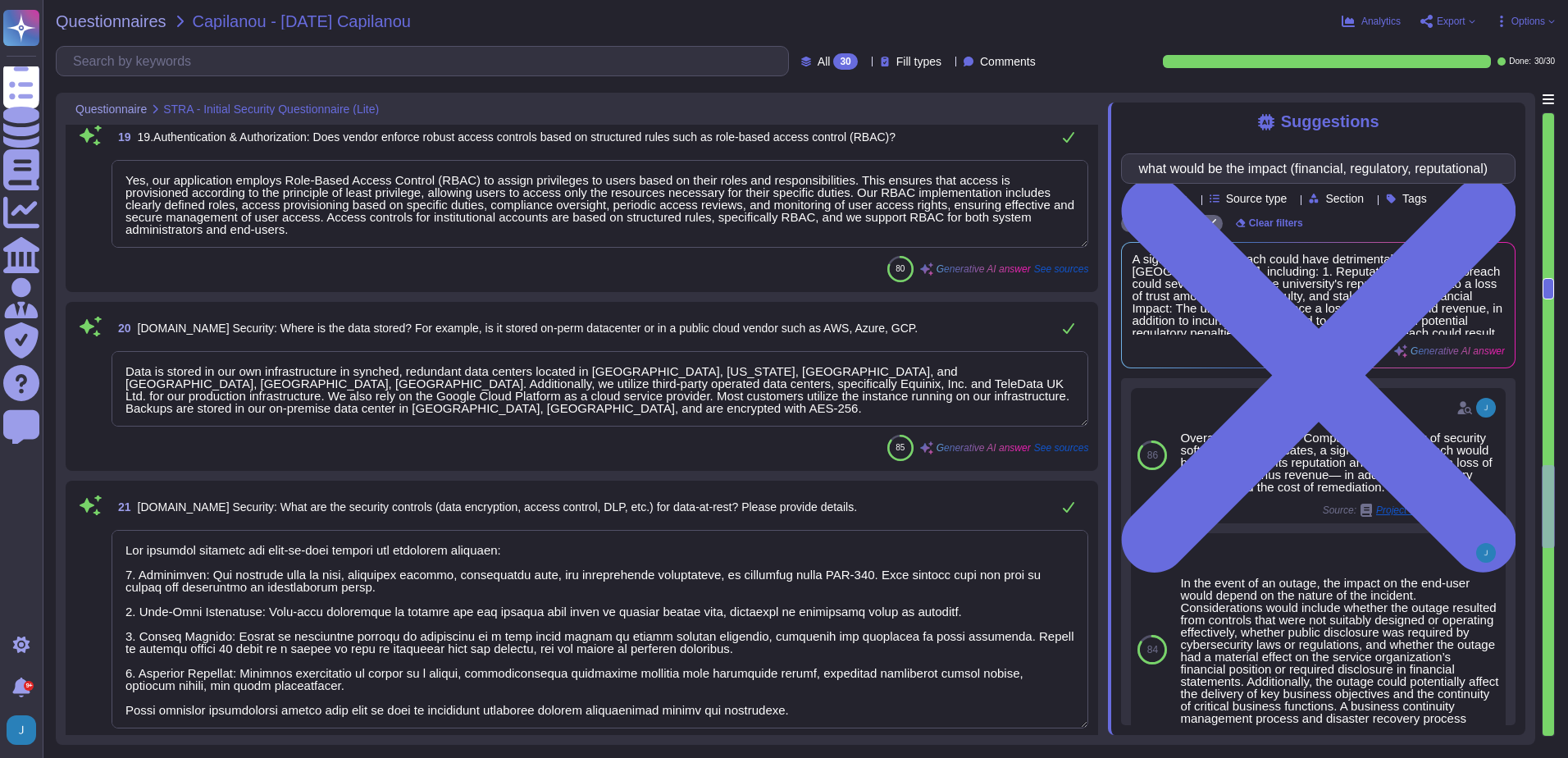
type textarea "Yes, the solution supports Single Sign-On (SSO) via SAML2 and integrates with O…"
type textarea "Multi-factor authentication (MFA) is enforced for all employees, including for …"
type textarea "Yes, our application employs Role-Based Access Control (RBAC) to assign privile…"
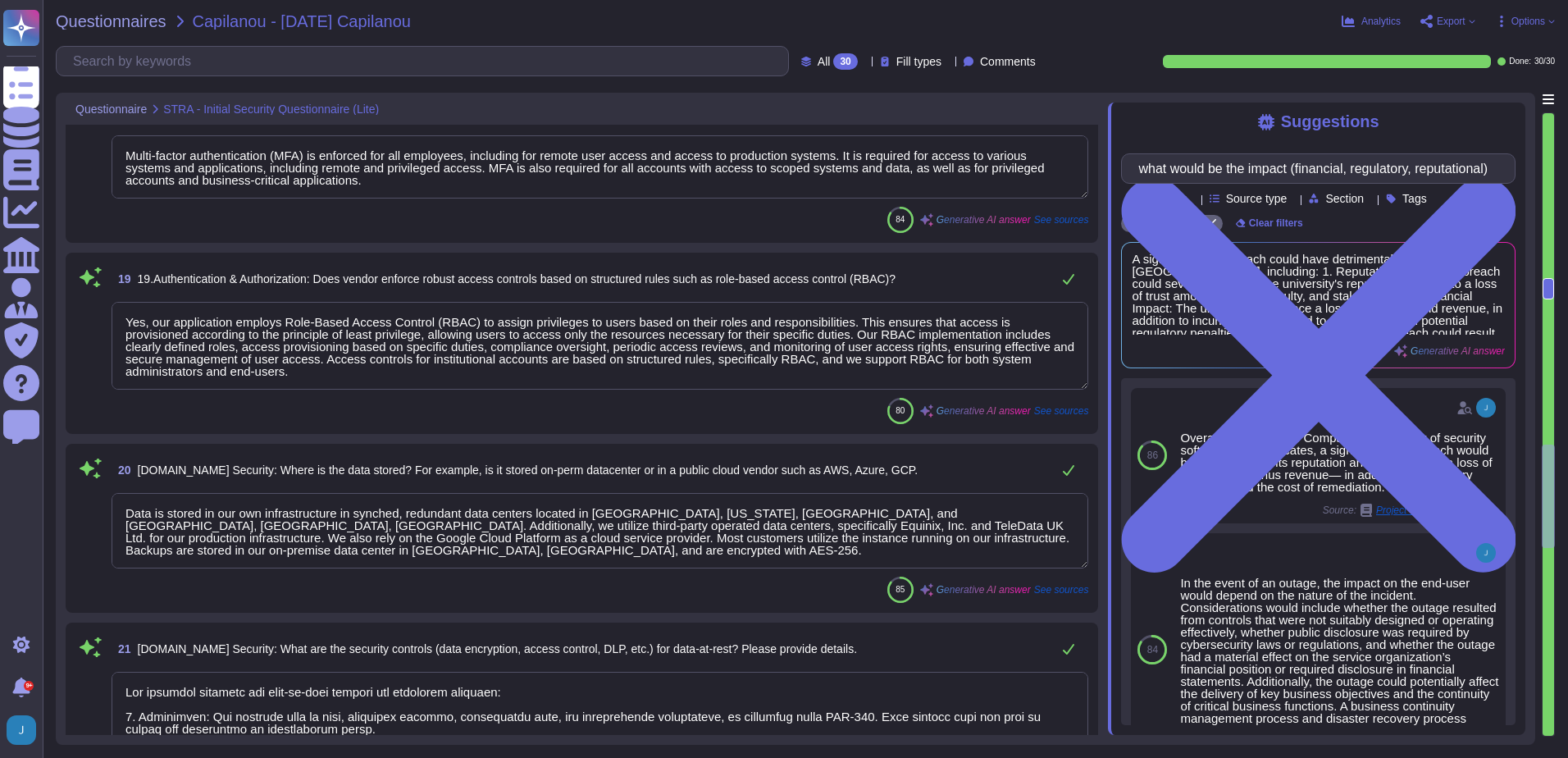
type textarea "- Yes, we have a formal Information Security Policy and a Privacy Policy in pla…"
type textarea "Yes, Sectigo has a dedicated Information Security team that is part of its orga…"
type textarea "We do not perform risk assessments against third parties or subcontractors. How…"
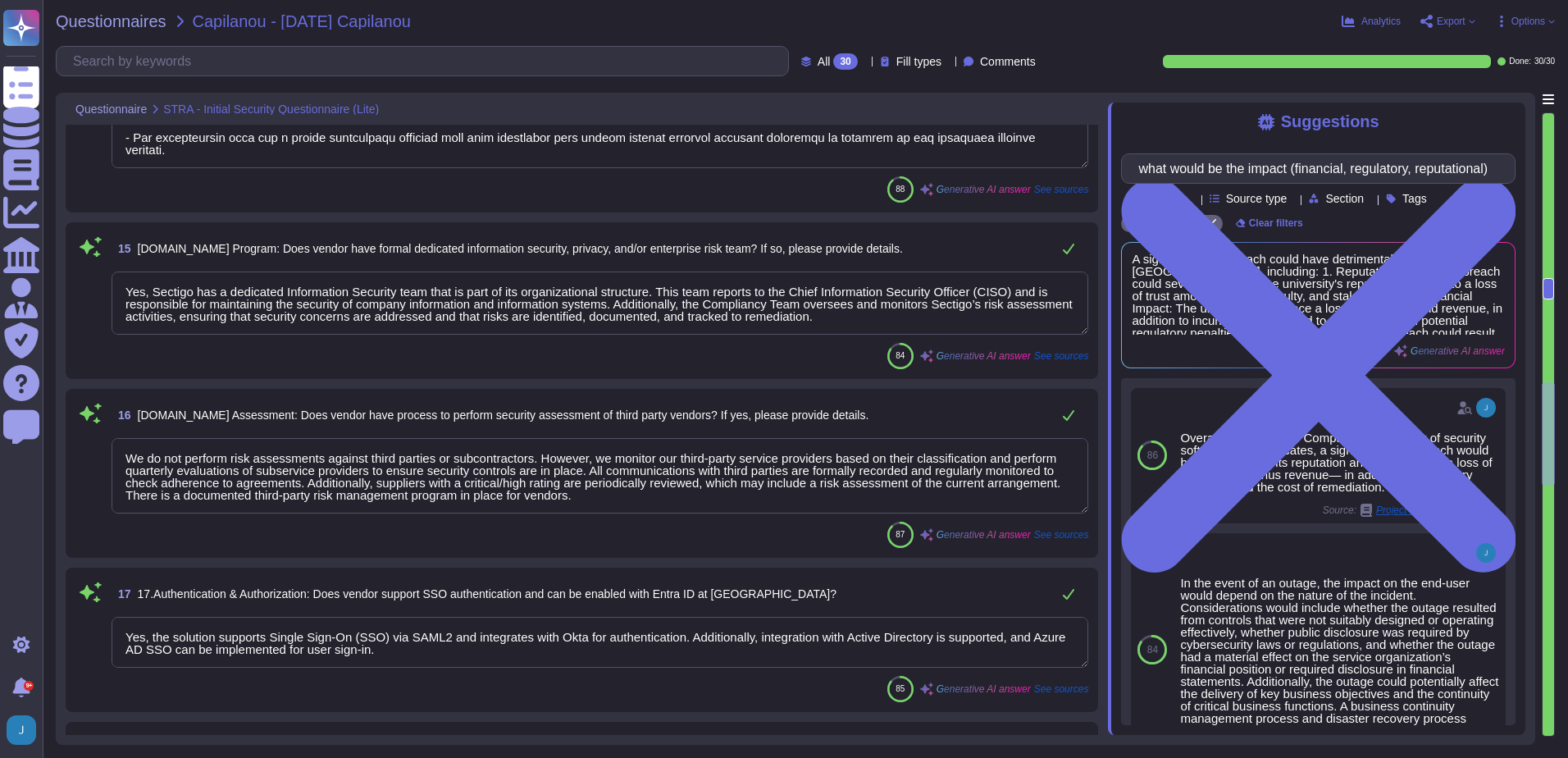
type textarea "The following security compliance documents are available for your review: 1. S…"
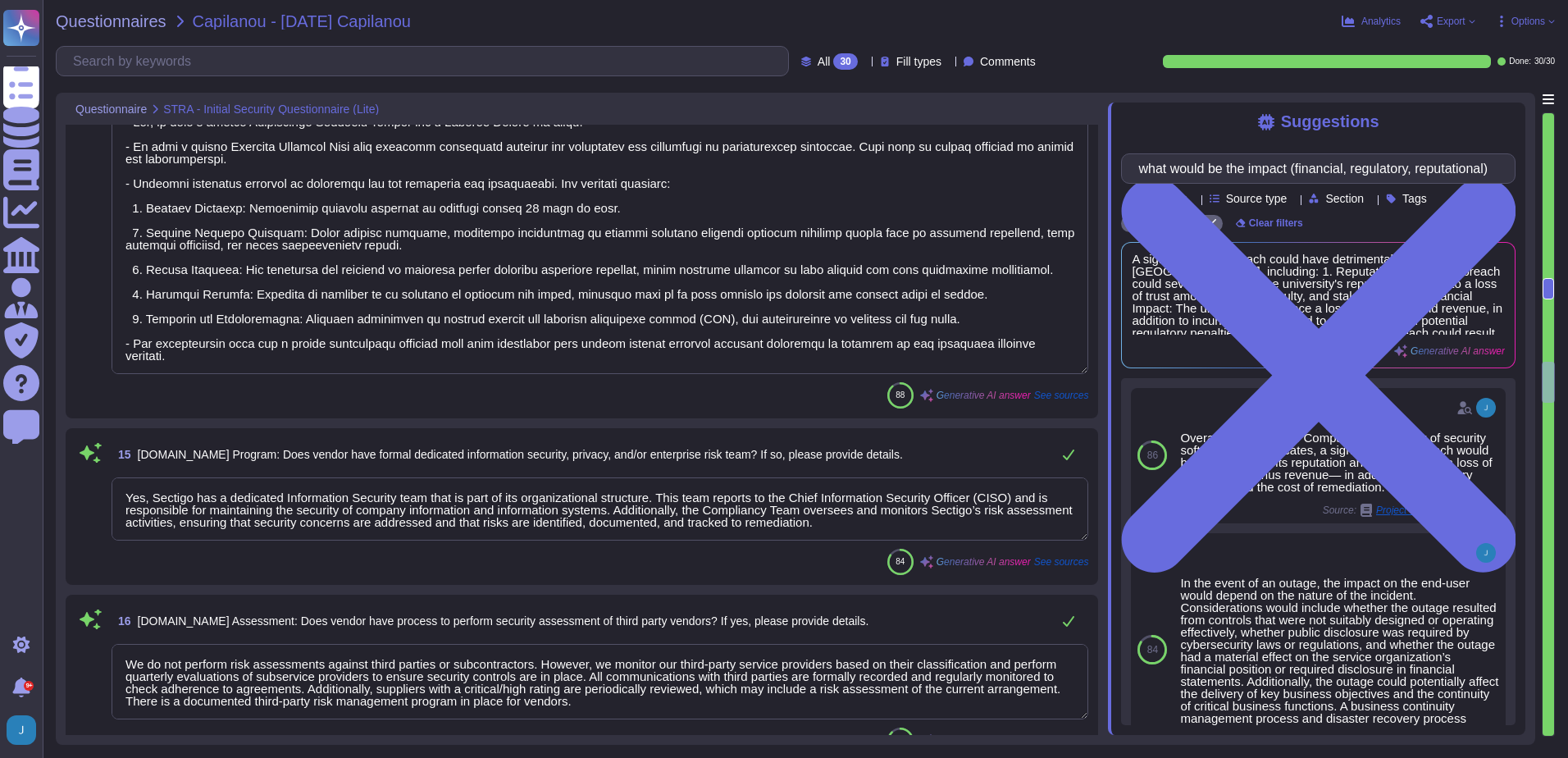
type textarea "Our organization holds several security-related certifications, including: 1. S…"
type textarea "Our organization undergoes annual external and internal penetration testing con…"
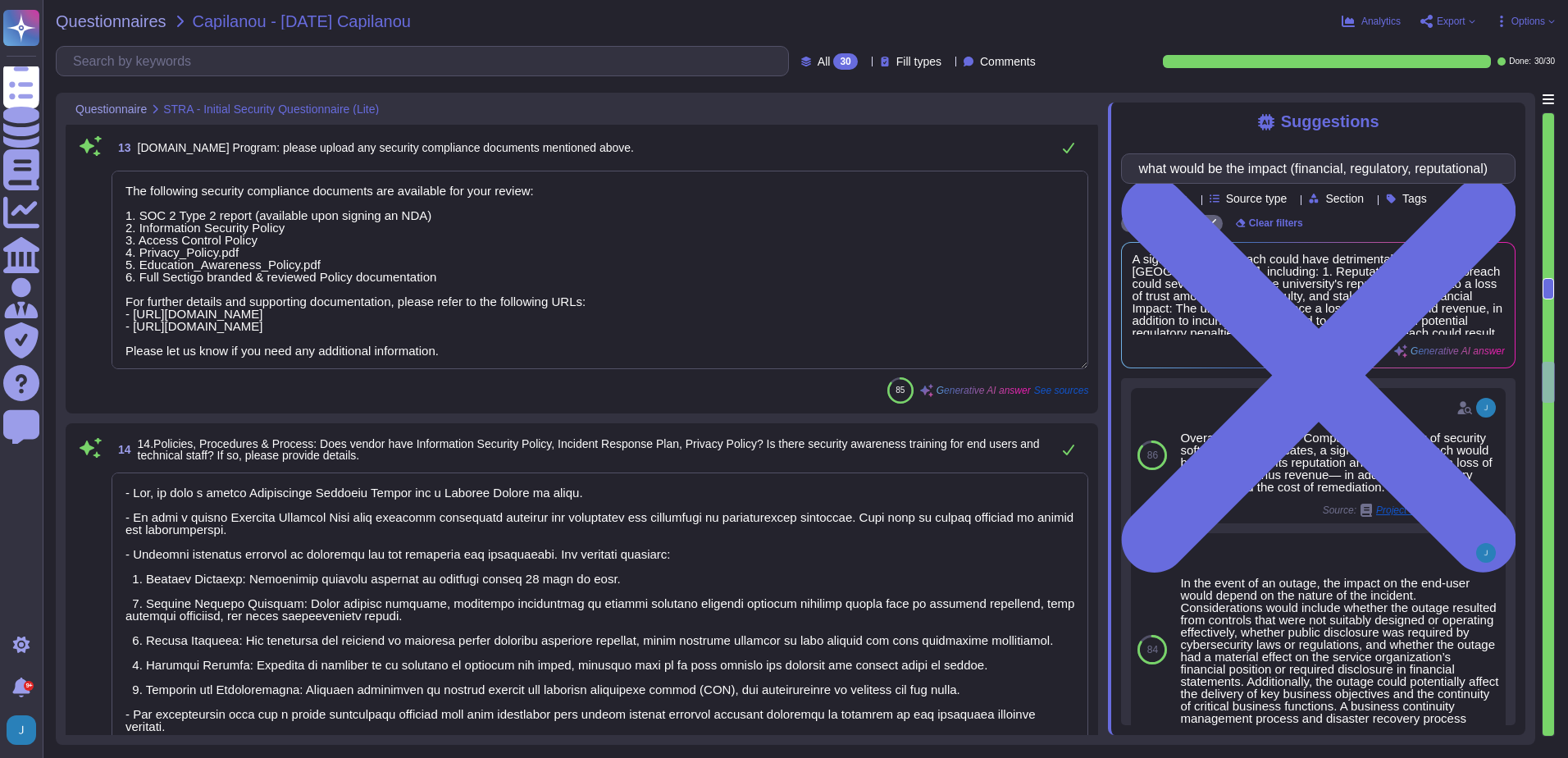
scroll to position [2578, 0]
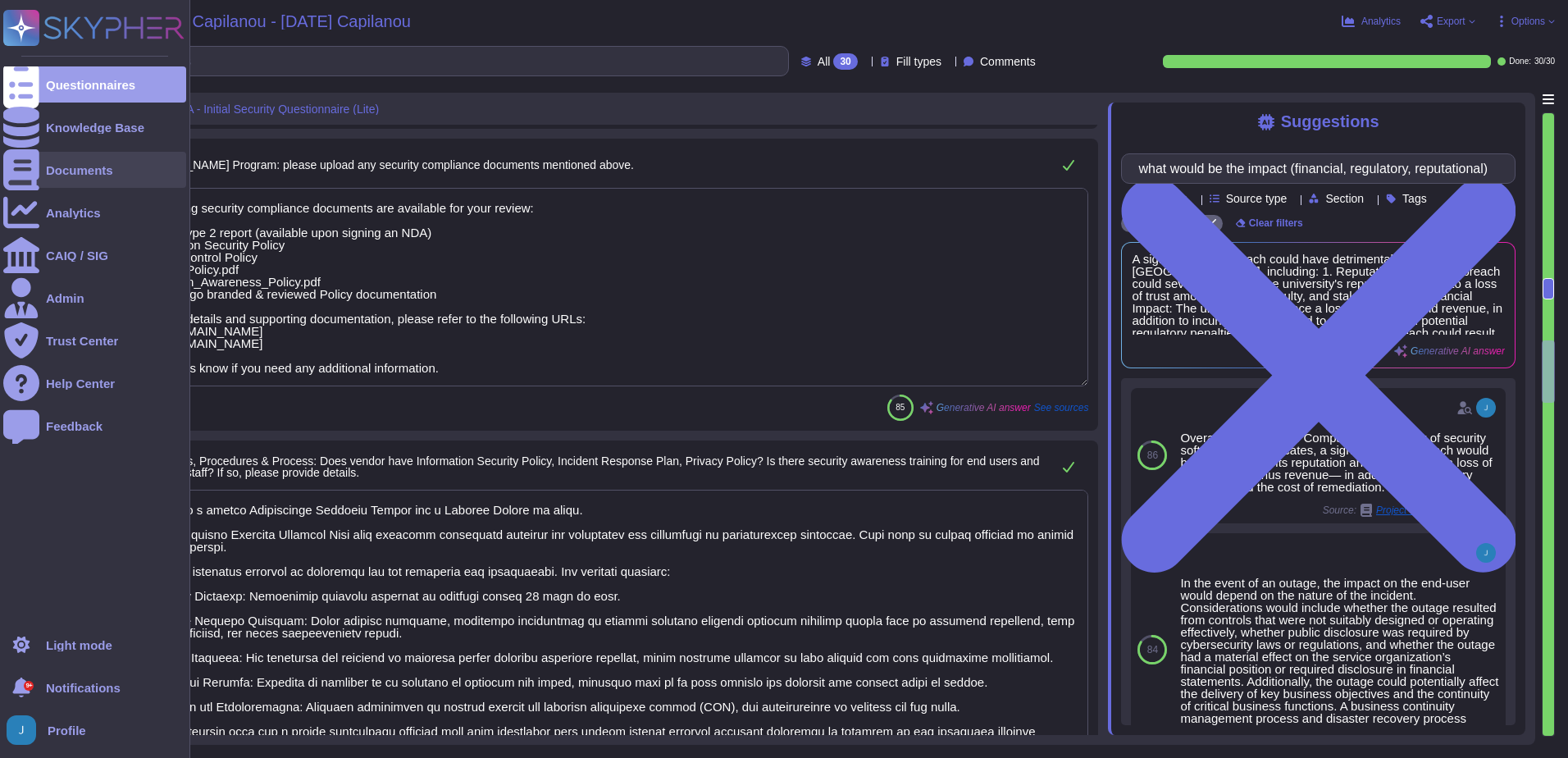
click at [102, 172] on div "Documents" at bounding box center [80, 171] width 67 height 13
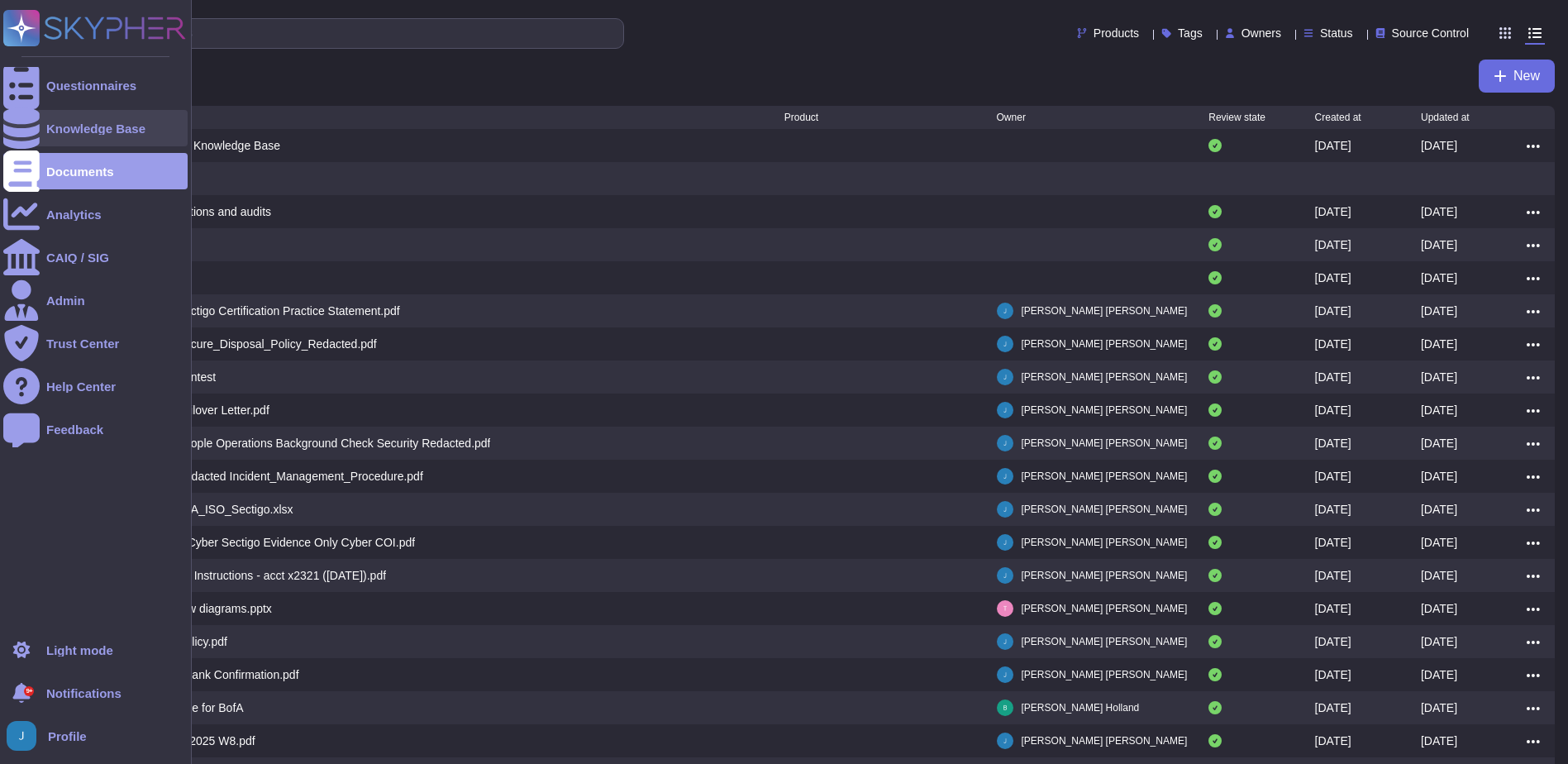
click at [77, 128] on div "Knowledge Base" at bounding box center [96, 129] width 99 height 13
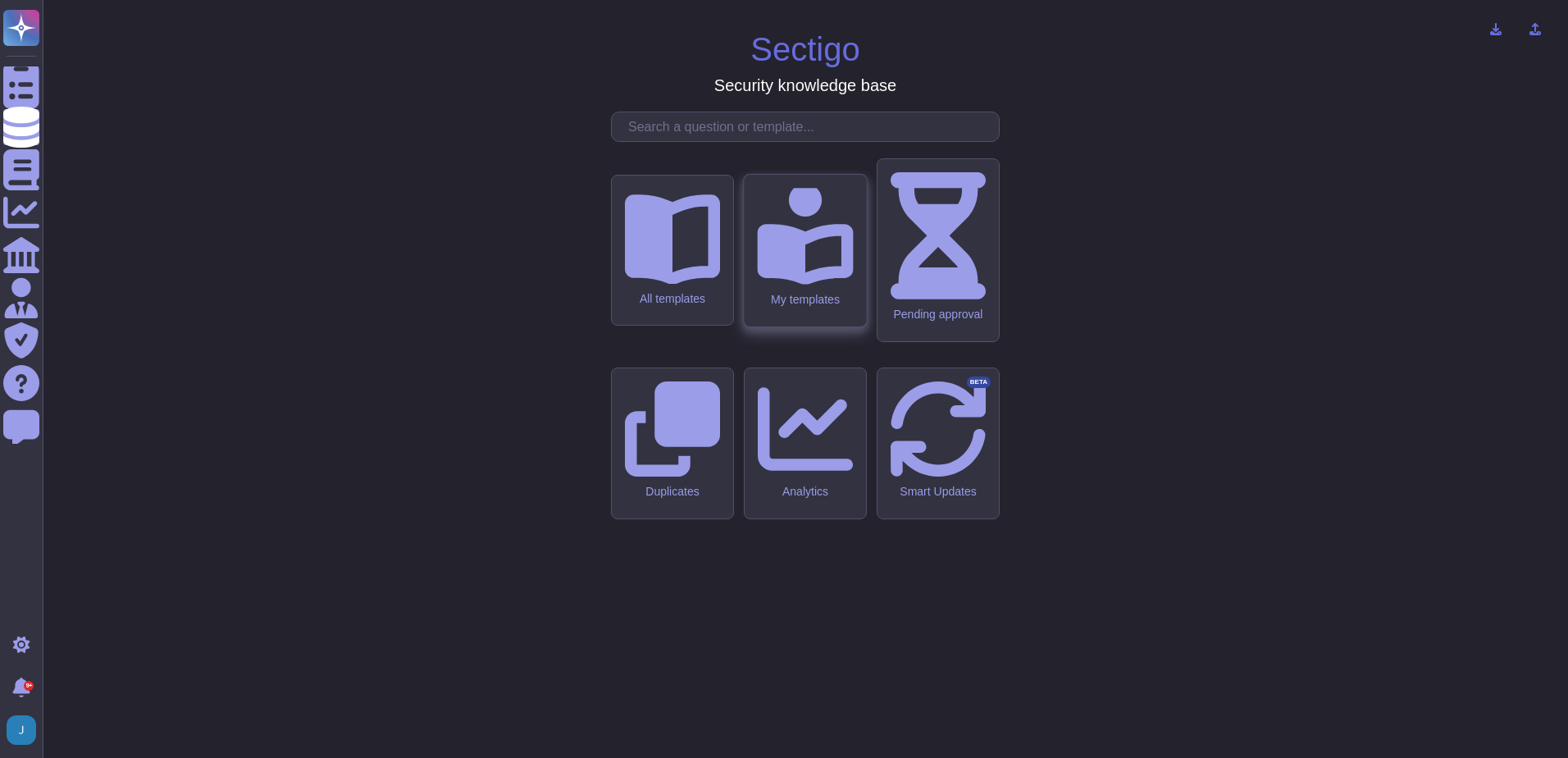
click at [799, 284] on icon at bounding box center [805, 233] width 96 height 102
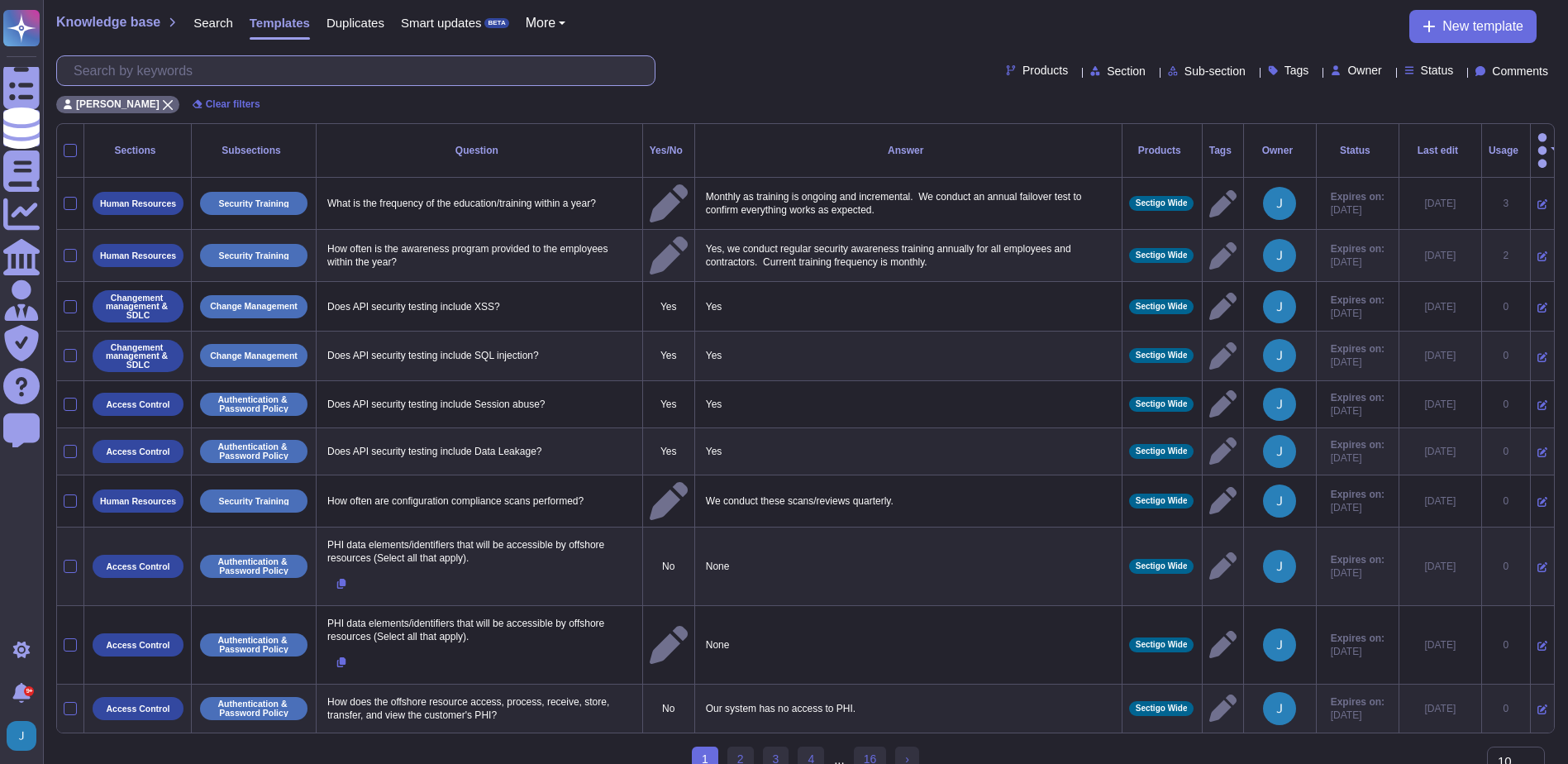
click at [303, 79] on input "text" at bounding box center [360, 70] width 589 height 29
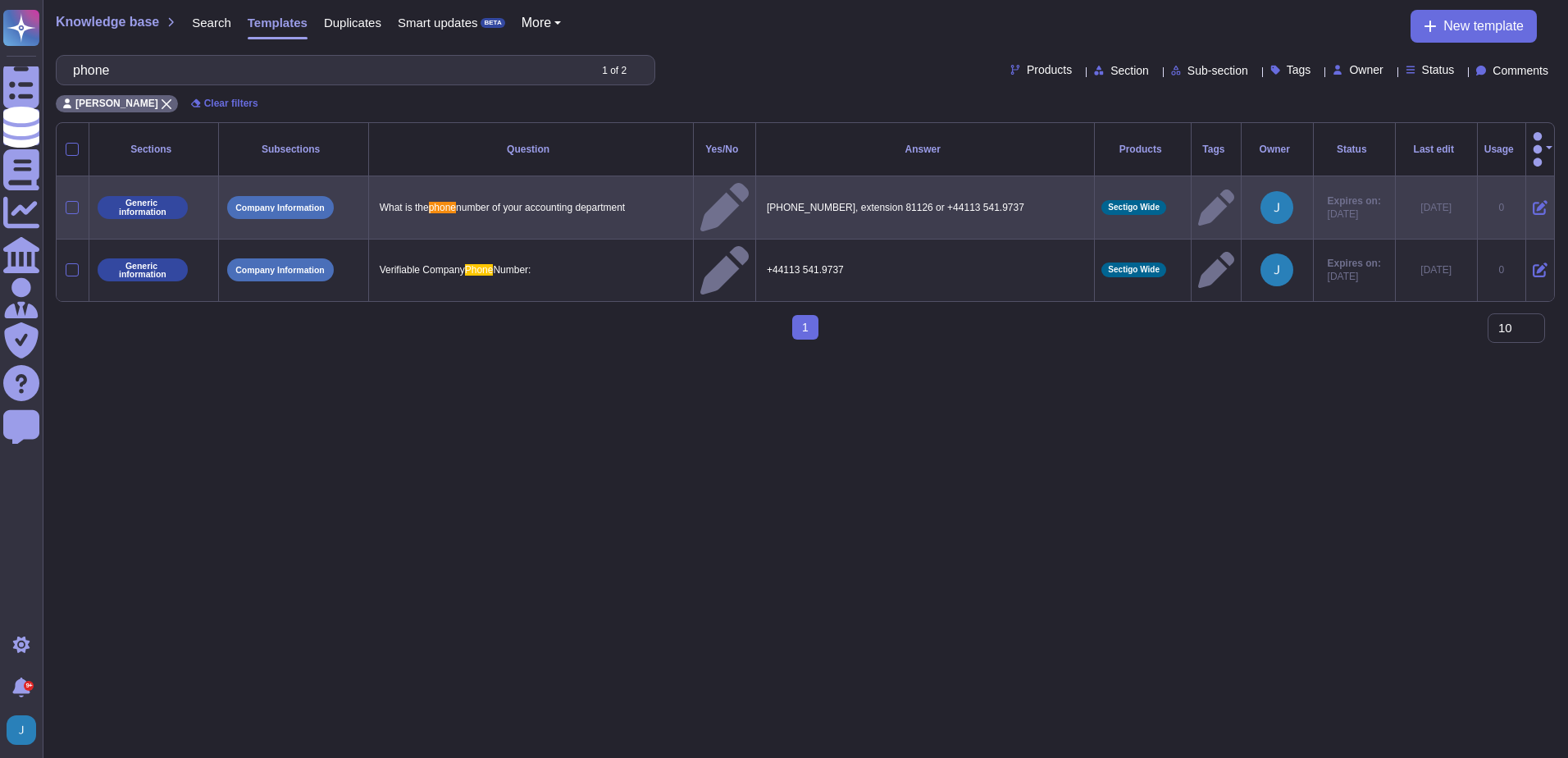
type input "phone"
drag, startPoint x: 1019, startPoint y: 187, endPoint x: 774, endPoint y: 183, distance: 245.0
click at [774, 197] on p "[PHONE_NUMBER], extension 81126 or +44113 541.9737" at bounding box center [925, 207] width 325 height 21
type textarea "[PHONE_NUMBER], extension 81126 or +44113 541.9737"
drag, startPoint x: 1047, startPoint y: 175, endPoint x: 760, endPoint y: 173, distance: 287.0
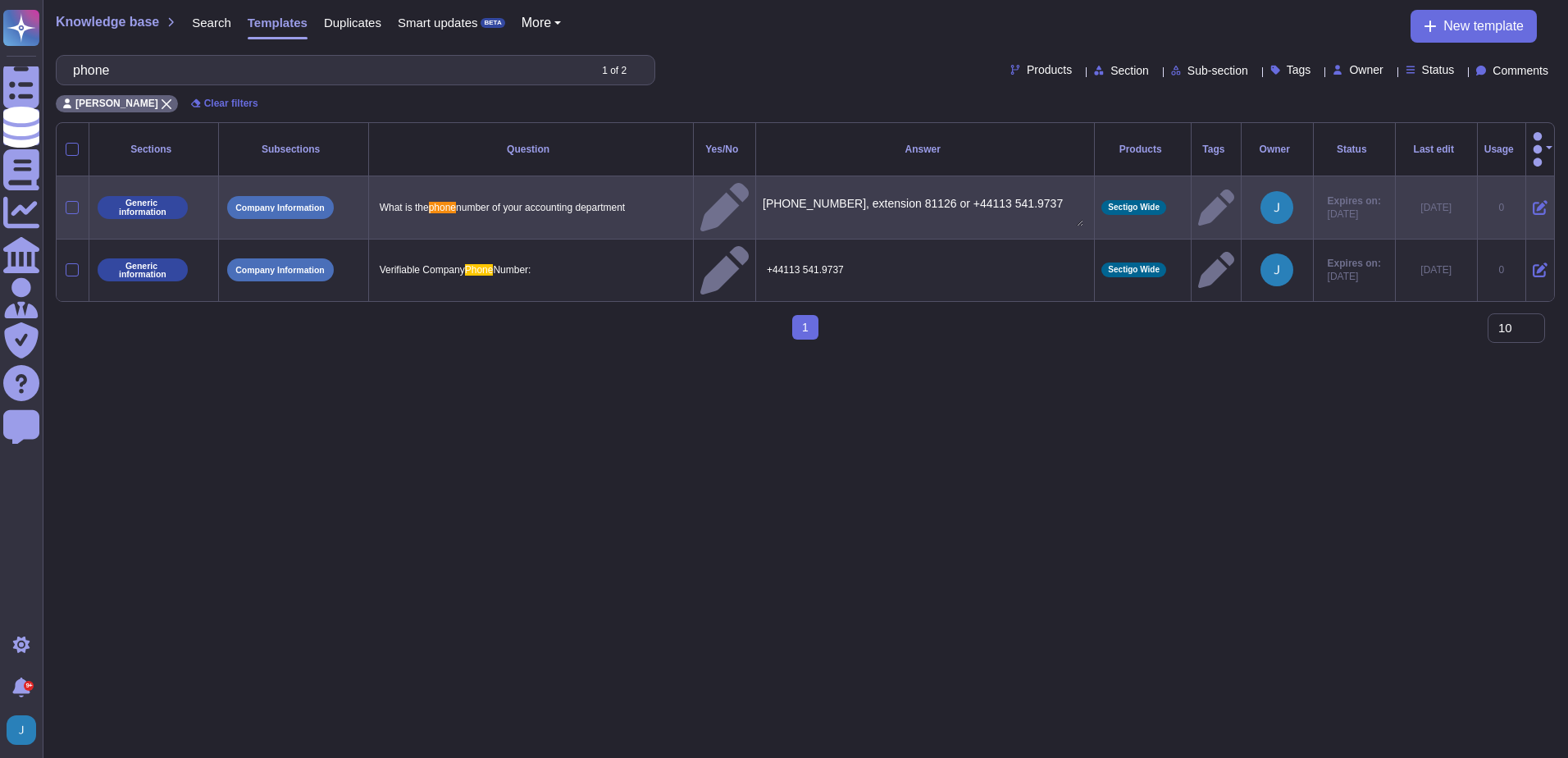
click at [760, 176] on tr "Generic information Company Information What is the phone number of your accoun…" at bounding box center [804, 207] width 1497 height 63
click at [74, 23] on span "Knowledge base" at bounding box center [107, 22] width 104 height 13
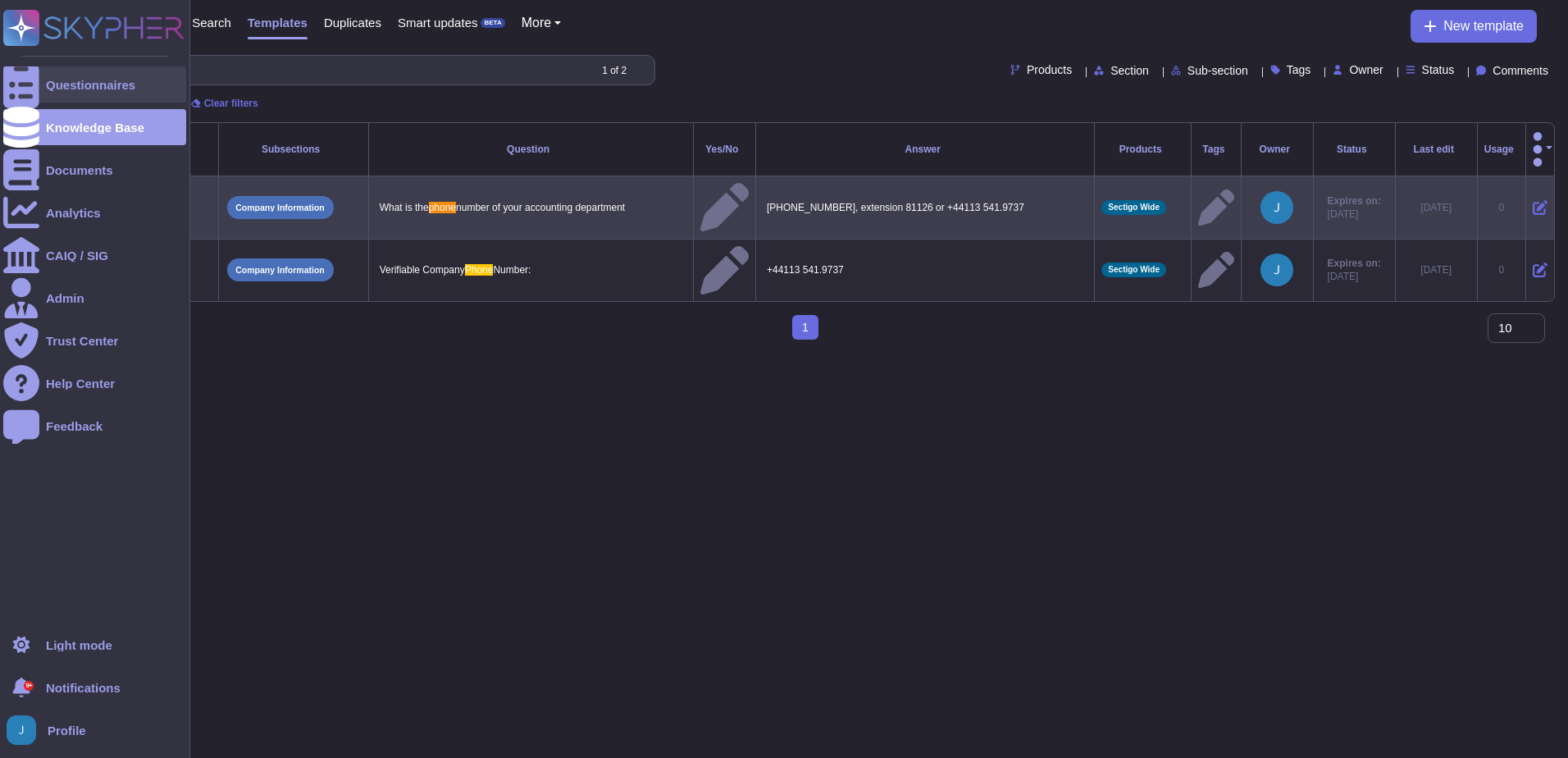
click at [70, 84] on div "Questionnaires" at bounding box center [91, 85] width 89 height 13
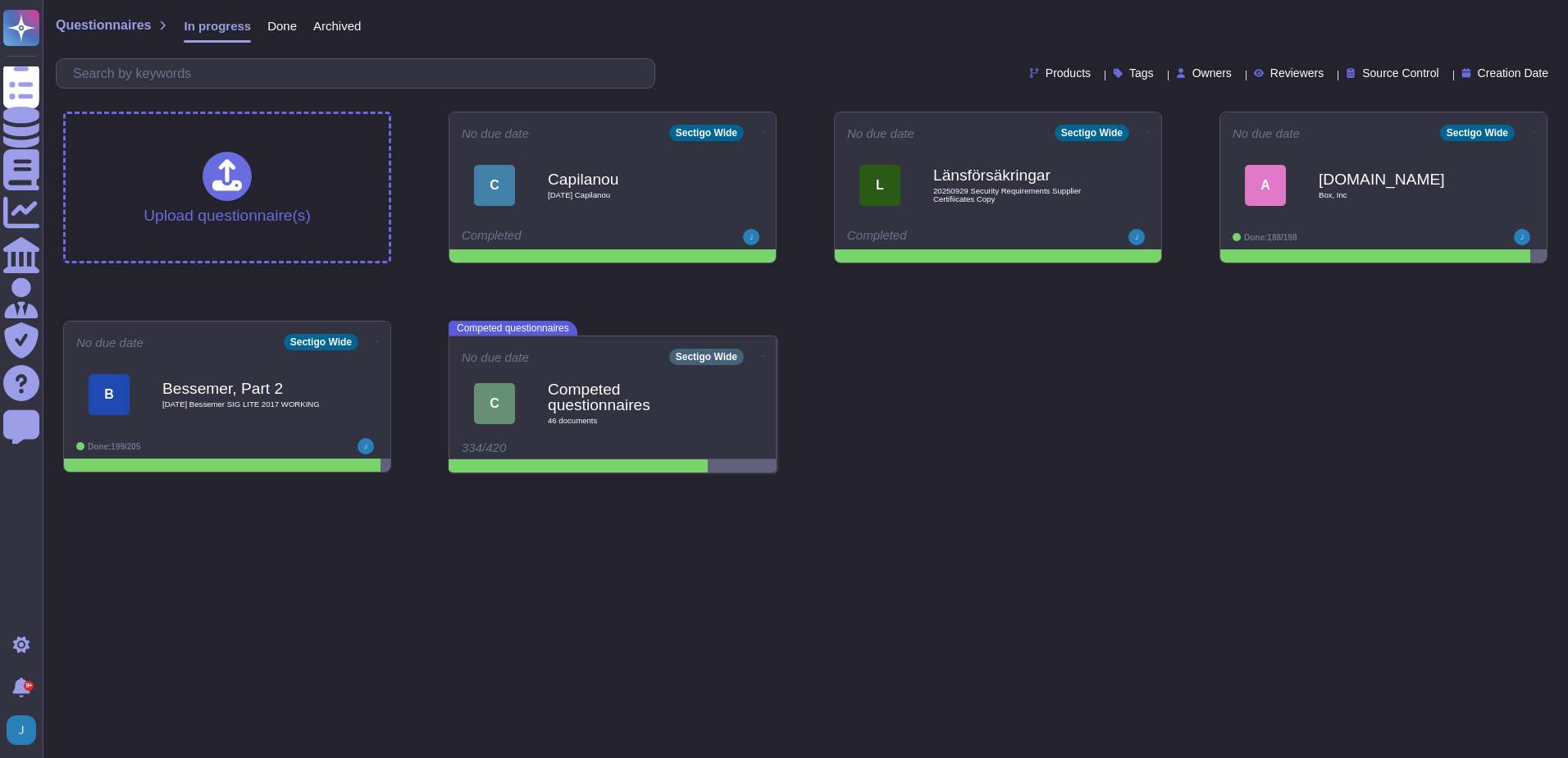
click at [877, 30] on div "Questionnaires In progress Done Archived" at bounding box center [804, 29] width 1499 height 33
